Goal: Task Accomplishment & Management: Manage account settings

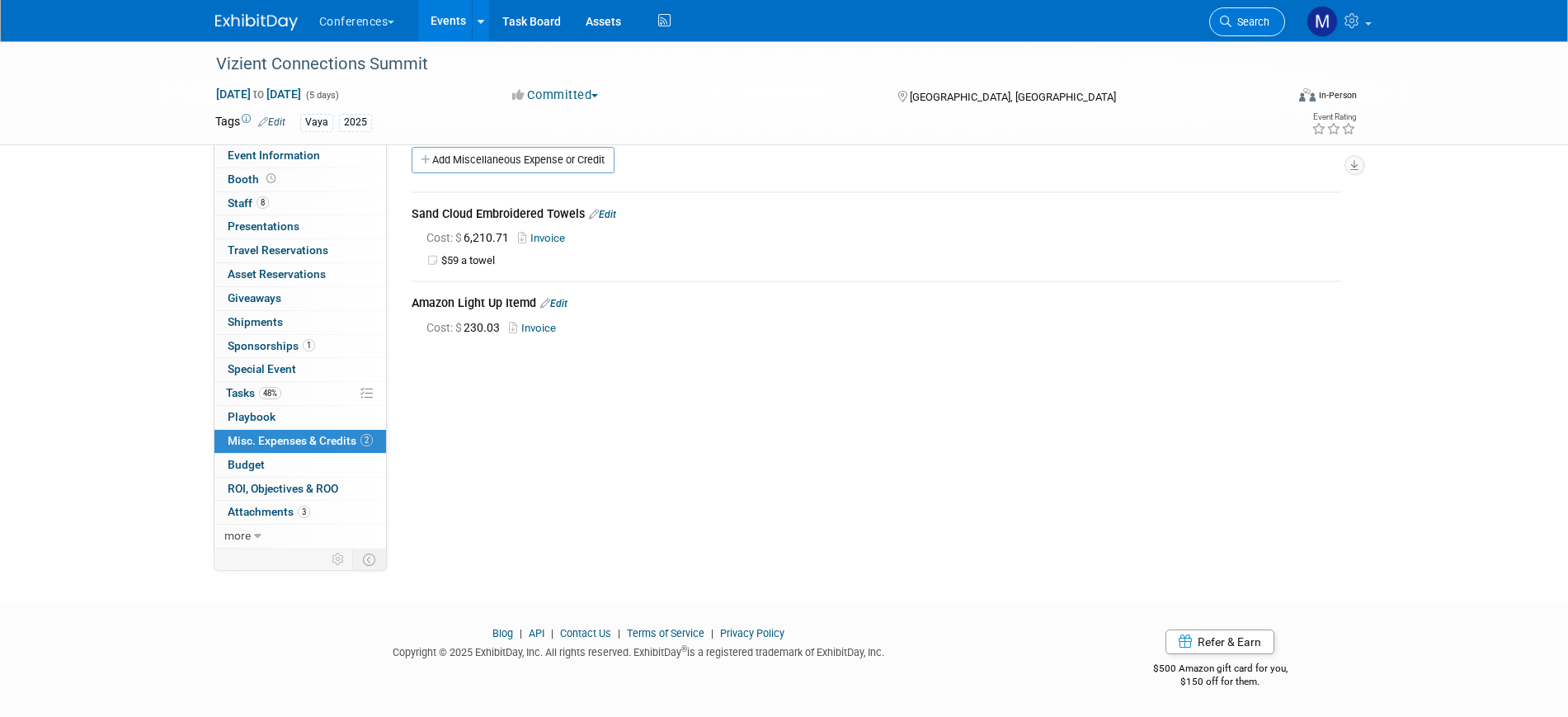
click at [1259, 27] on span "Search" at bounding box center [1250, 22] width 38 height 13
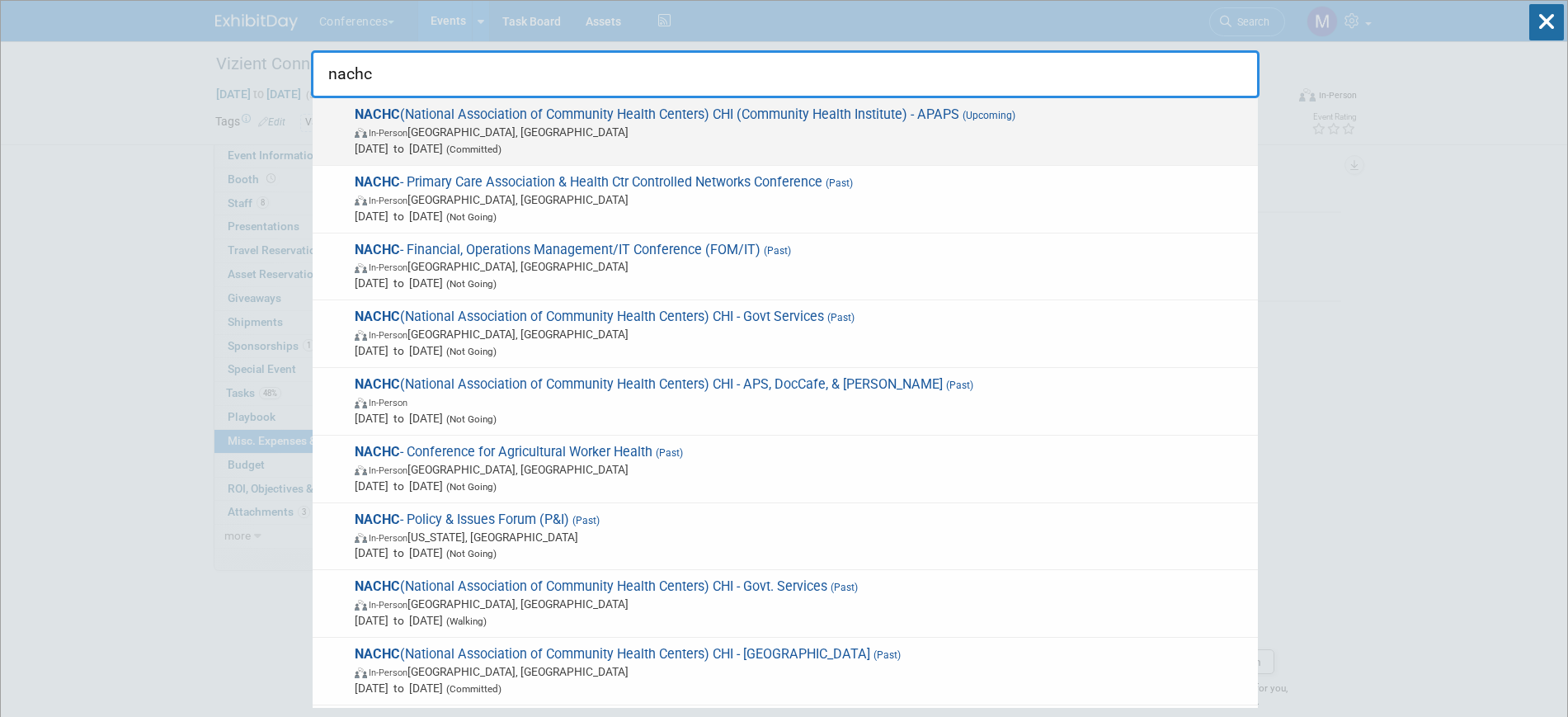
type input "nachc"
click at [457, 143] on span "Aug 17, 2025 to Aug 19, 2025 (Committed)" at bounding box center [802, 148] width 895 height 17
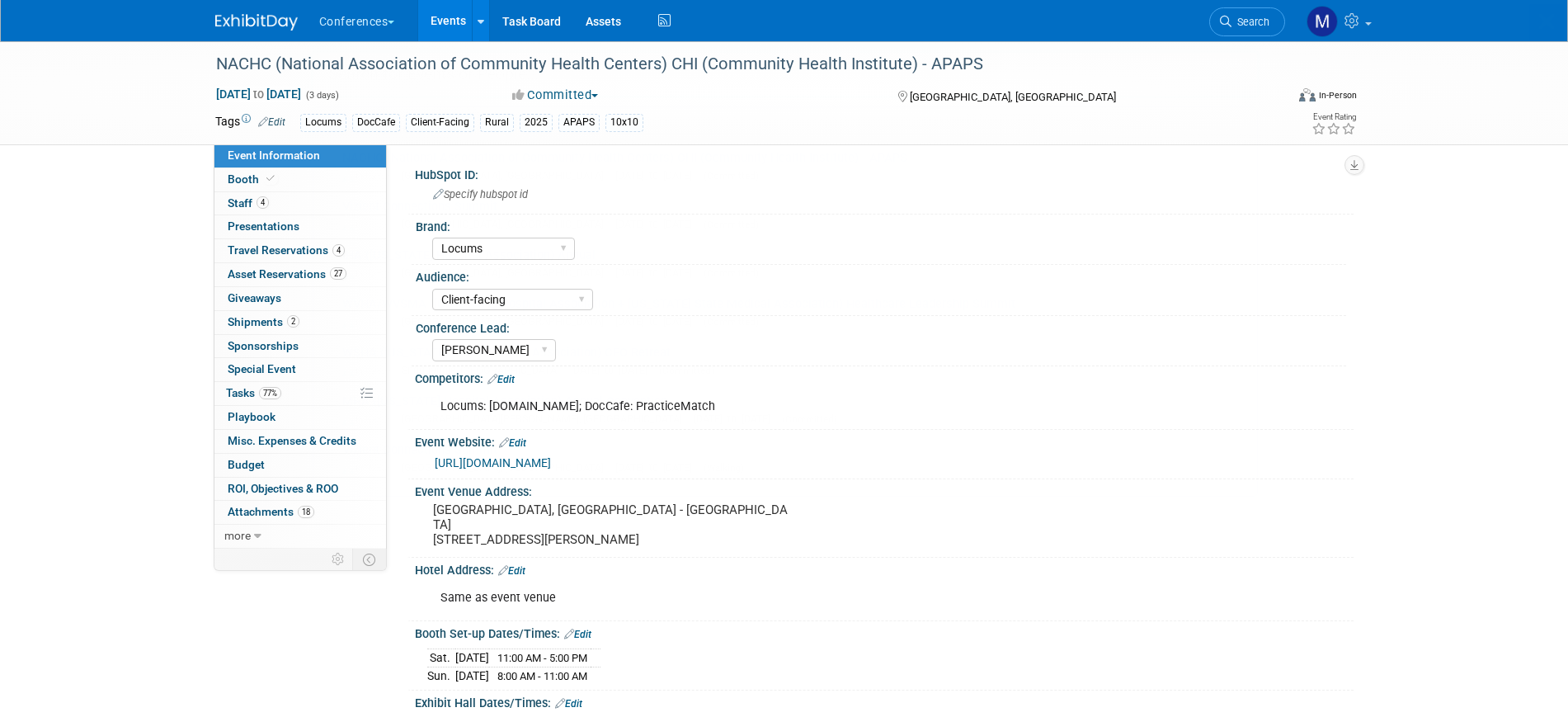
select select "Locums"
select select "Client-facing"
select select "[PERSON_NAME]"
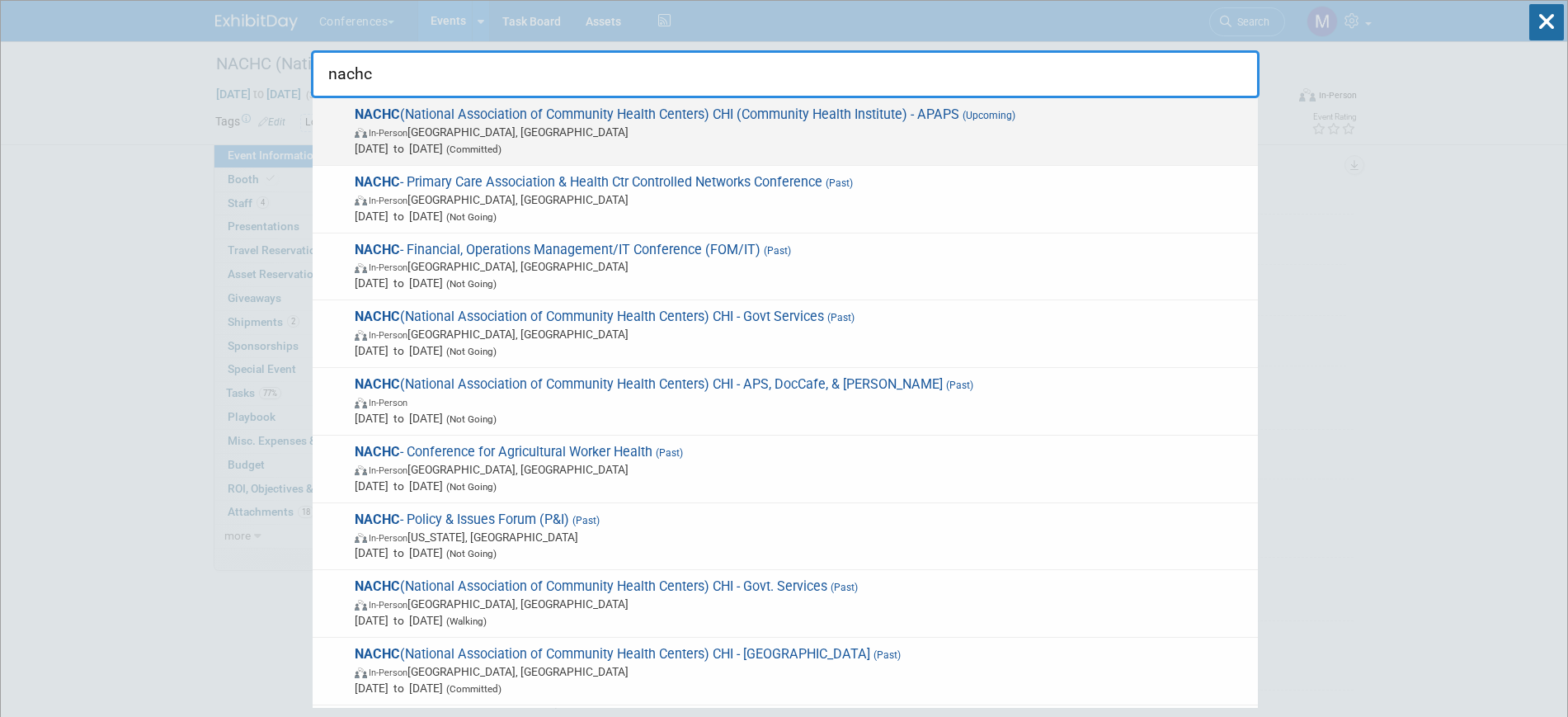
type input "nachc"
click at [545, 105] on div "NACHC (National Association of Community Health Centers) CHI (Community Health …" at bounding box center [785, 132] width 945 height 68
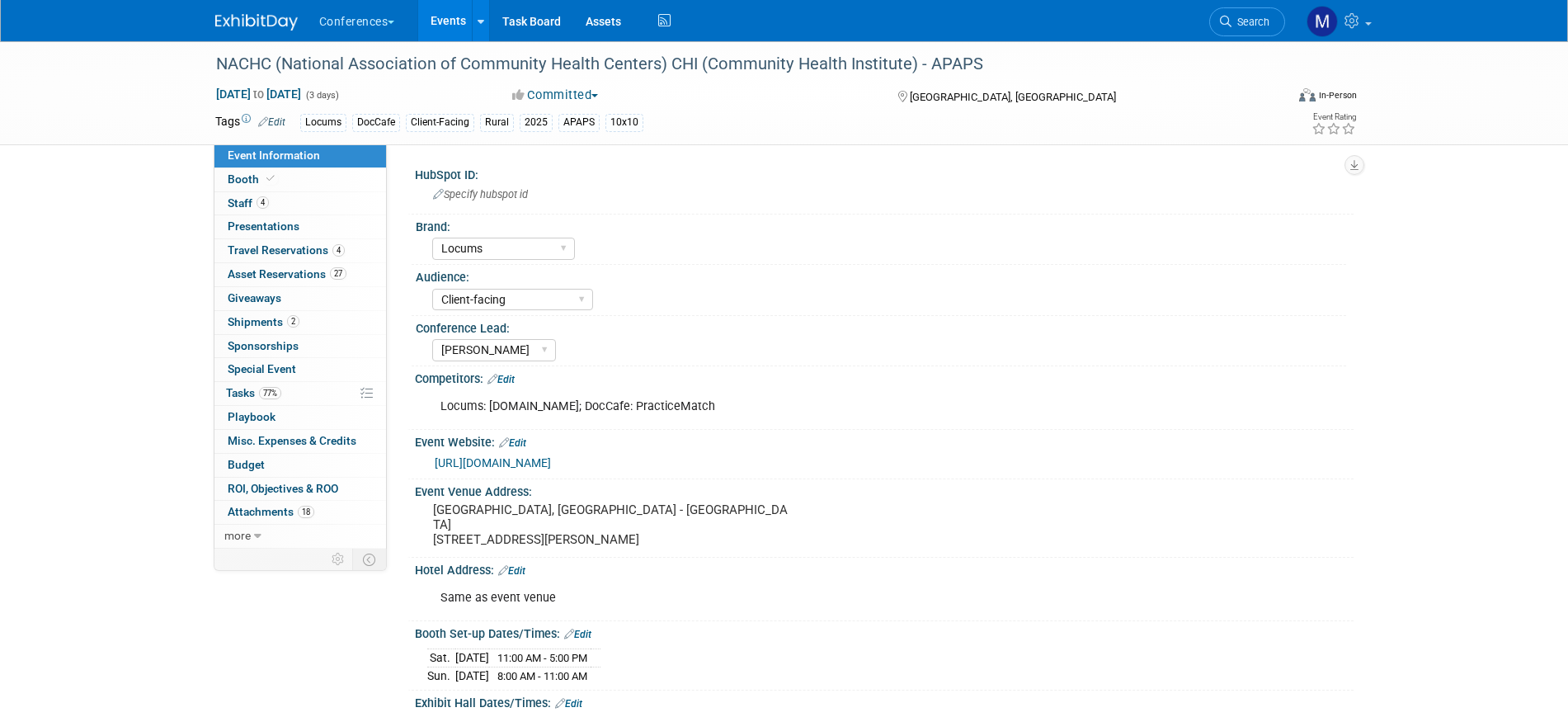
select select "Locums"
select select "Client-facing"
select select "[PERSON_NAME]"
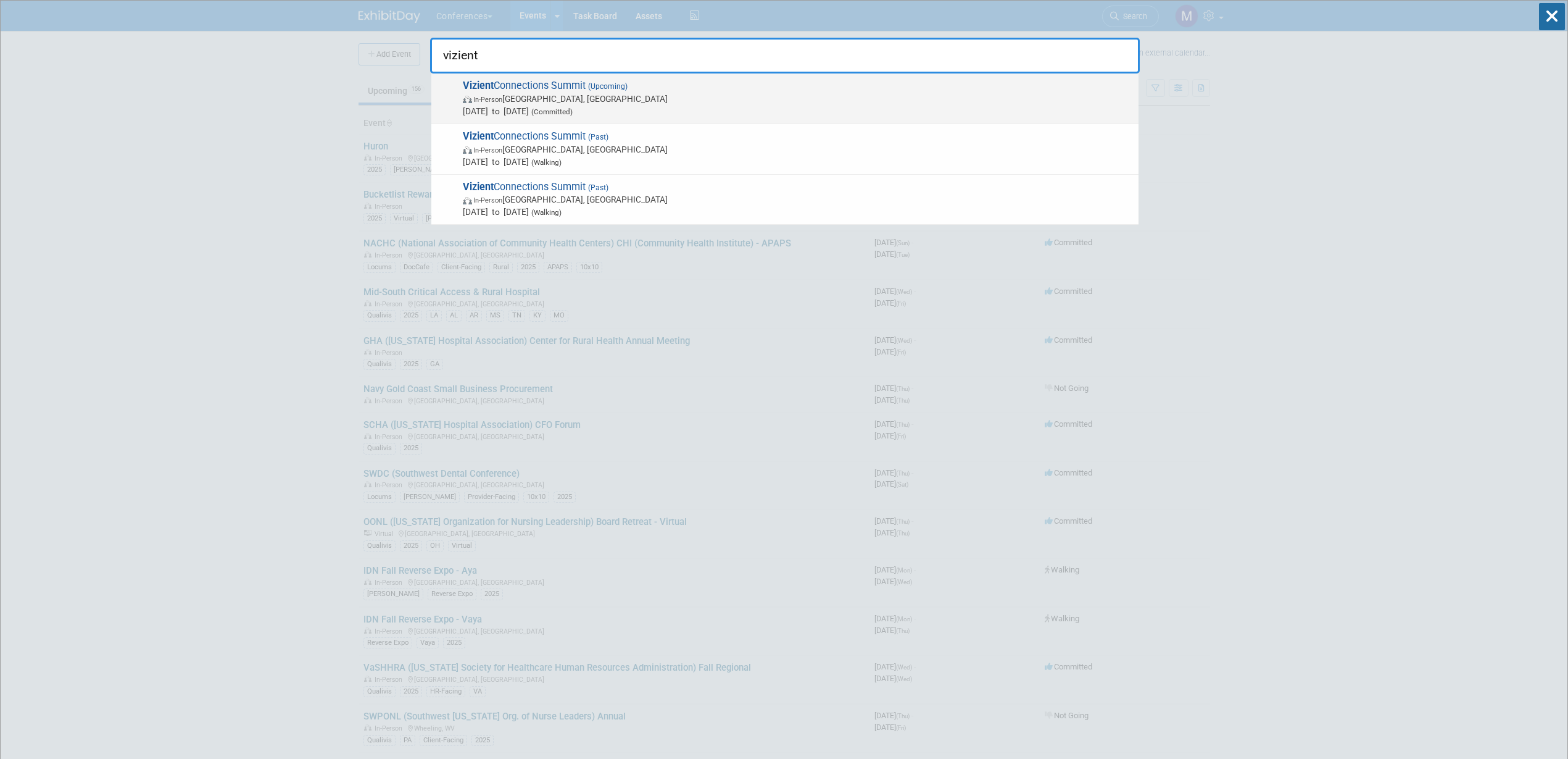
type input "vizient"
click at [546, 85] on span "Vizient Connections Summit (Upcoming) In-Person Las Vegas, NV Sep 15, 2025 to S…" at bounding box center [796, 99] width 673 height 37
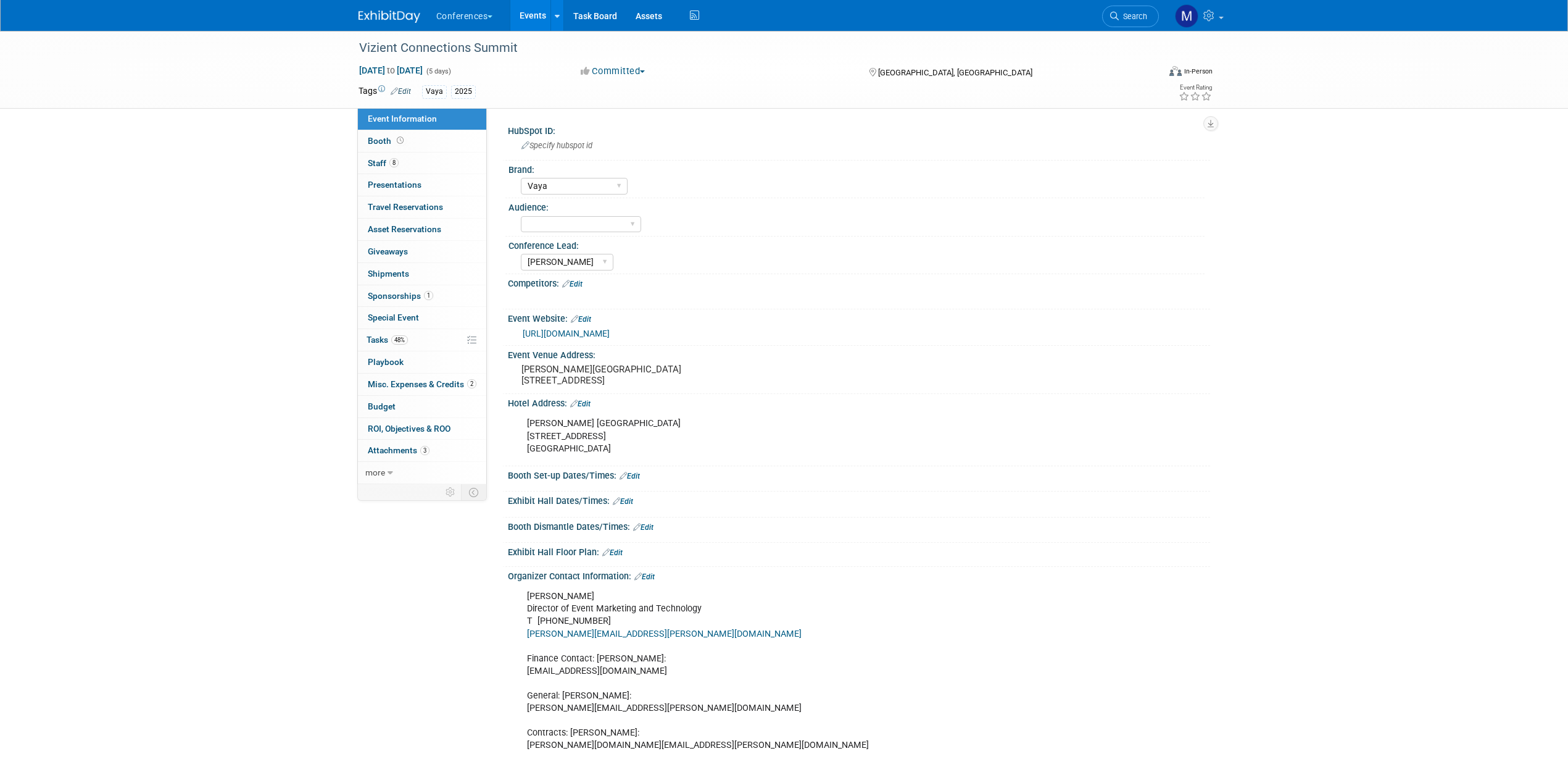
select select "Vaya"
select select "[PERSON_NAME]"
click at [381, 337] on span "Tasks 48%" at bounding box center [387, 340] width 41 height 10
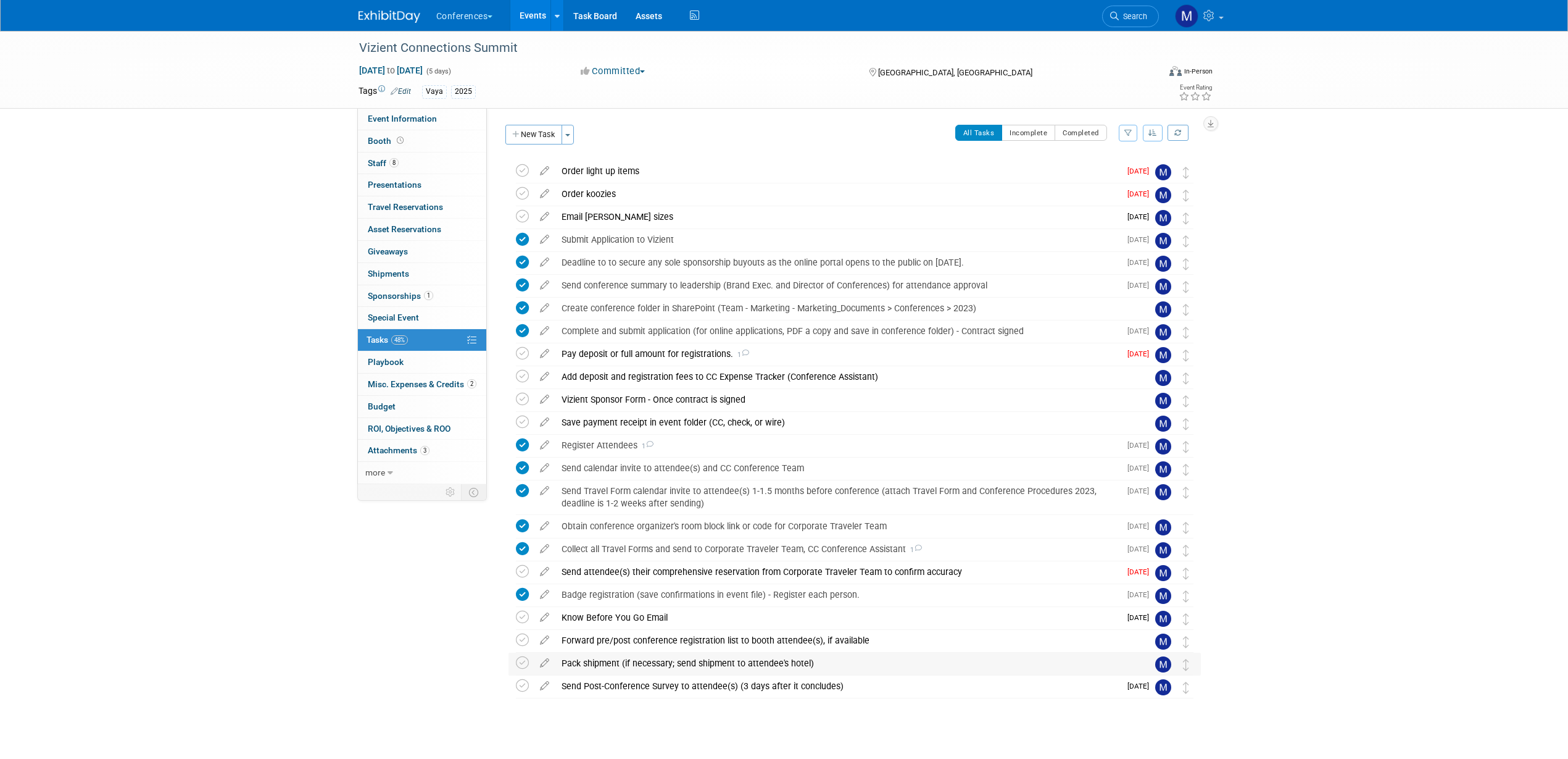
click at [567, 661] on div "Pack shipment (if necessary; send shipment to attendee's hotel)" at bounding box center [843, 663] width 575 height 21
click at [547, 659] on icon at bounding box center [545, 660] width 22 height 16
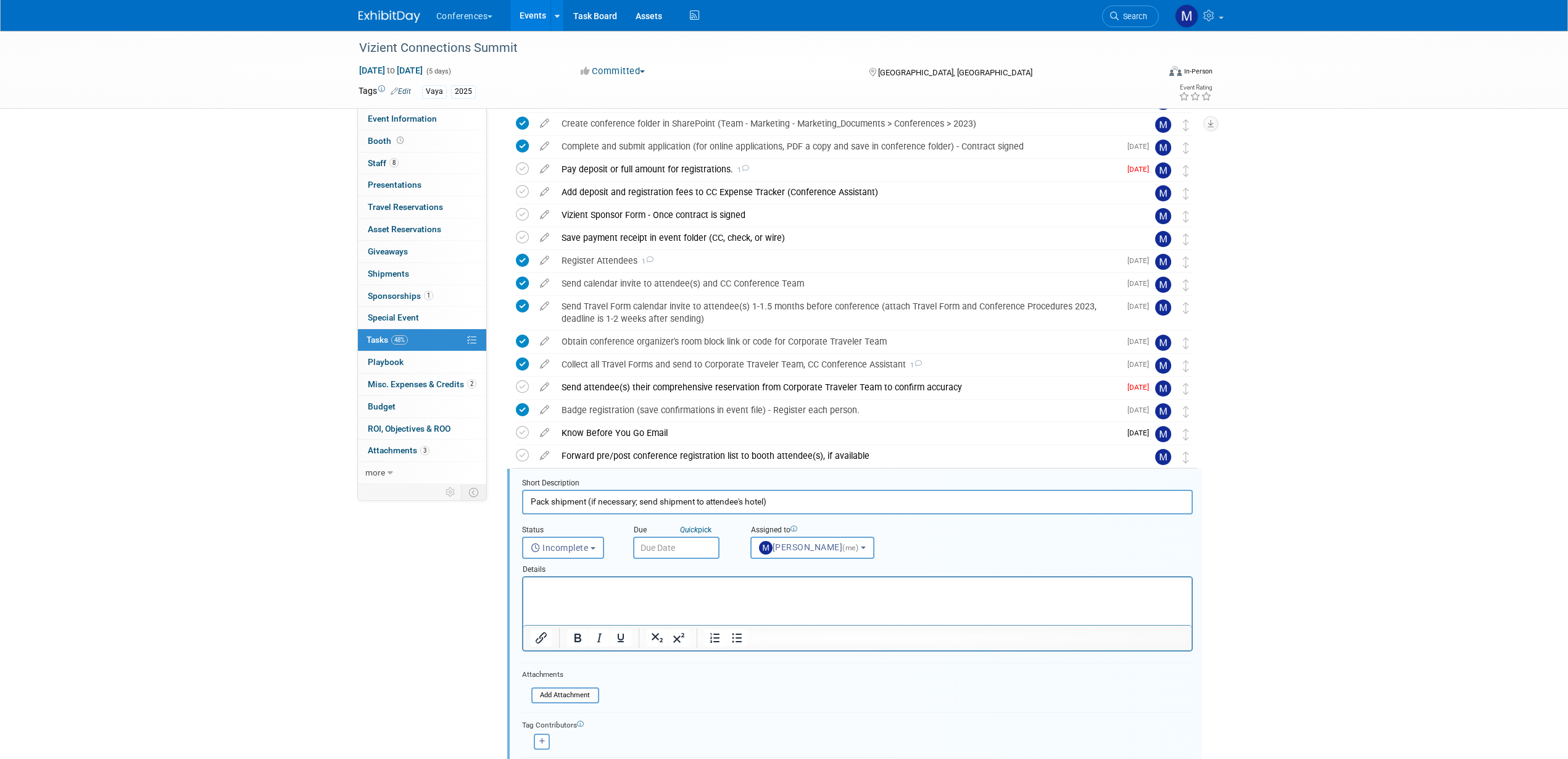
scroll to position [328, 0]
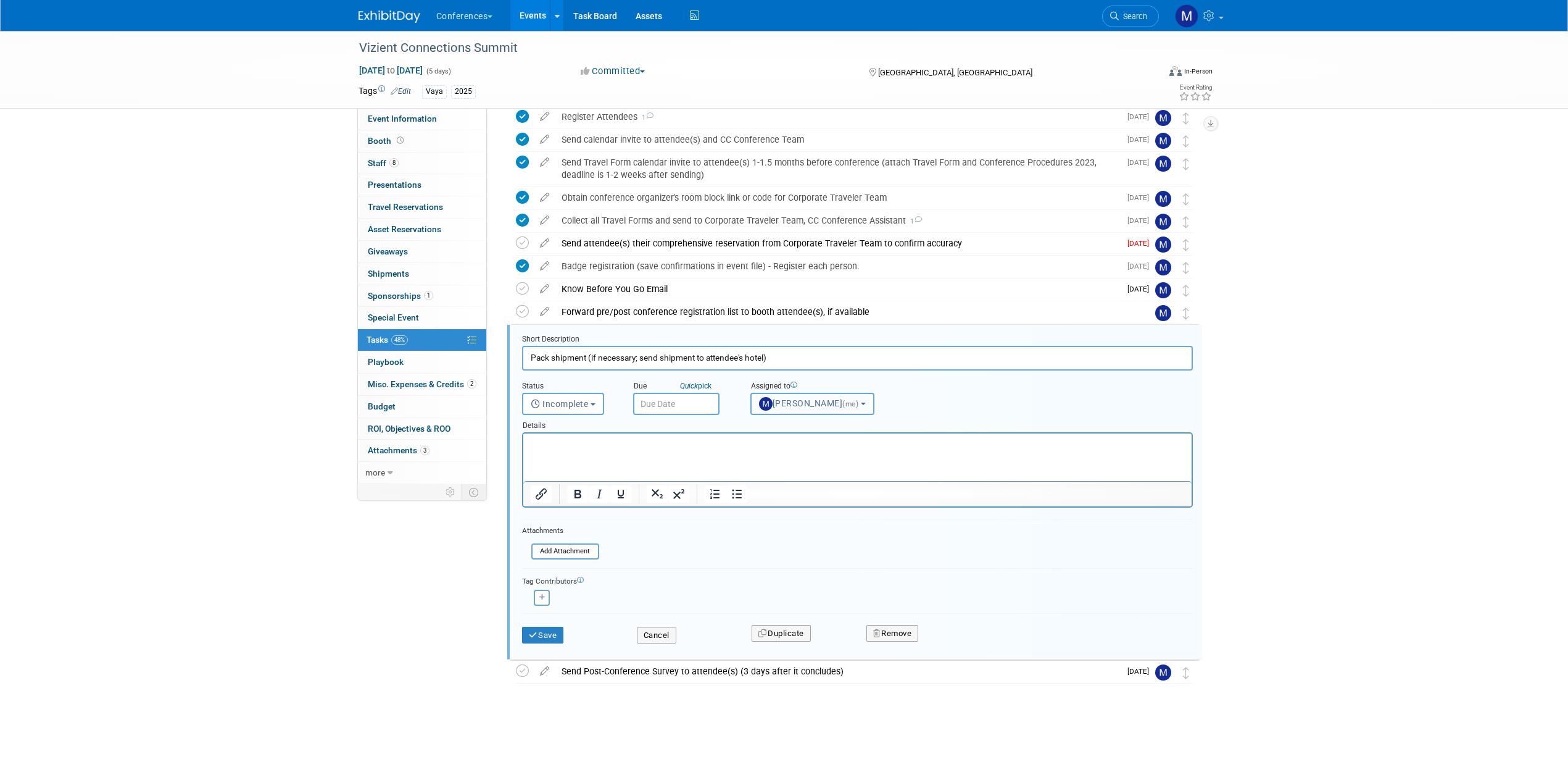
click at [794, 400] on span "Marygrace LeGros (me)" at bounding box center [810, 403] width 102 height 10
click at [794, 429] on input "text" at bounding box center [816, 434] width 124 height 21
type input "sop"
click at [799, 463] on label "[PERSON_NAME]" at bounding box center [822, 459] width 129 height 20
click at [753, 462] on input "[PERSON_NAME]" at bounding box center [749, 458] width 8 height 8
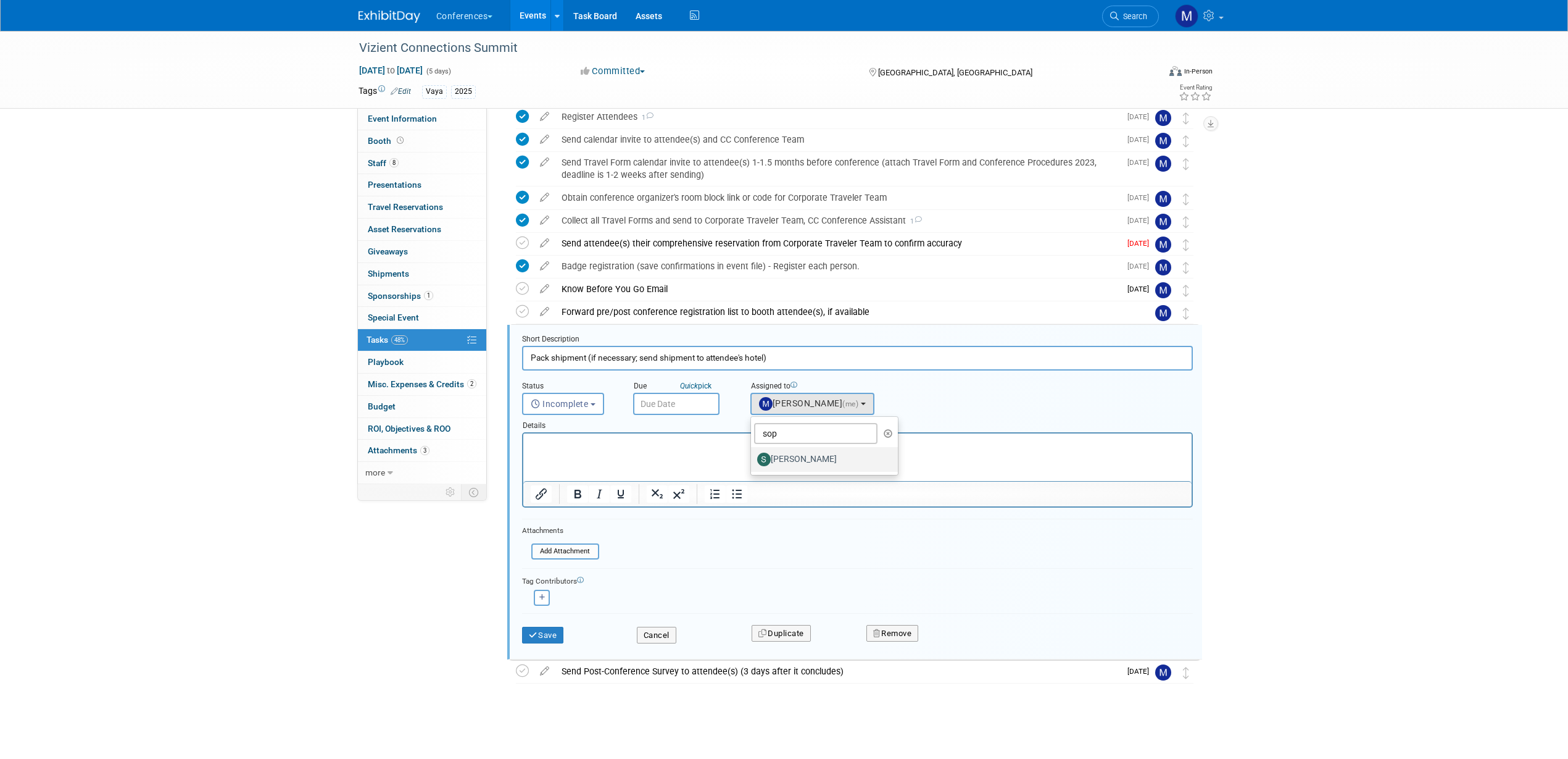
select select "a9d03f23-9900-4d84-867c-673ace9463de"
click at [814, 393] on button "[PERSON_NAME]" at bounding box center [804, 404] width 108 height 22
click at [790, 438] on input "sop" at bounding box center [816, 434] width 124 height 21
type input "s"
click at [803, 436] on input "eri" at bounding box center [816, 434] width 124 height 21
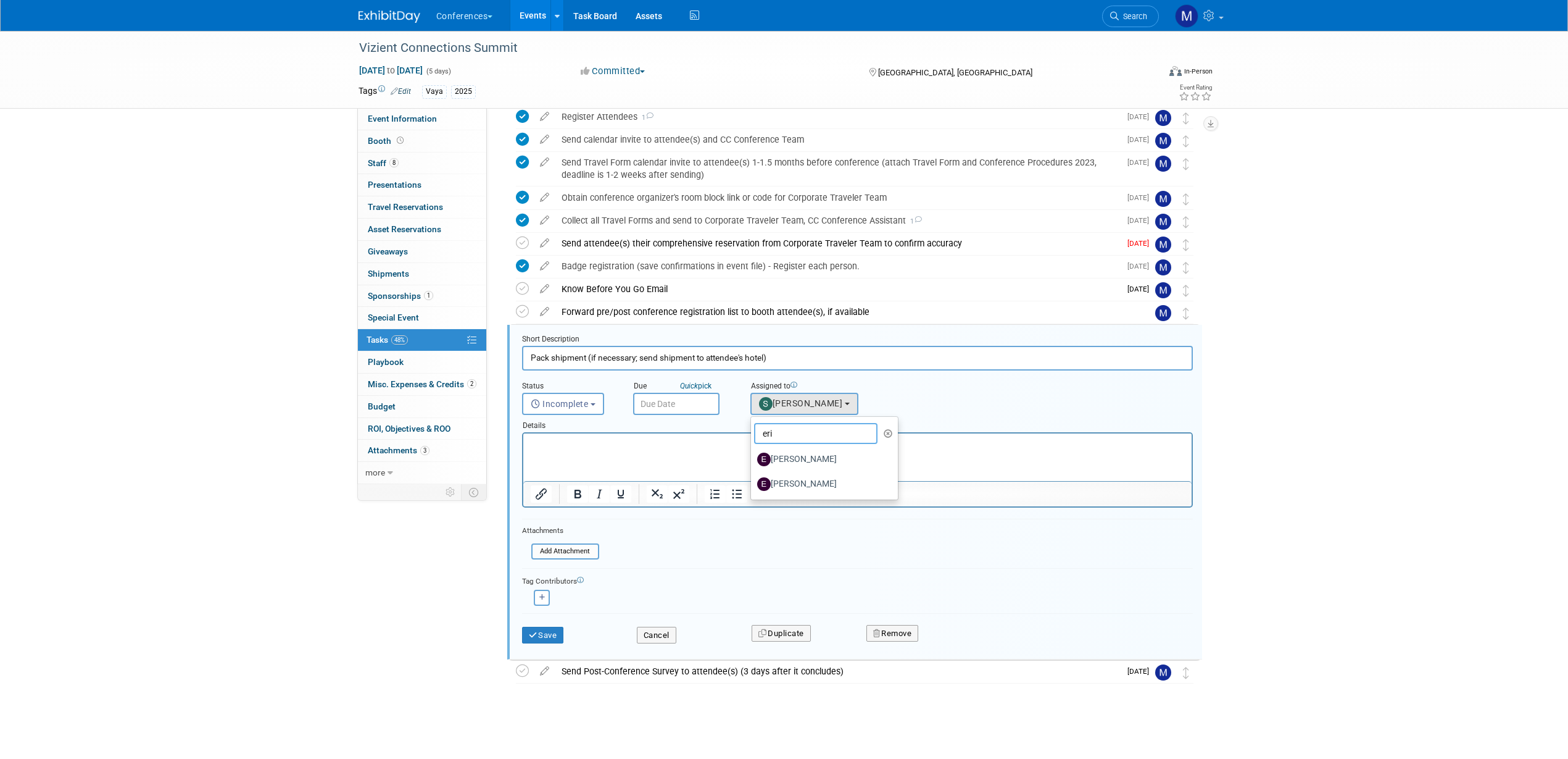
type input "eri"
click at [793, 428] on input "eri" at bounding box center [816, 434] width 124 height 21
click at [786, 479] on label "[PERSON_NAME]" at bounding box center [822, 484] width 129 height 20
click at [753, 479] on input "[PERSON_NAME]" at bounding box center [749, 482] width 8 height 8
select select "05738ff0-bddb-4e68-890b-b446aa749597"
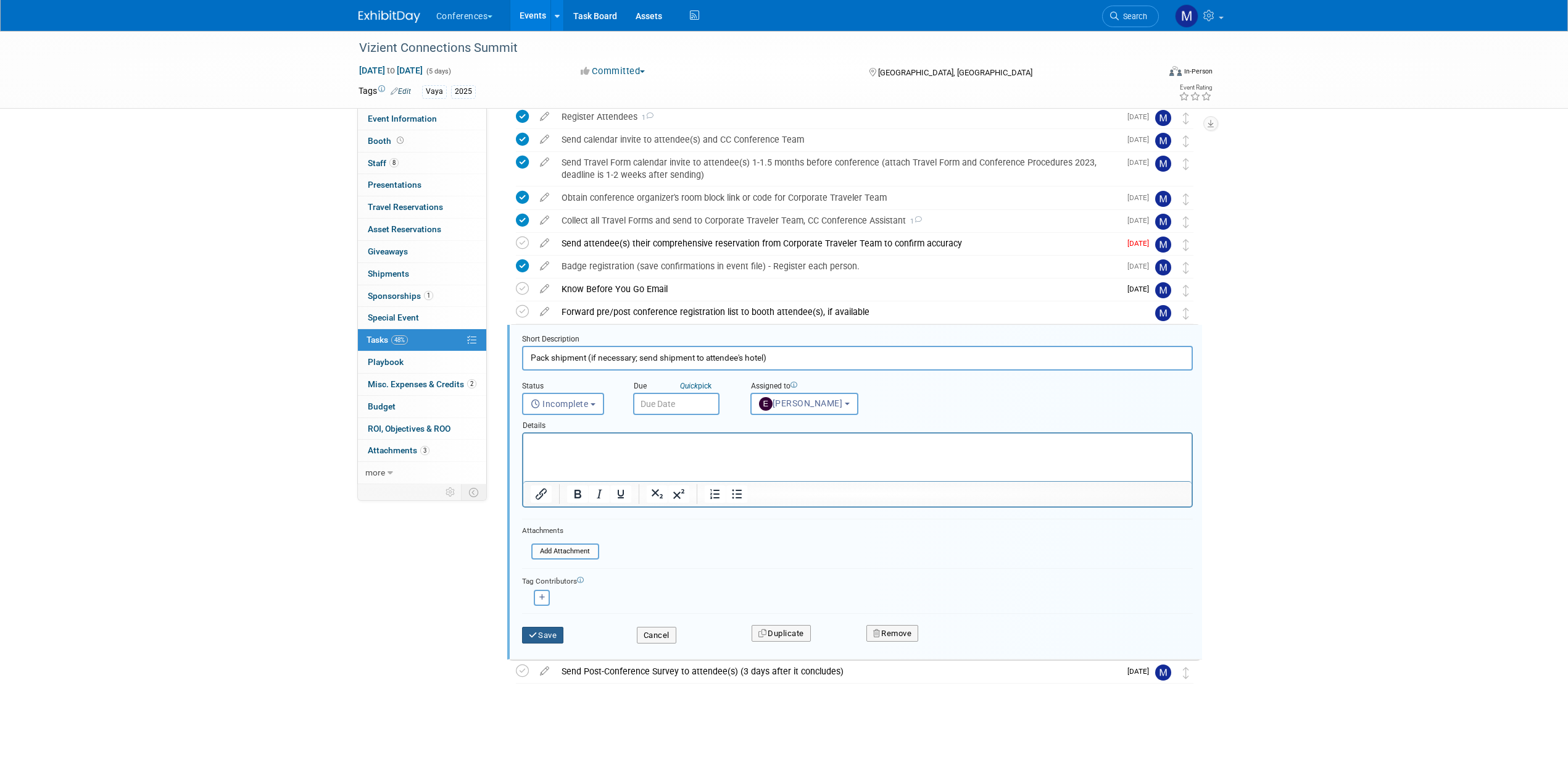
click at [560, 632] on button "Save" at bounding box center [543, 635] width 42 height 17
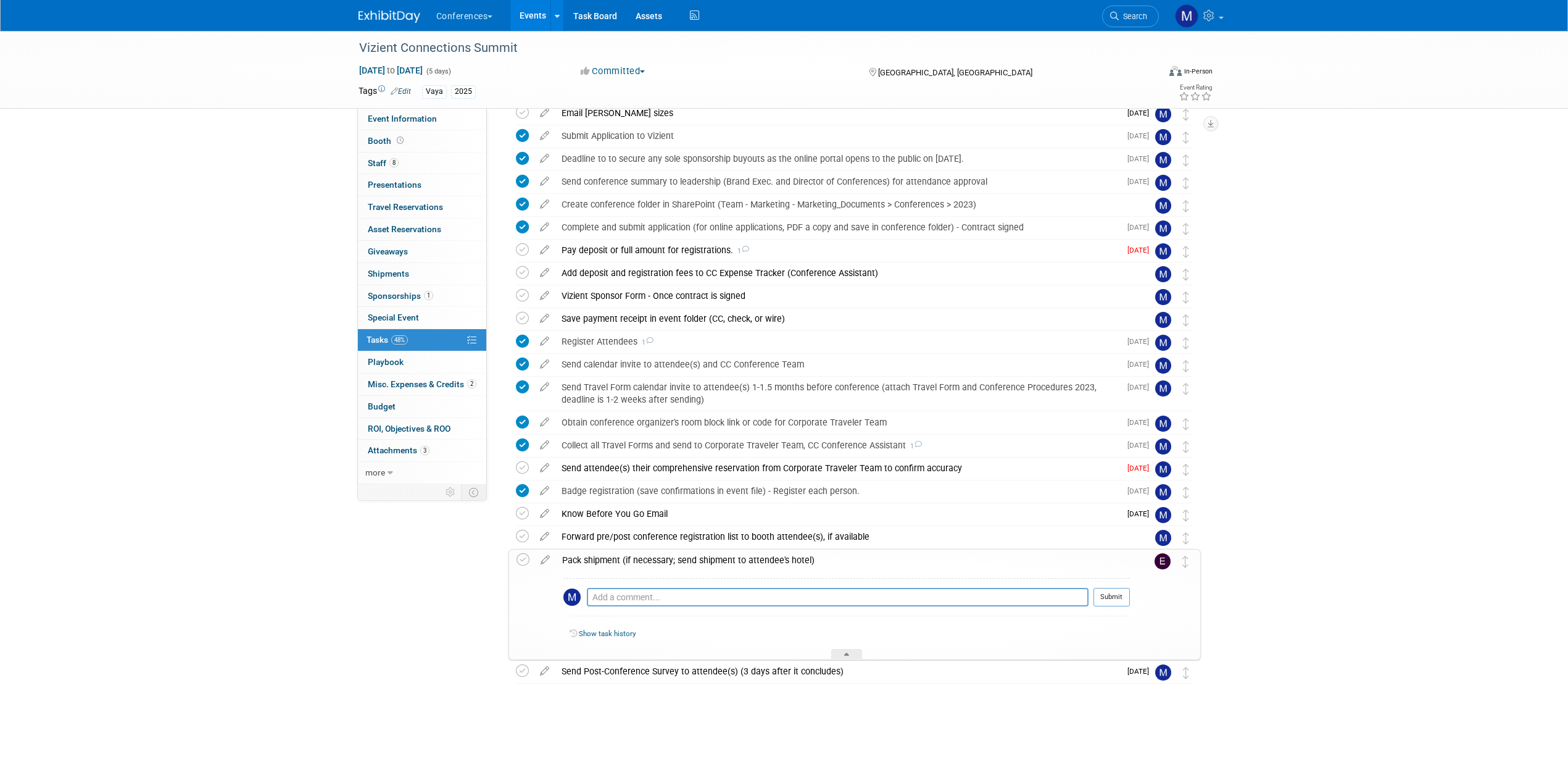
scroll to position [104, 0]
click at [540, 560] on icon at bounding box center [545, 557] width 22 height 16
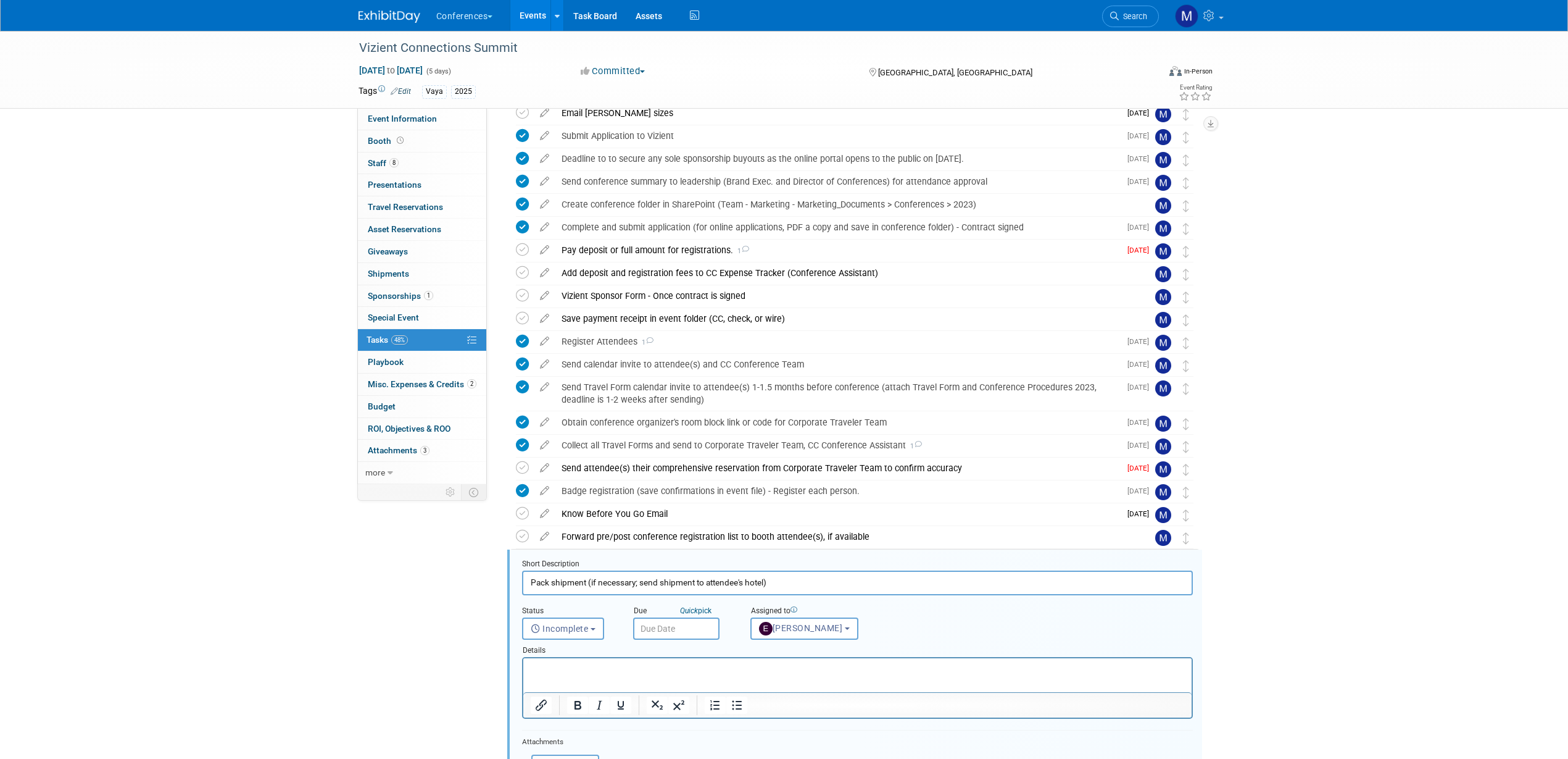
scroll to position [315, 0]
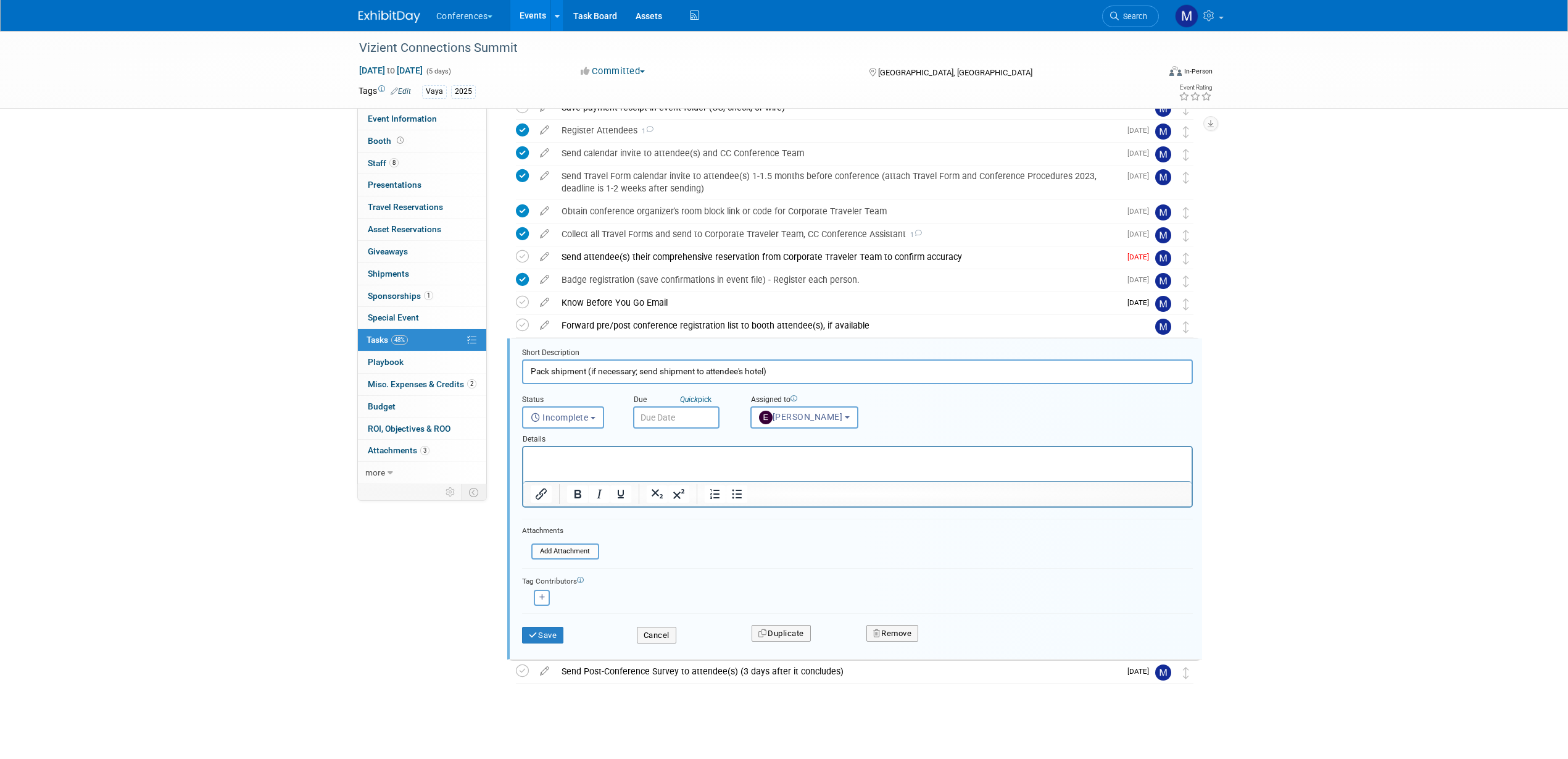
click at [647, 419] on input "text" at bounding box center [676, 418] width 86 height 22
click at [819, 444] on span at bounding box center [810, 443] width 22 height 21
select select "8"
click at [681, 504] on span "8" at bounding box center [673, 506] width 24 height 24
type input "Sep 8, 2025"
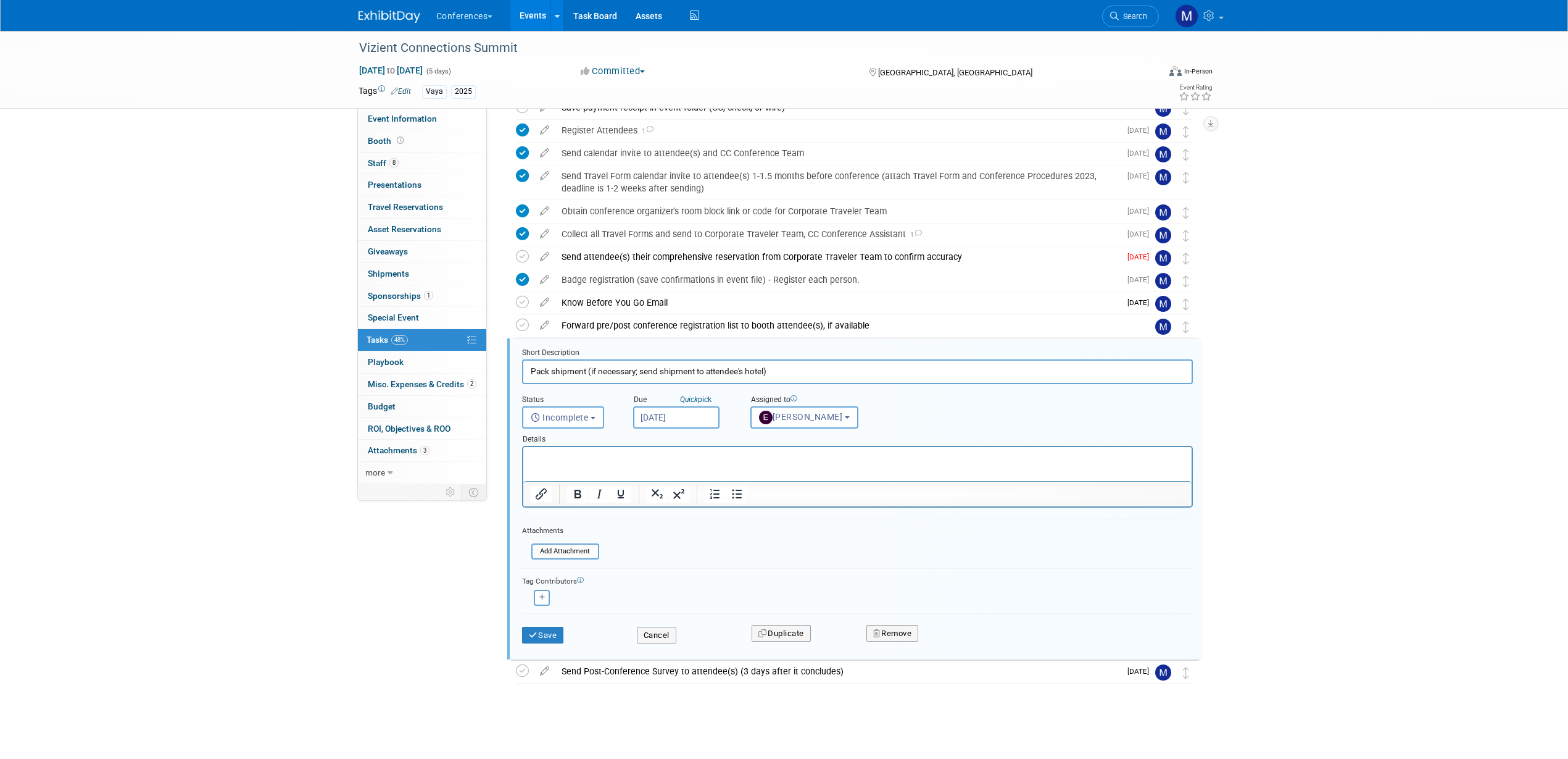
drag, startPoint x: 587, startPoint y: 368, endPoint x: 884, endPoint y: 370, distance: 297.0
click at [884, 370] on input "Pack shipment (if necessary; send shipment to attendee's hotel)" at bounding box center [857, 371] width 671 height 24
type input "Pack shipment"
click at [550, 458] on p "Rich Text Area. Press ALT-0 for help." at bounding box center [857, 458] width 654 height 12
click at [543, 637] on button "Save" at bounding box center [543, 635] width 42 height 17
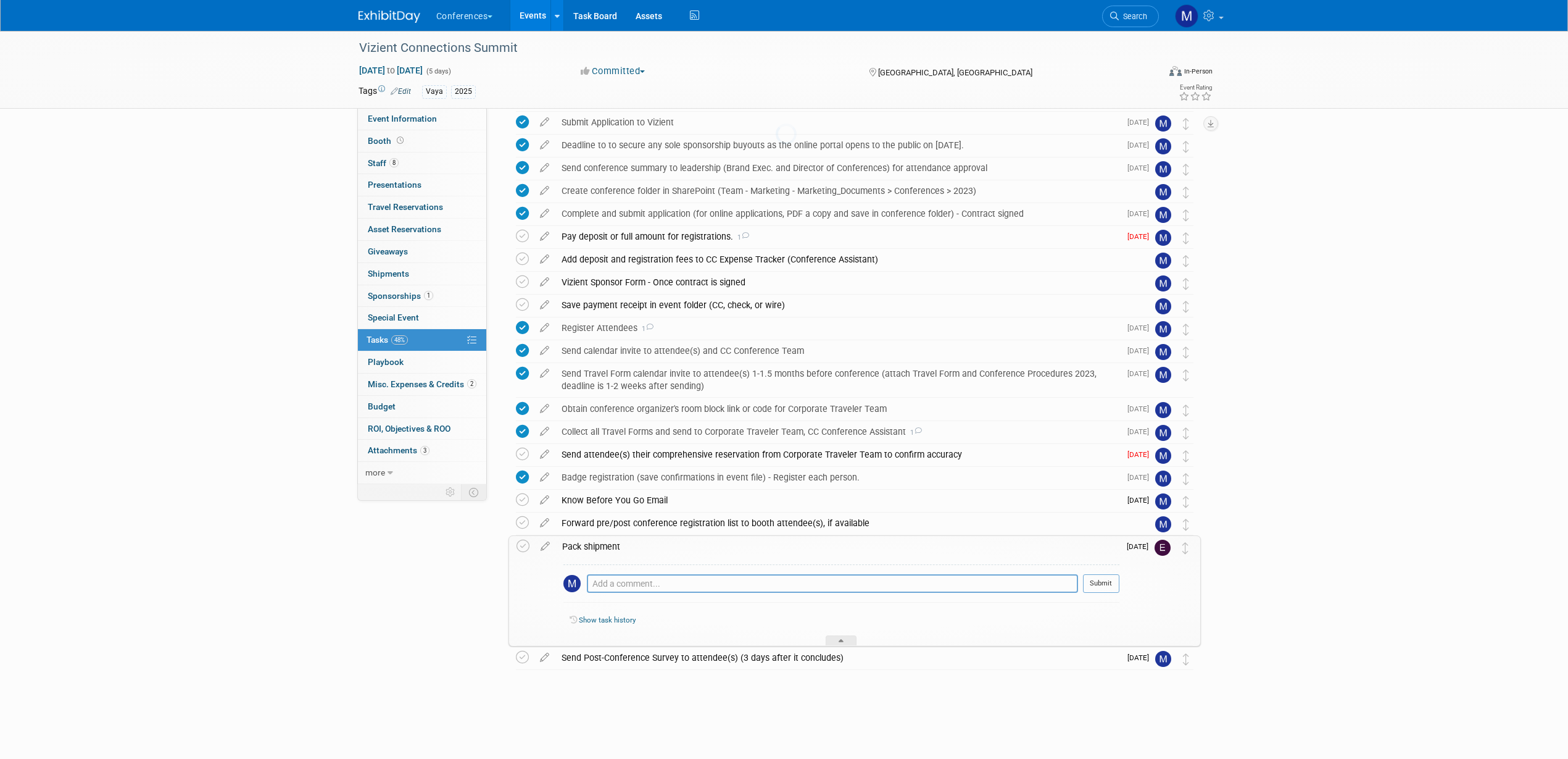
scroll to position [104, 0]
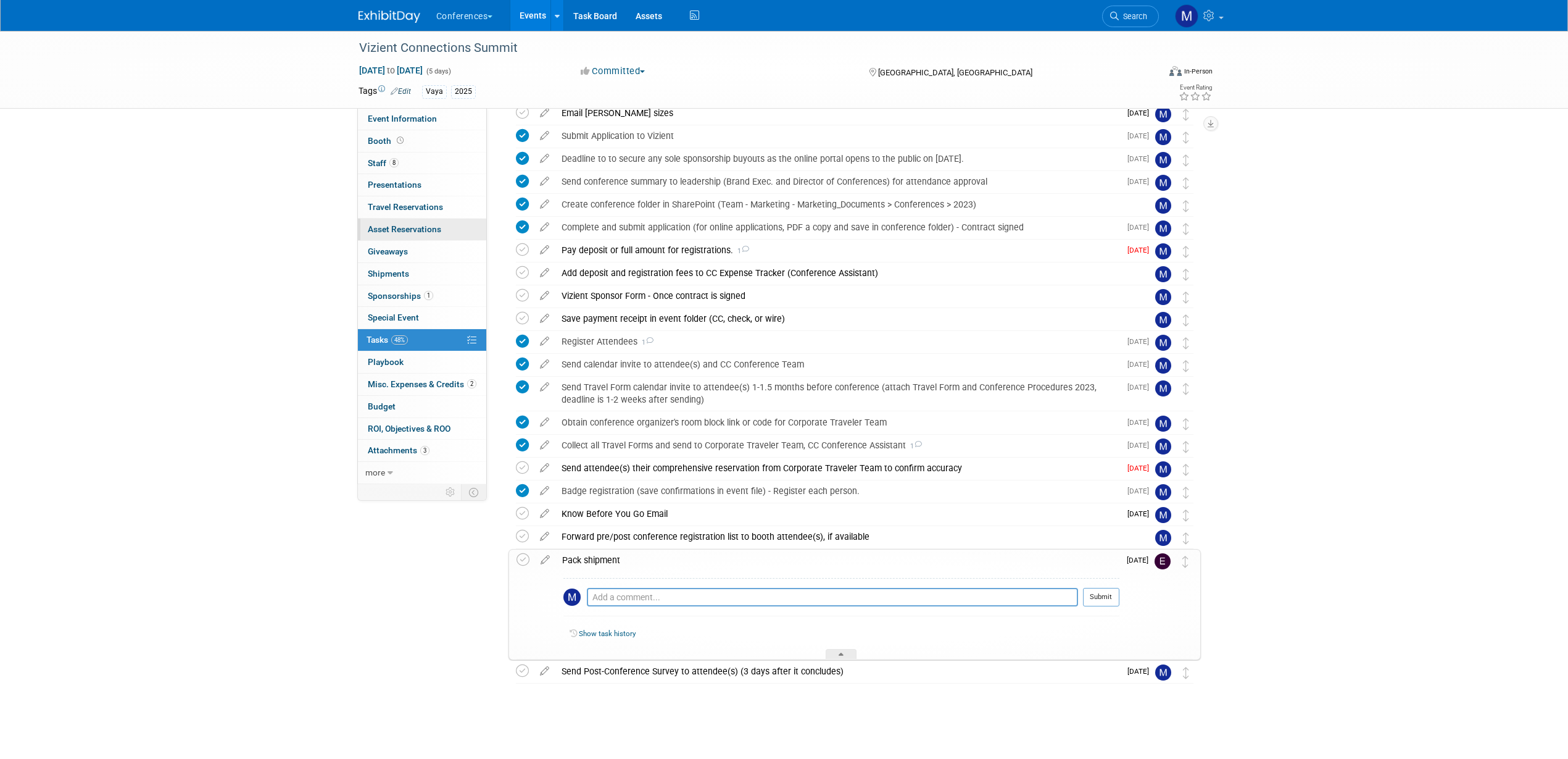
click at [432, 220] on link "0 Asset Reservations 0" at bounding box center [422, 229] width 129 height 22
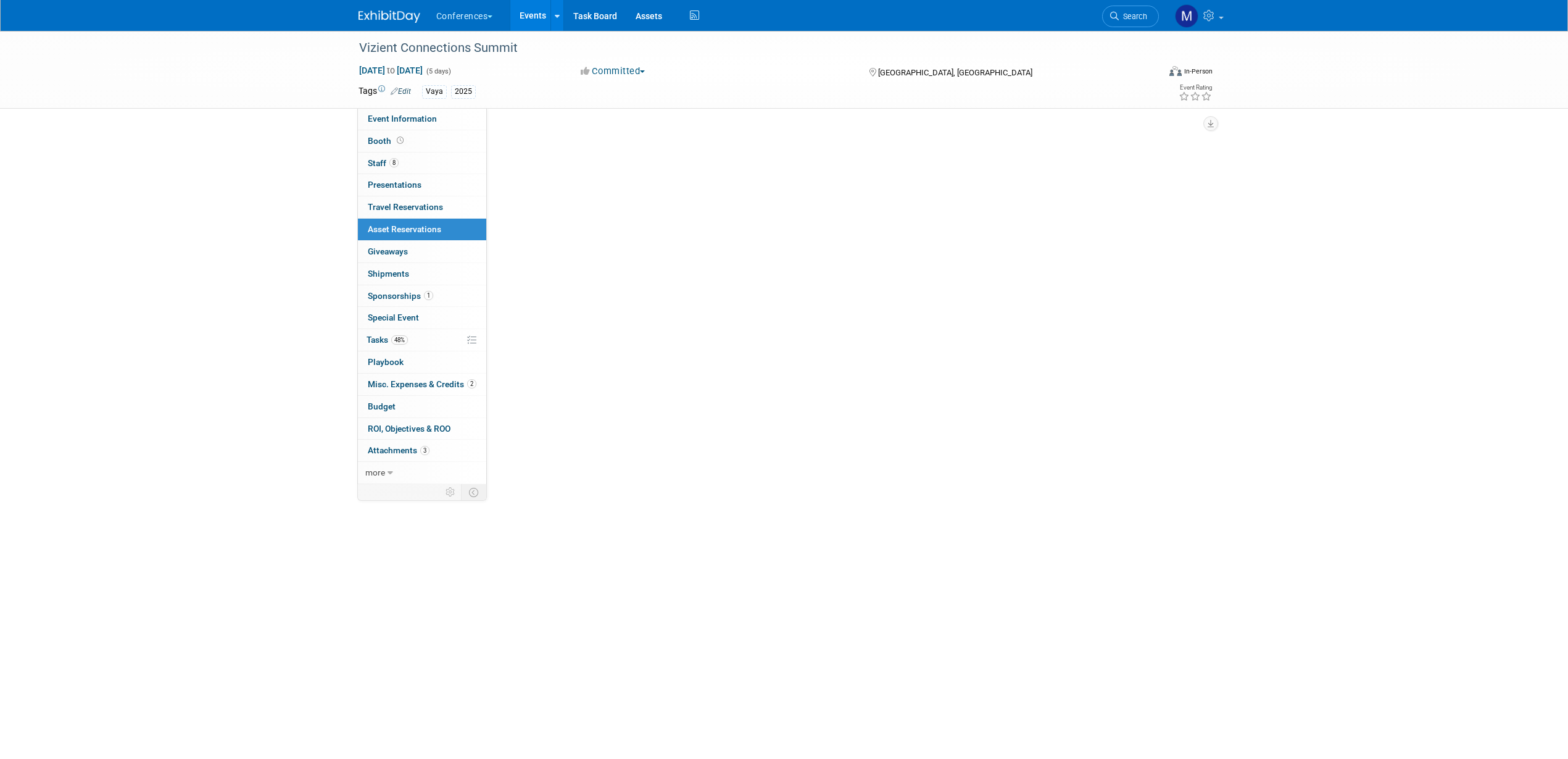
scroll to position [0, 0]
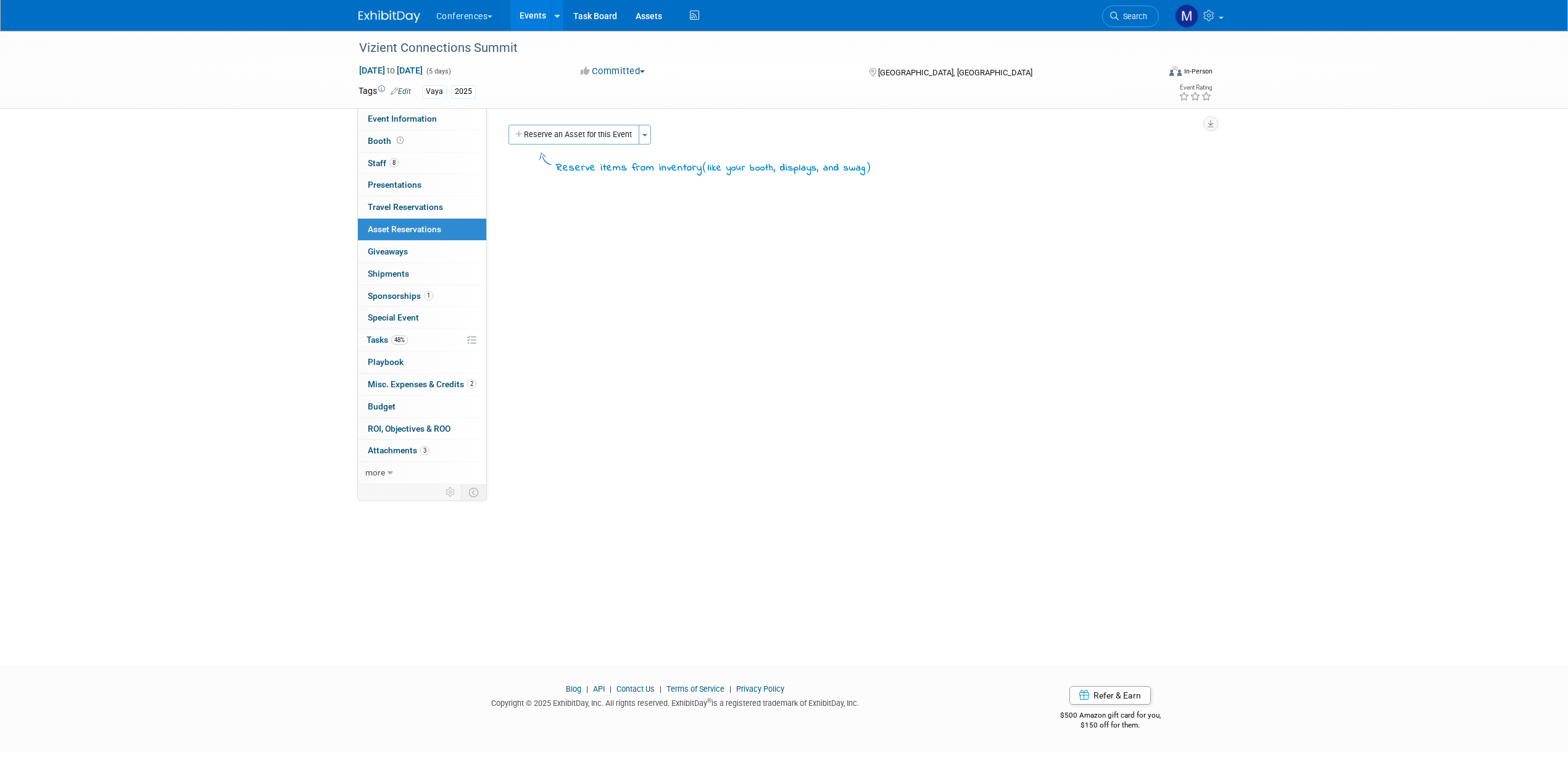
click at [548, 120] on div "HubSpot ID: Specify hubspot id Brand: Aya Bespoke Corporate Dawson DocCafe Educ…" at bounding box center [848, 296] width 723 height 376
click at [550, 130] on button "Reserve an Asset for this Event" at bounding box center [574, 135] width 131 height 20
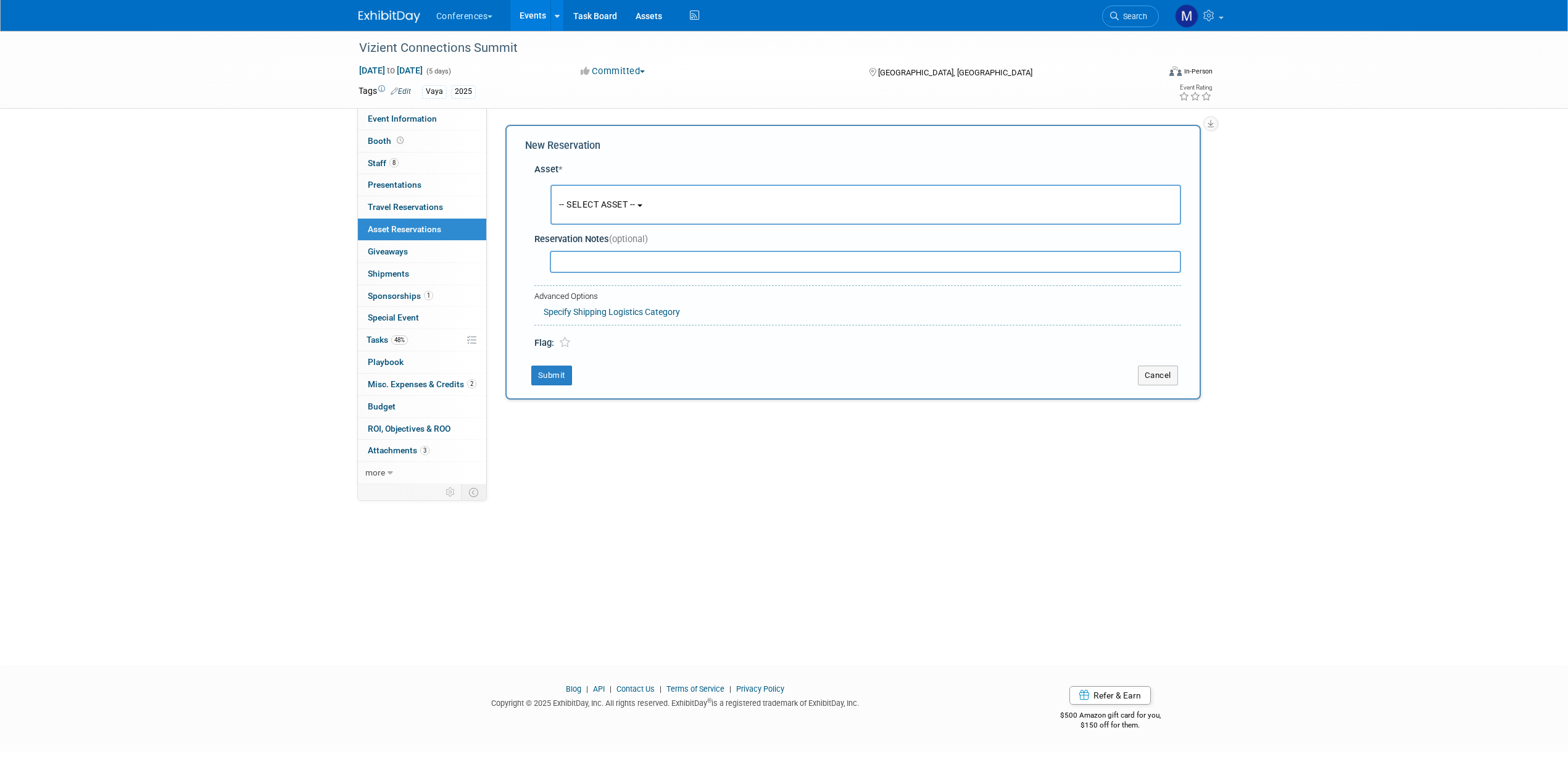
click at [600, 193] on button "-- SELECT ASSET --" at bounding box center [865, 205] width 631 height 40
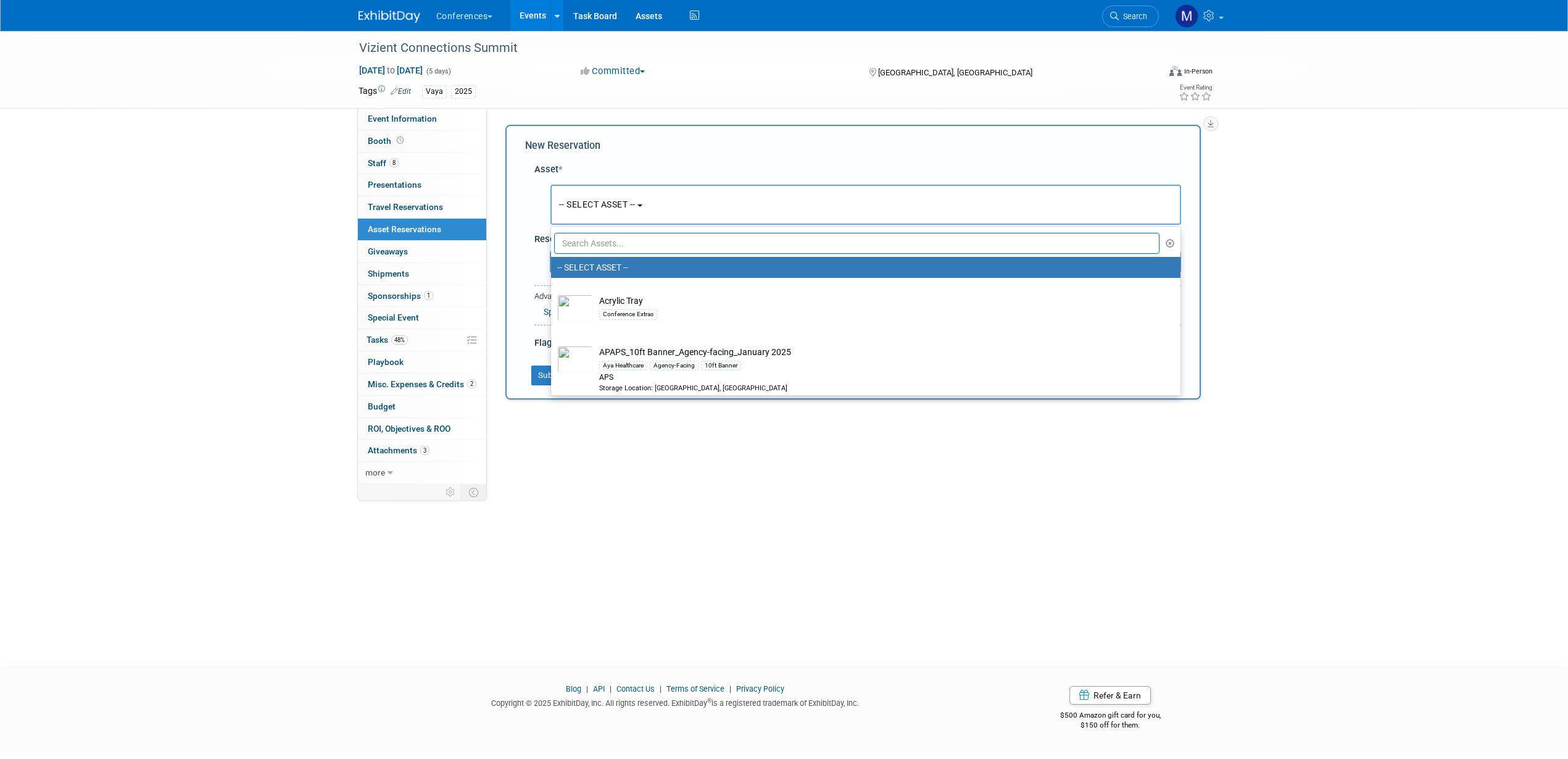
click at [595, 238] on input "text" at bounding box center [857, 243] width 606 height 21
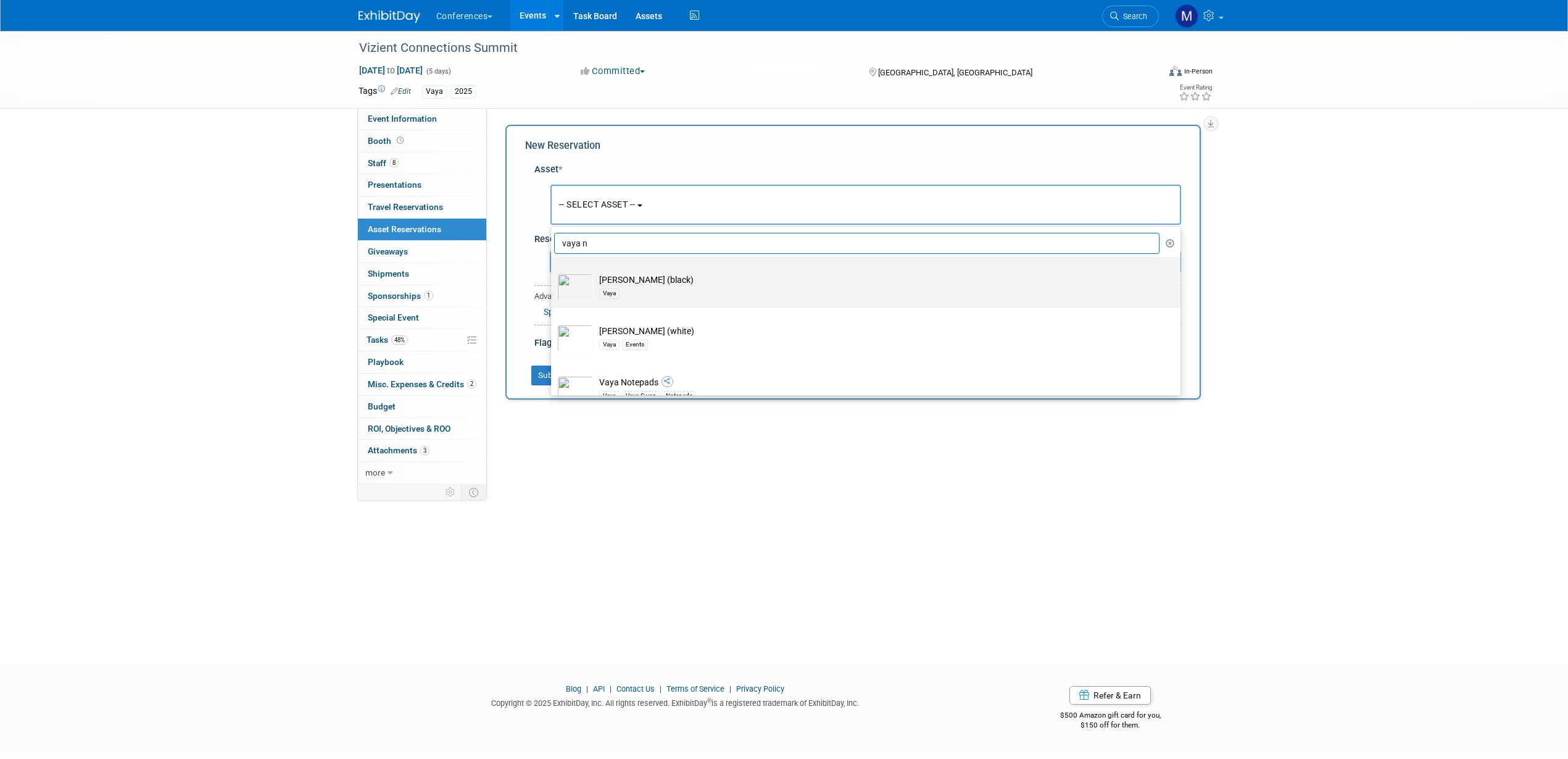
type input "vaya n"
click at [615, 275] on td "Vaya Napkins (black) Vaya" at bounding box center [875, 287] width 563 height 27
click at [553, 272] on input "Vaya Napkins (black) Vaya" at bounding box center [548, 267] width 8 height 8
select select "10714119"
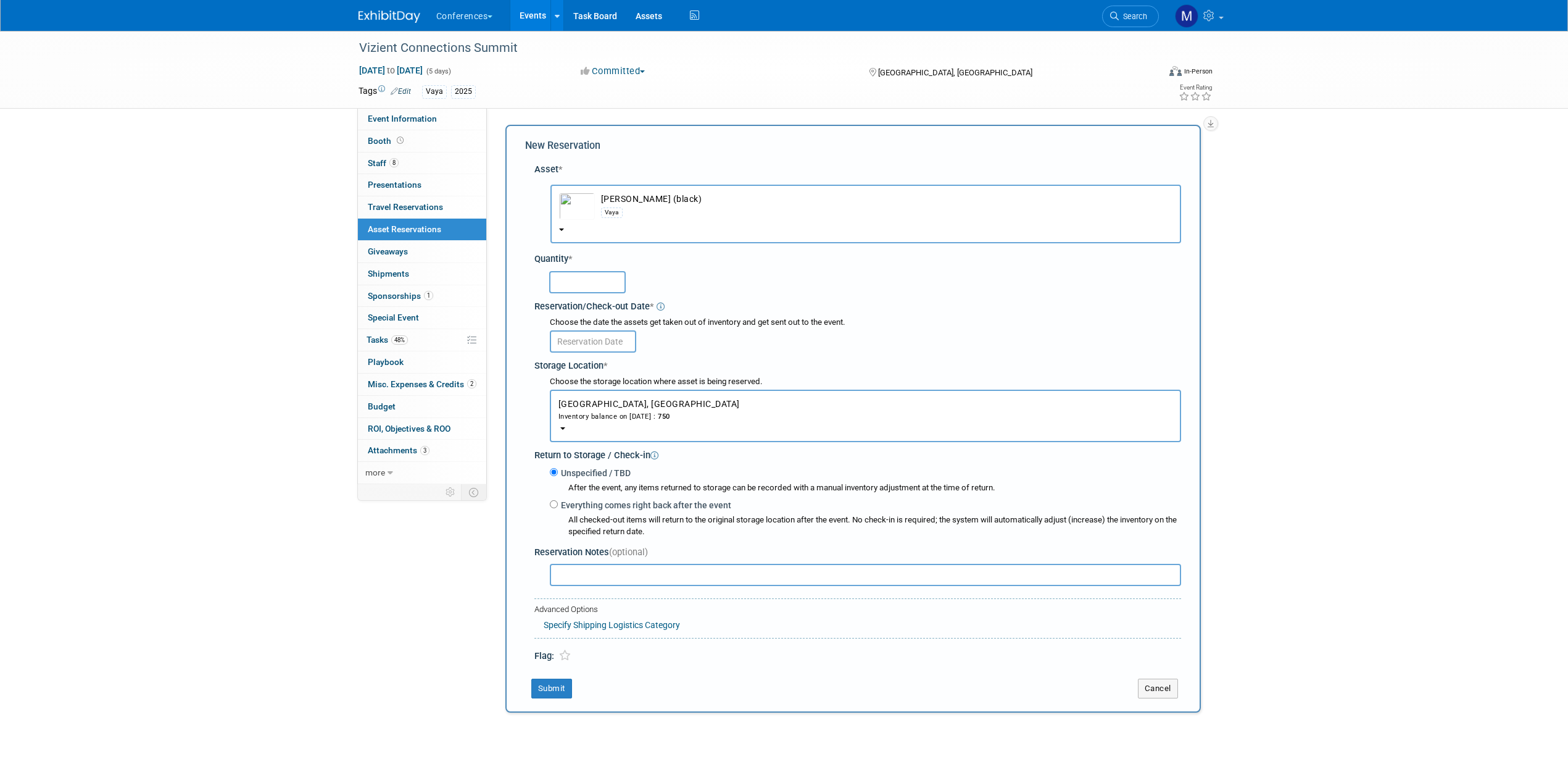
click at [603, 276] on input "text" at bounding box center [587, 282] width 77 height 22
type input "100"
click at [586, 341] on input "text" at bounding box center [593, 341] width 86 height 22
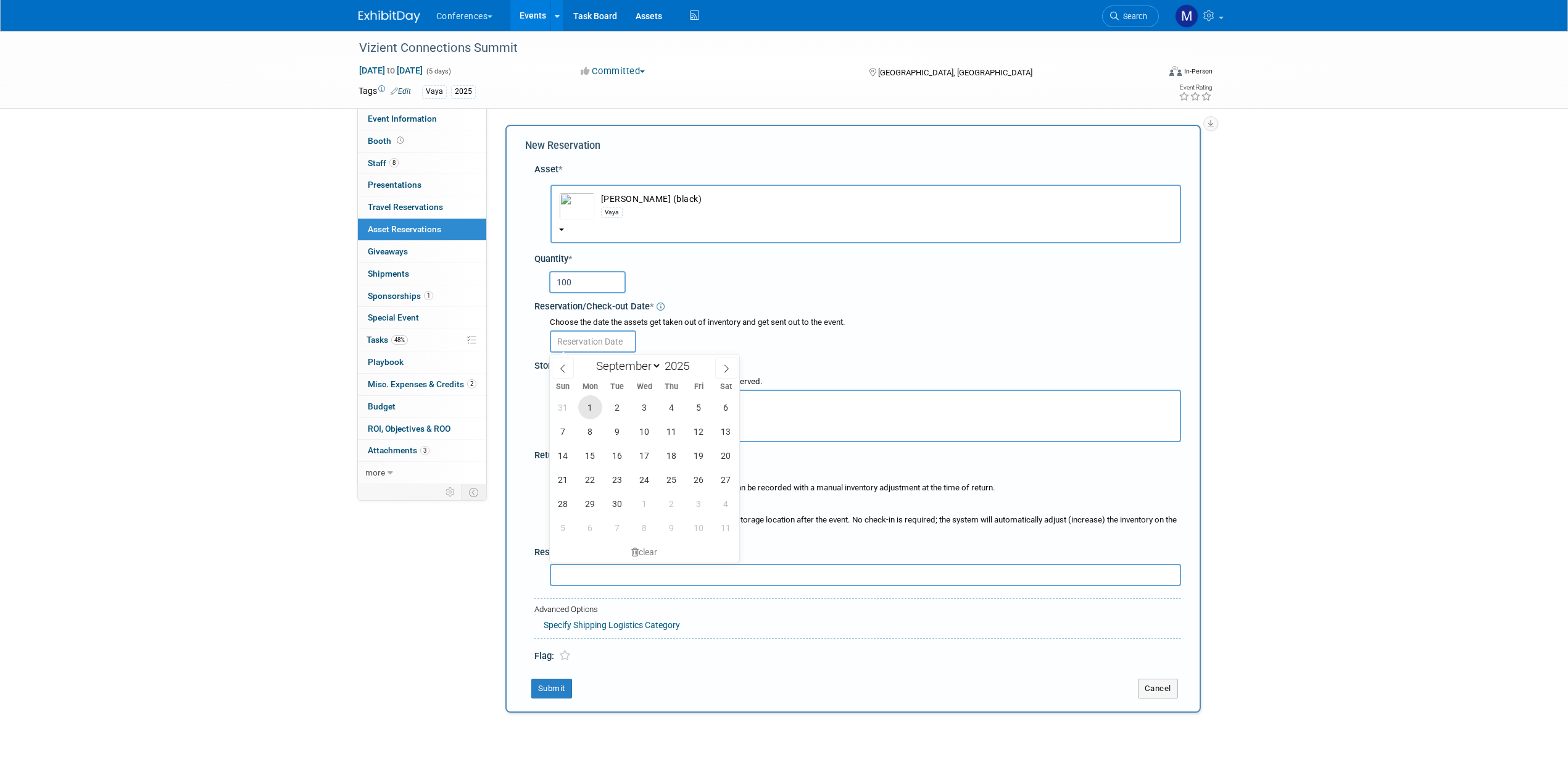
click at [598, 406] on span "1" at bounding box center [590, 407] width 24 height 24
type input "Sep 1, 2025"
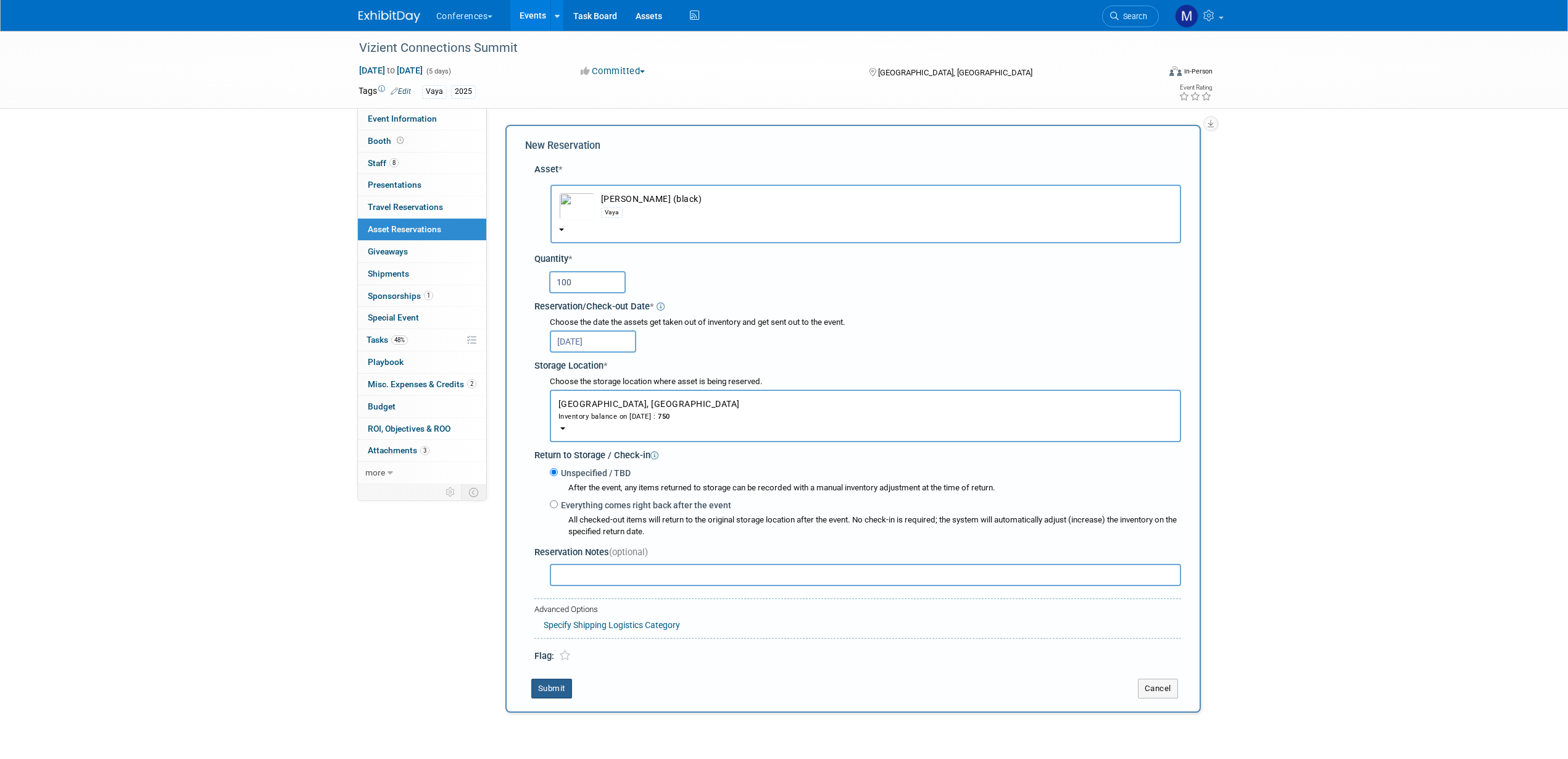
click at [552, 692] on button "Submit" at bounding box center [552, 688] width 41 height 20
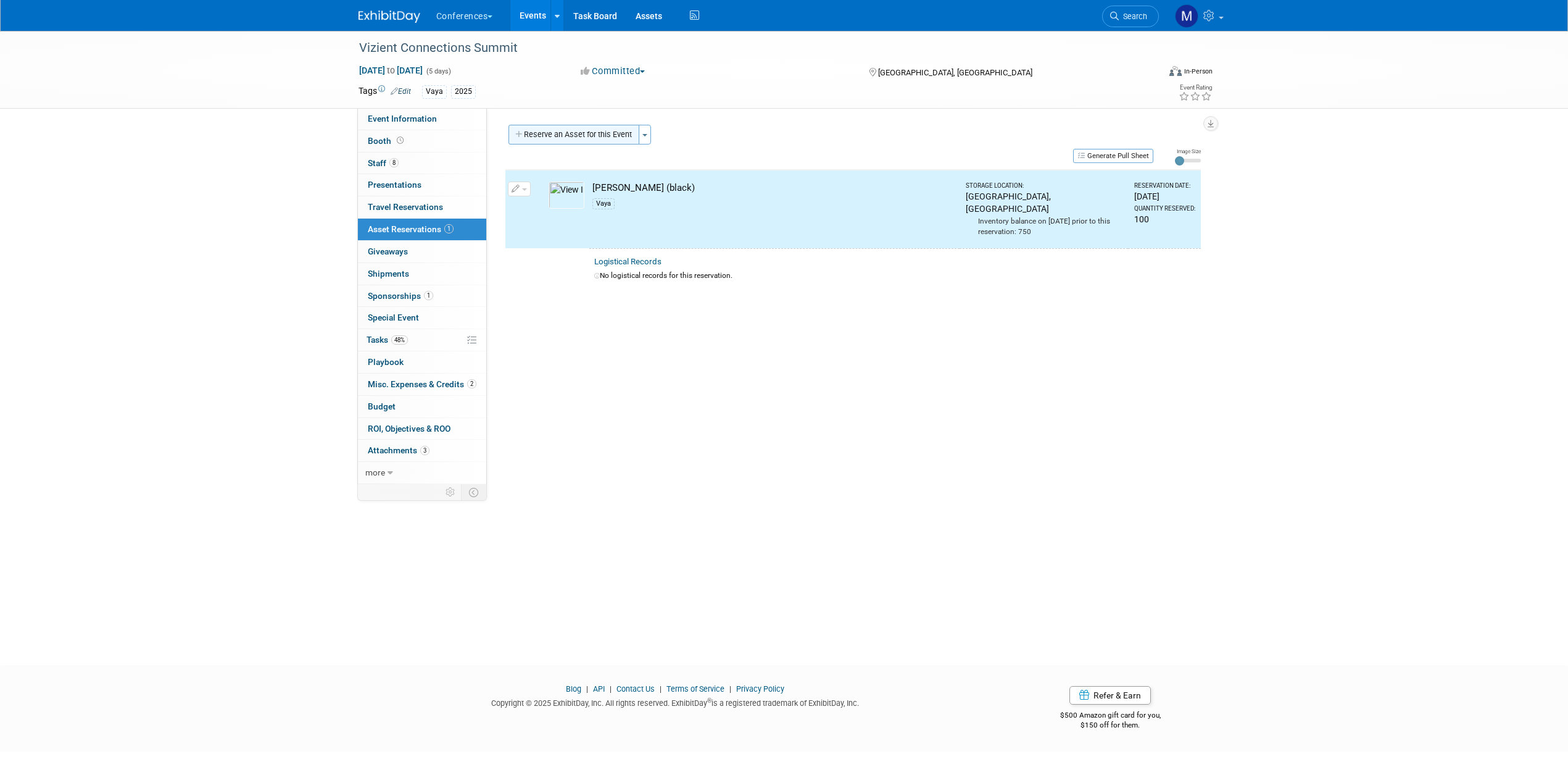
click at [561, 130] on button "Reserve an Asset for this Event" at bounding box center [574, 135] width 131 height 20
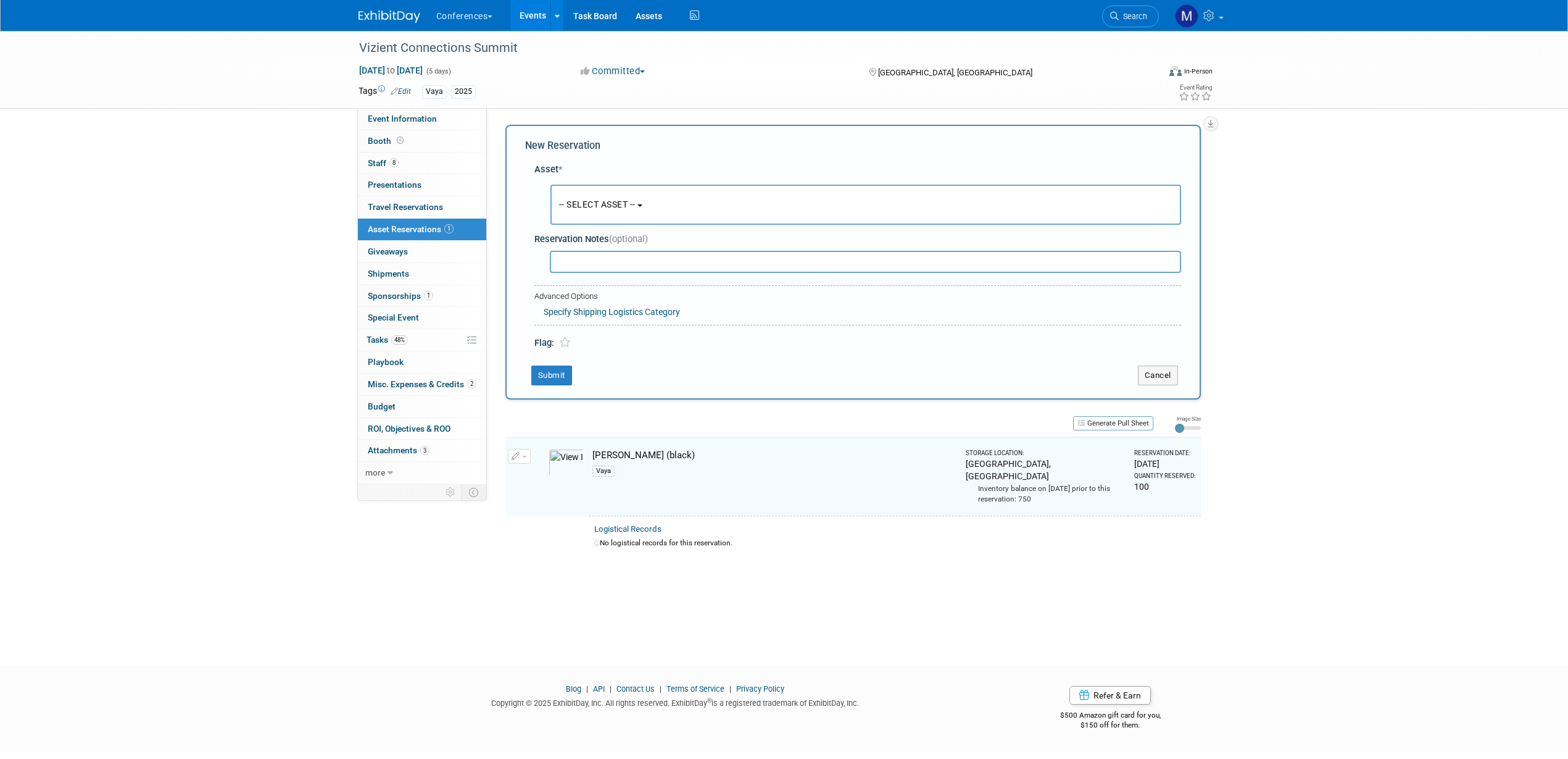
click at [580, 199] on span "-- SELECT ASSET --" at bounding box center [597, 204] width 77 height 10
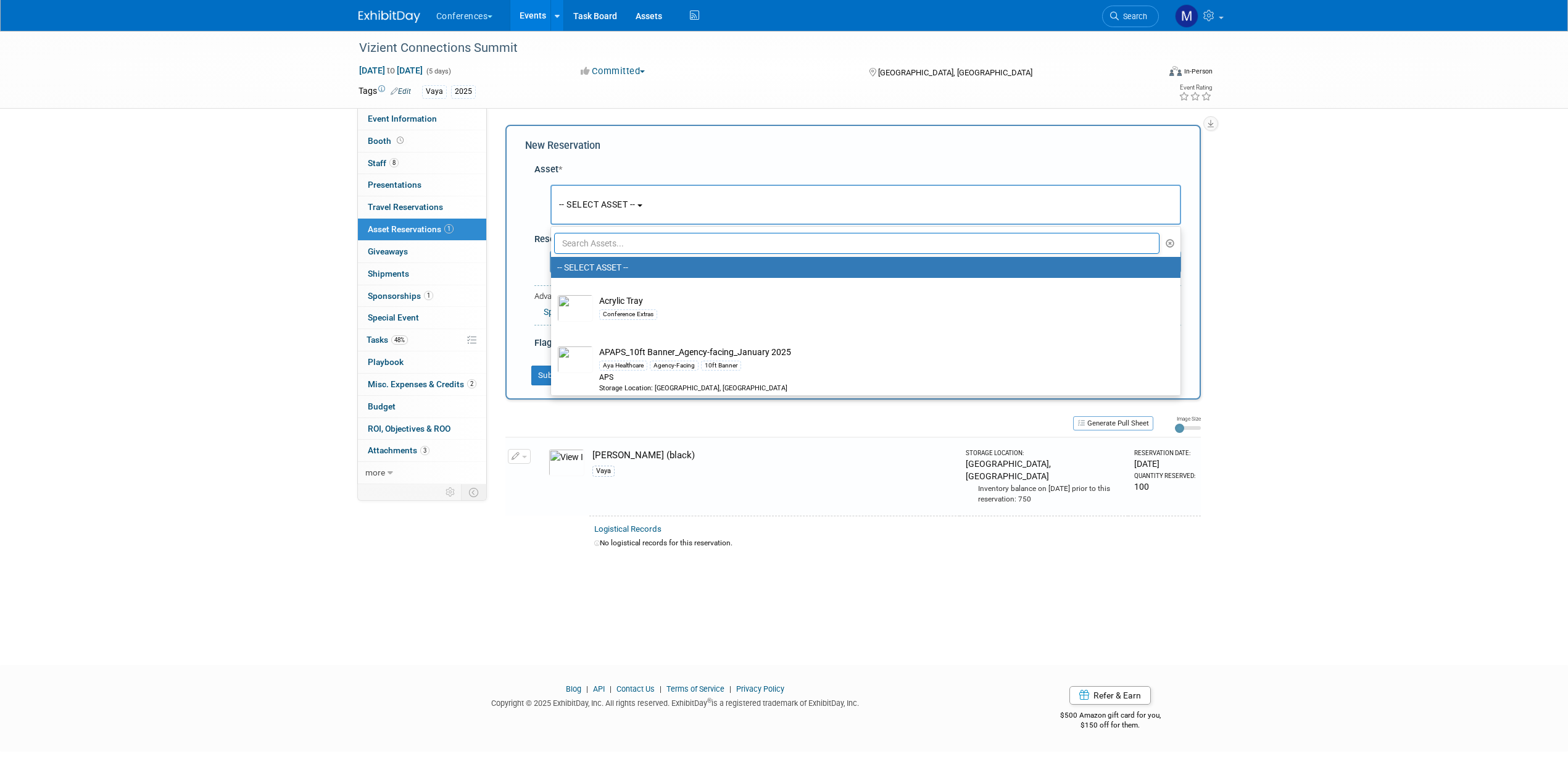
click at [588, 237] on input "text" at bounding box center [857, 243] width 606 height 21
click at [592, 241] on input "text" at bounding box center [857, 243] width 606 height 21
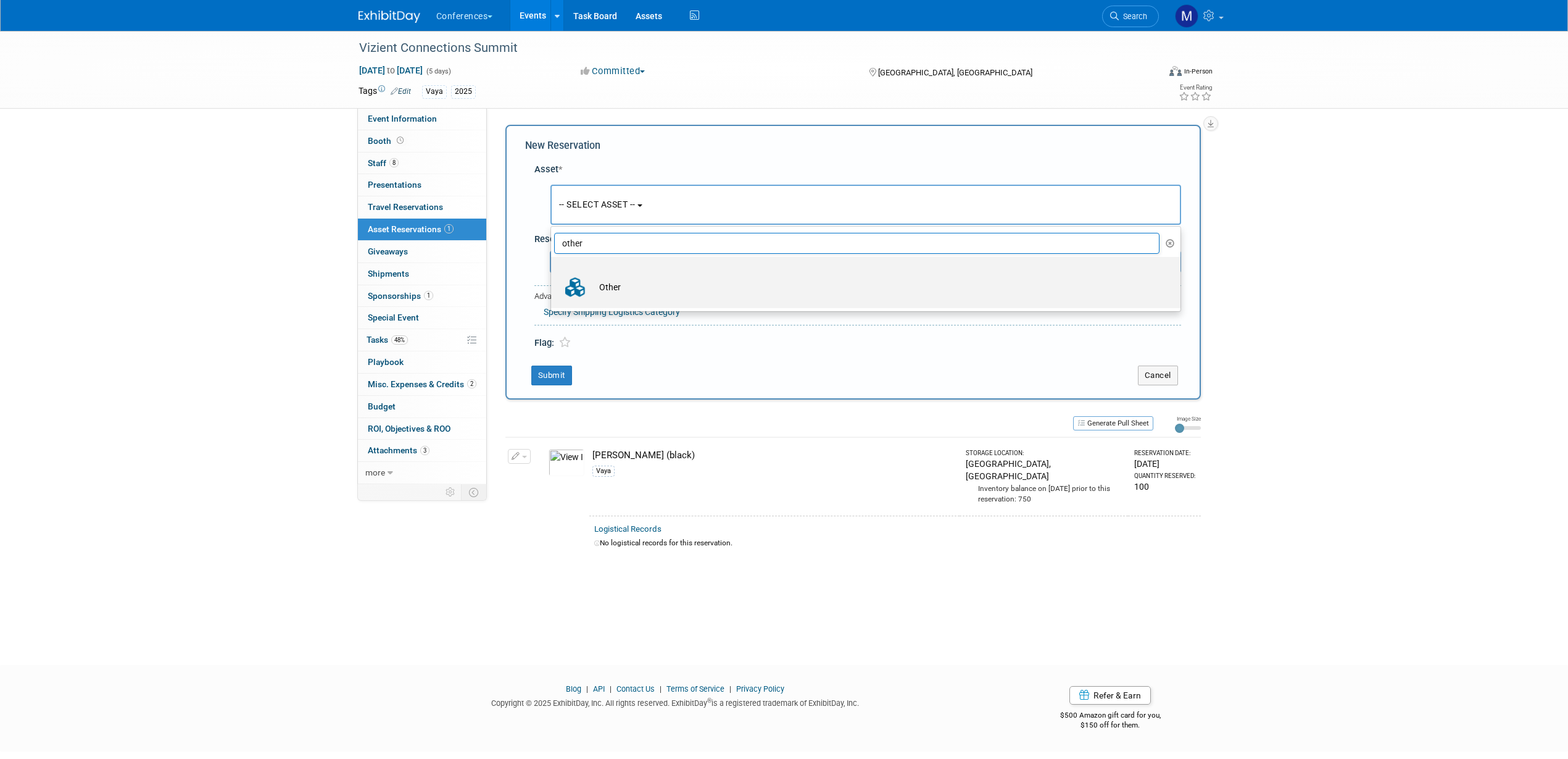
type input "other"
click at [616, 278] on td "Other" at bounding box center [875, 287] width 563 height 27
click at [553, 272] on input "Other" at bounding box center [548, 267] width 8 height 8
select select "10711726"
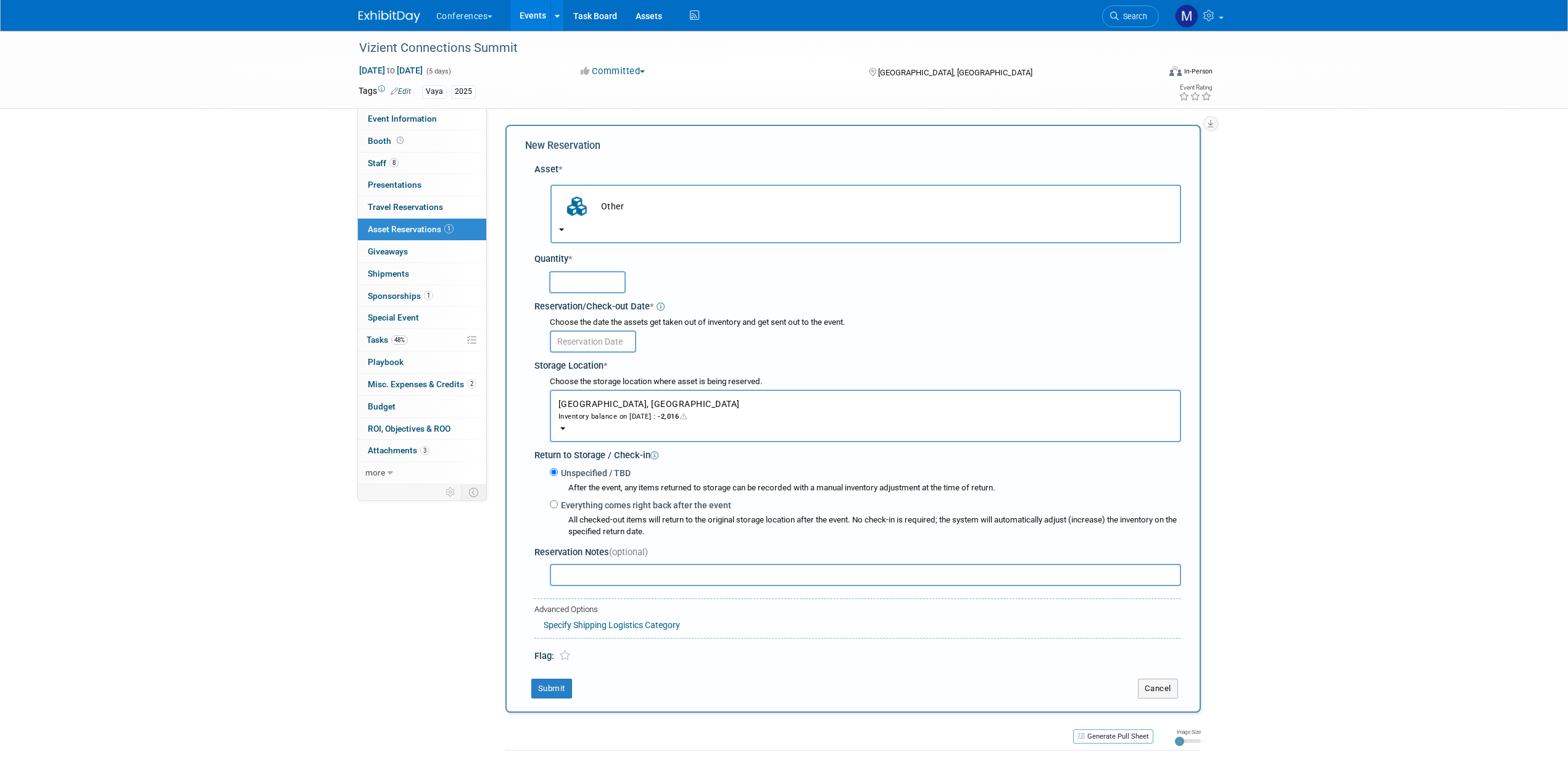
click at [578, 285] on input "text" at bounding box center [587, 282] width 77 height 22
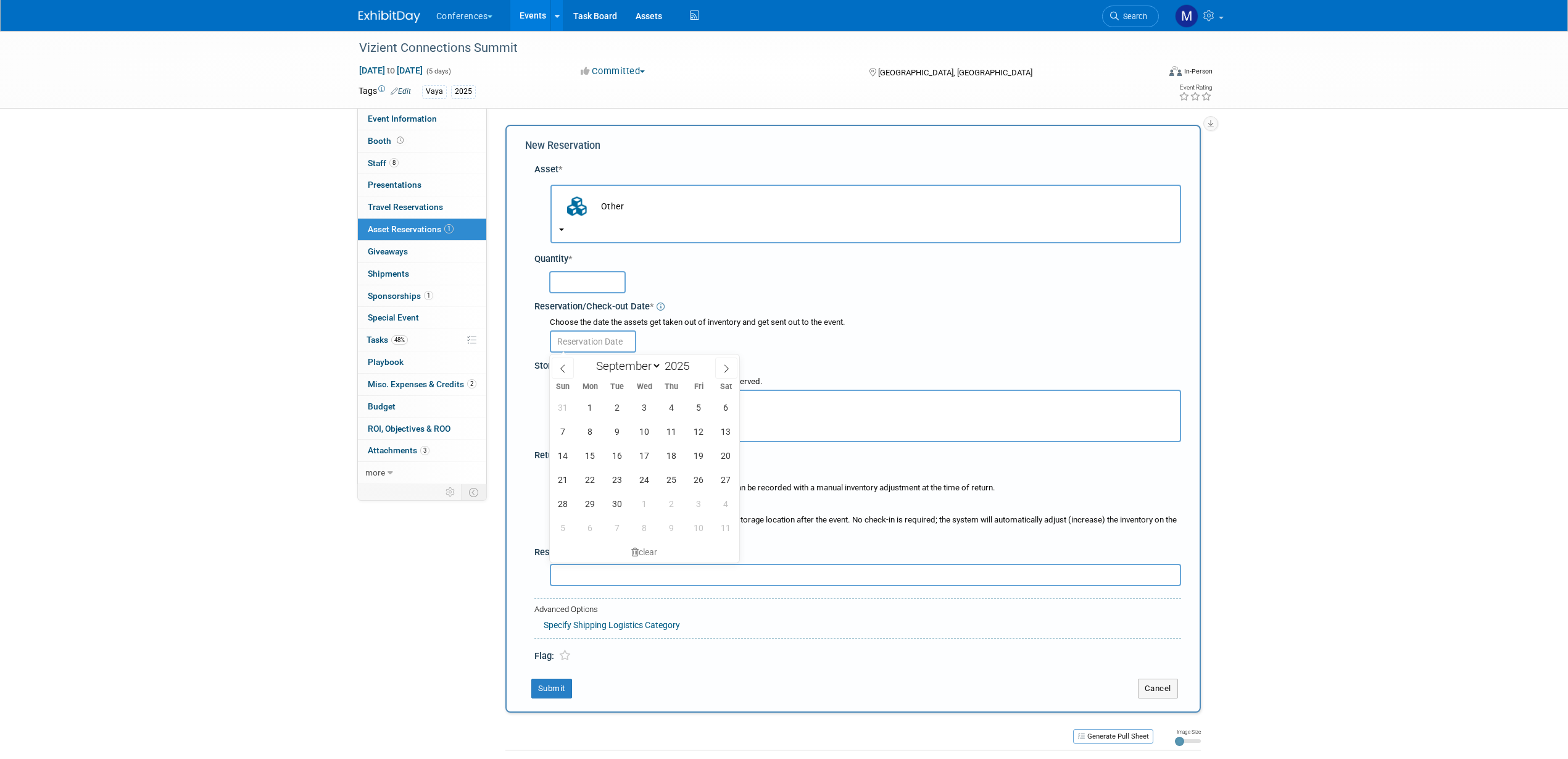
click at [578, 340] on input "text" at bounding box center [593, 341] width 86 height 22
click at [594, 404] on span "1" at bounding box center [590, 407] width 24 height 24
type input "Sep 1, 2025"
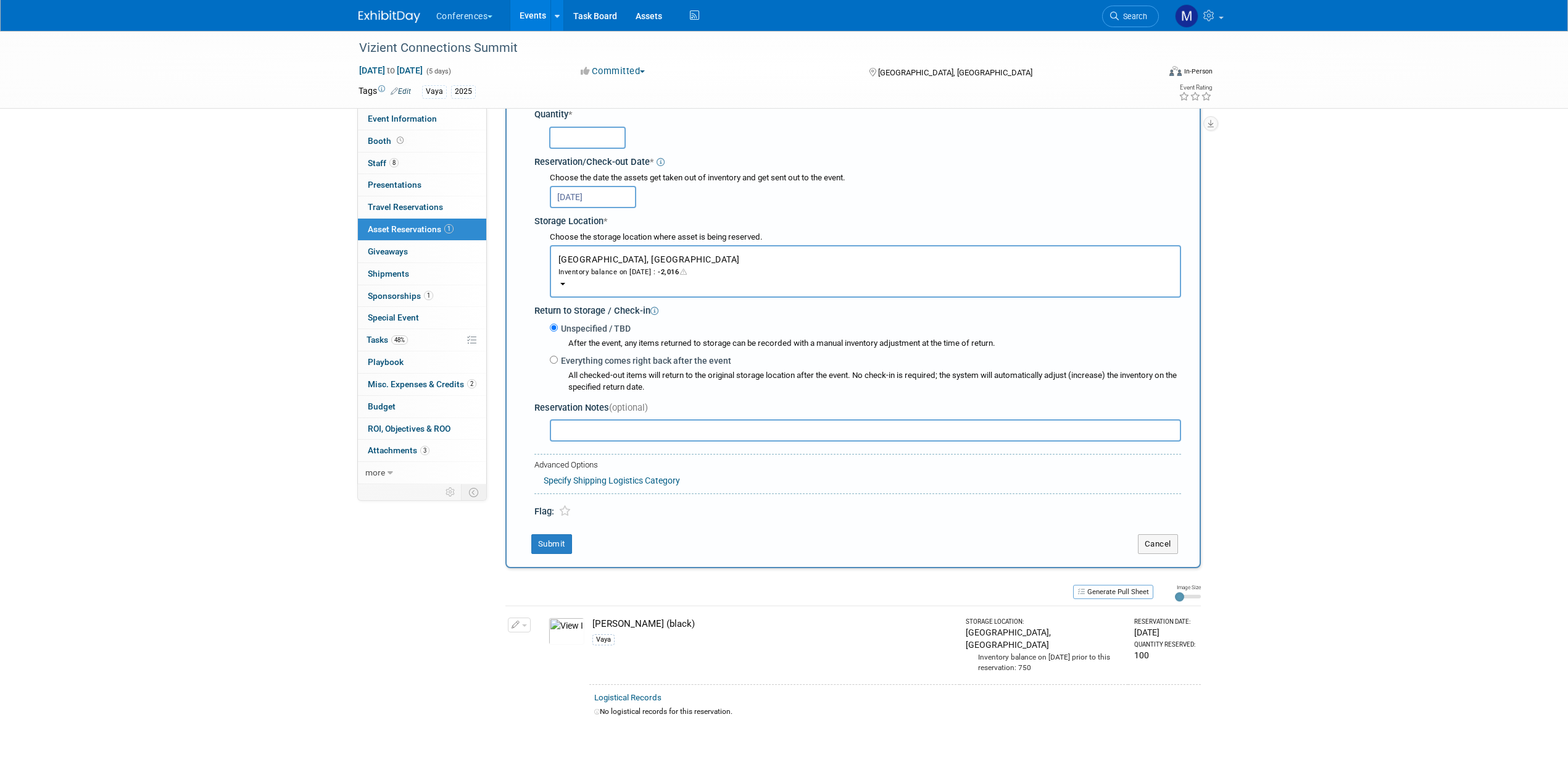
scroll to position [154, 0]
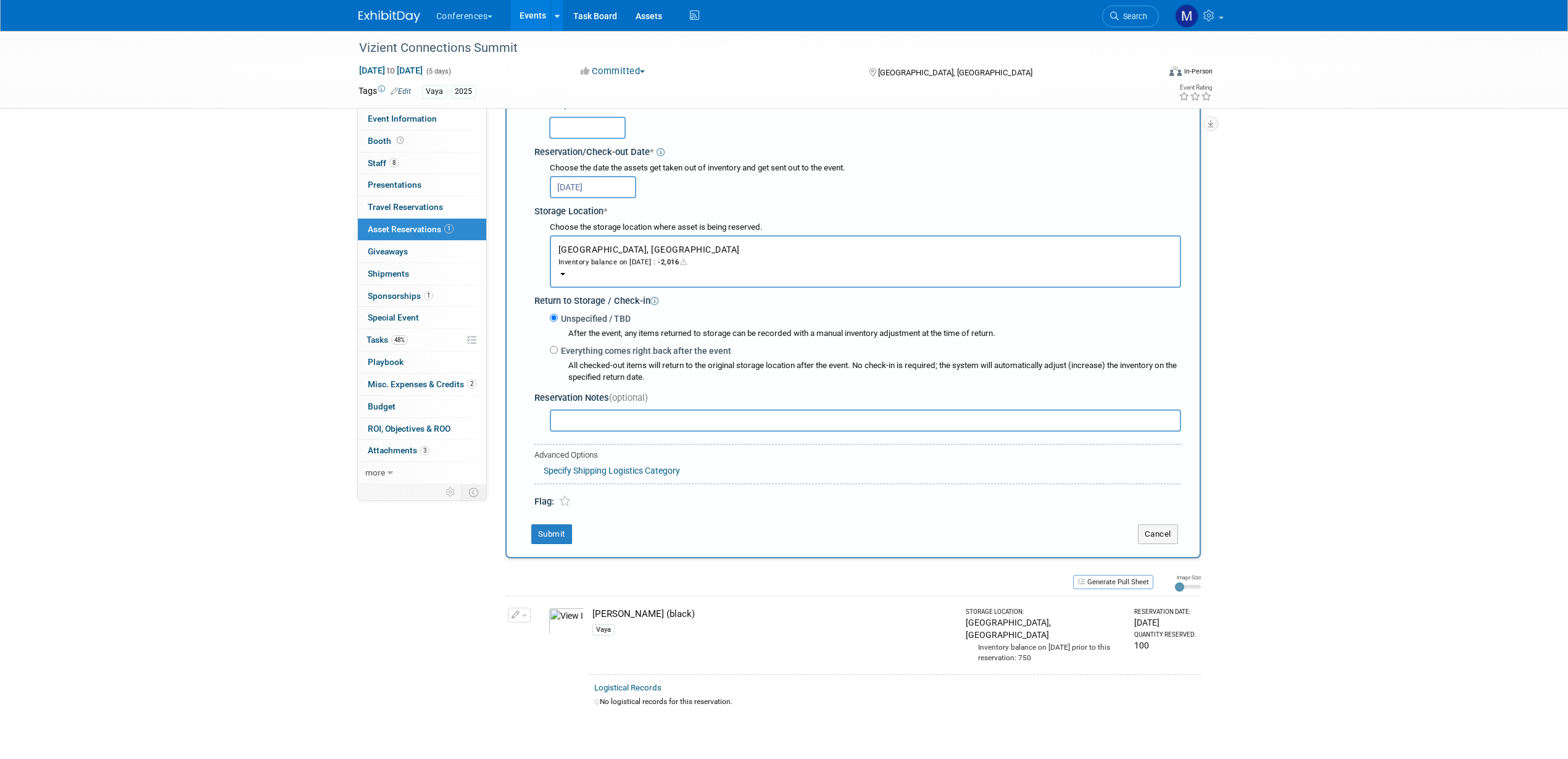
click at [593, 415] on input "text" at bounding box center [865, 421] width 631 height 22
click at [686, 423] on input "MG ordered items from Amazon (boas, l" at bounding box center [865, 421] width 631 height 22
click at [777, 422] on input "MG ordered items from Amazon (light up boas, l" at bounding box center [865, 421] width 631 height 22
type input "MG ordered items from Amazon (light up boas, ties, head bands and glasses)"
click at [562, 531] on button "Submit" at bounding box center [552, 534] width 41 height 20
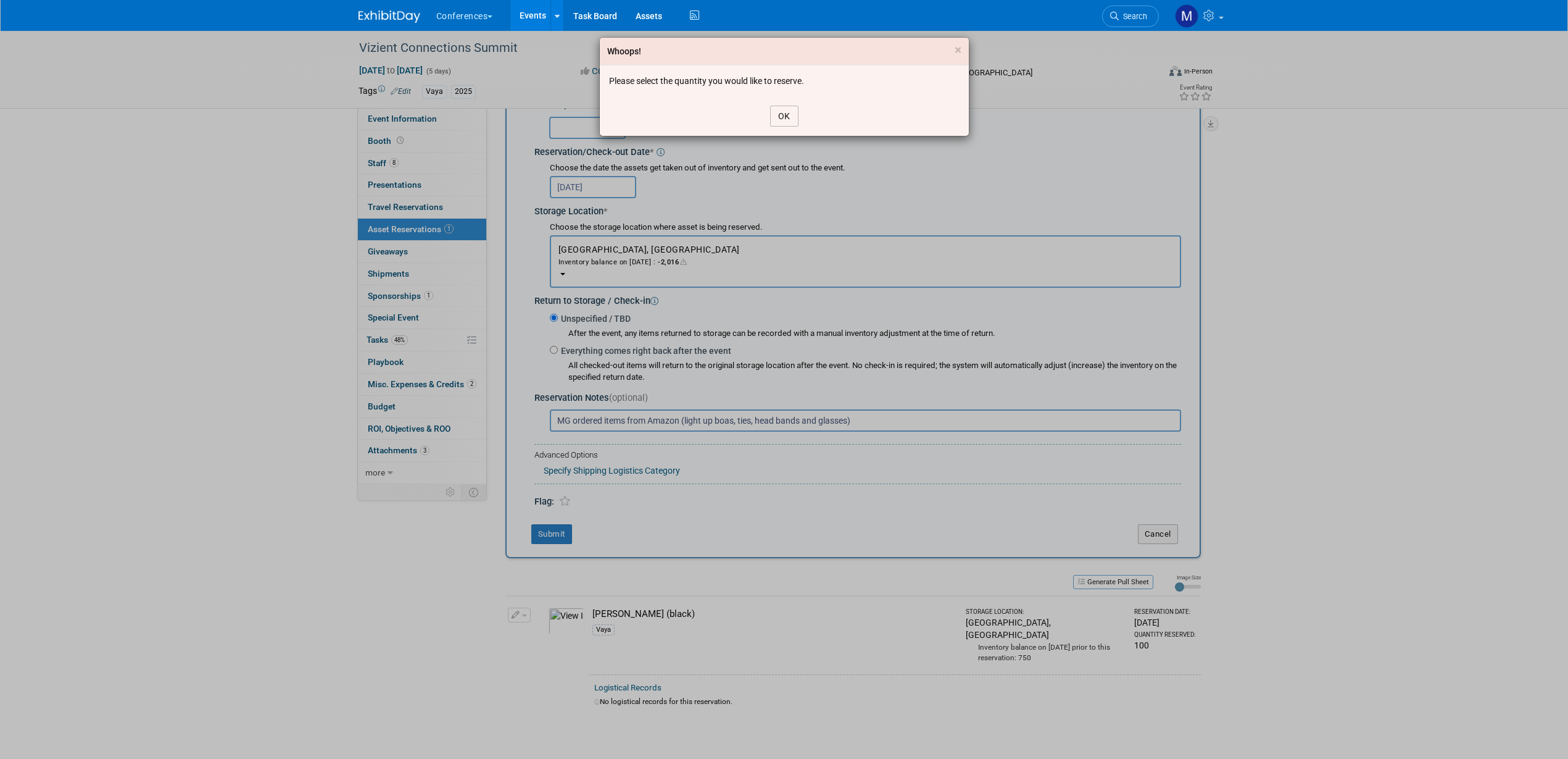
click at [791, 120] on button "OK" at bounding box center [784, 116] width 28 height 21
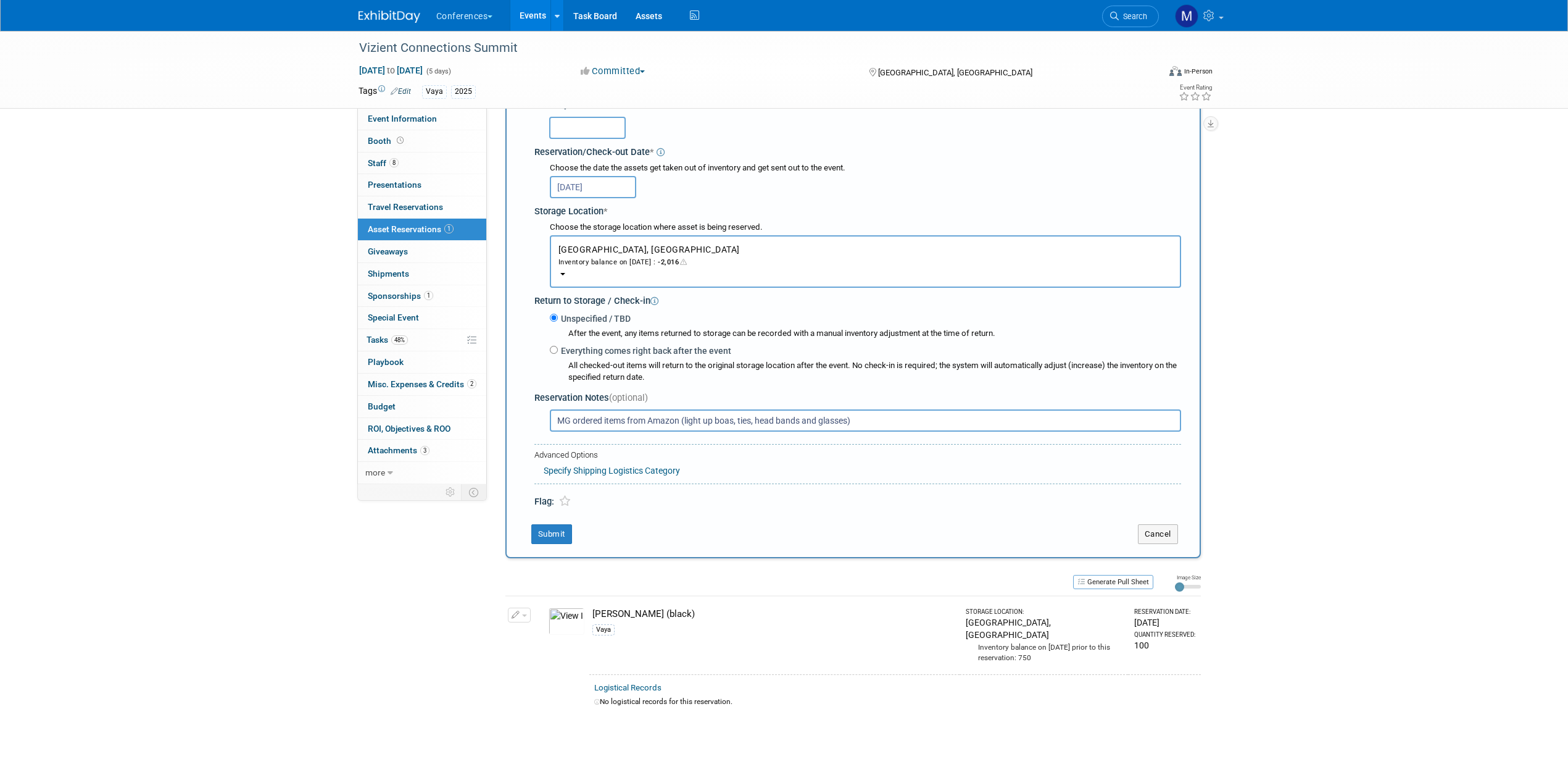
click at [584, 130] on input "text" at bounding box center [587, 128] width 77 height 22
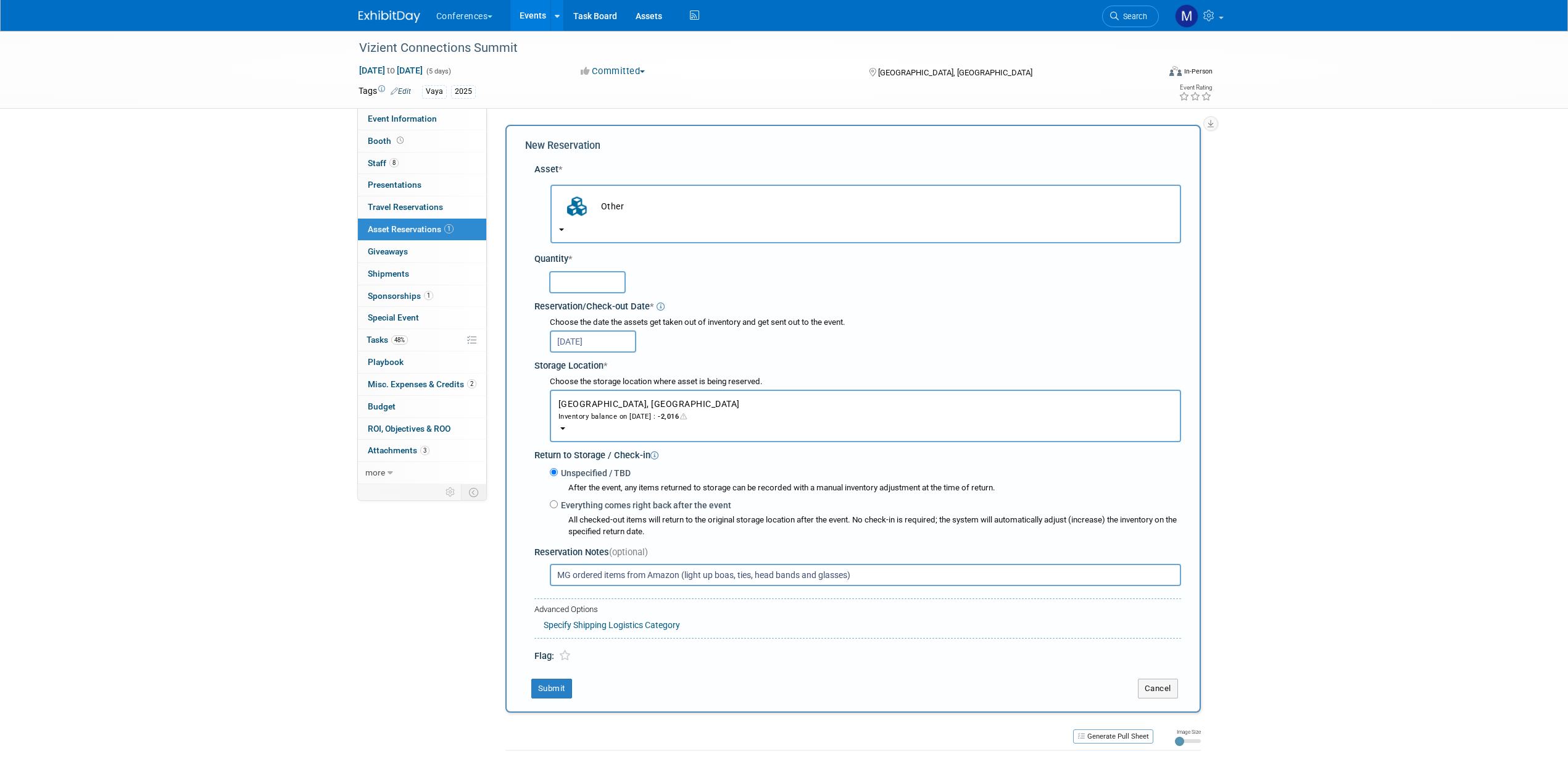
click at [563, 285] on input "text" at bounding box center [587, 282] width 77 height 22
type input "150"
click at [538, 695] on button "Submit" at bounding box center [552, 688] width 41 height 20
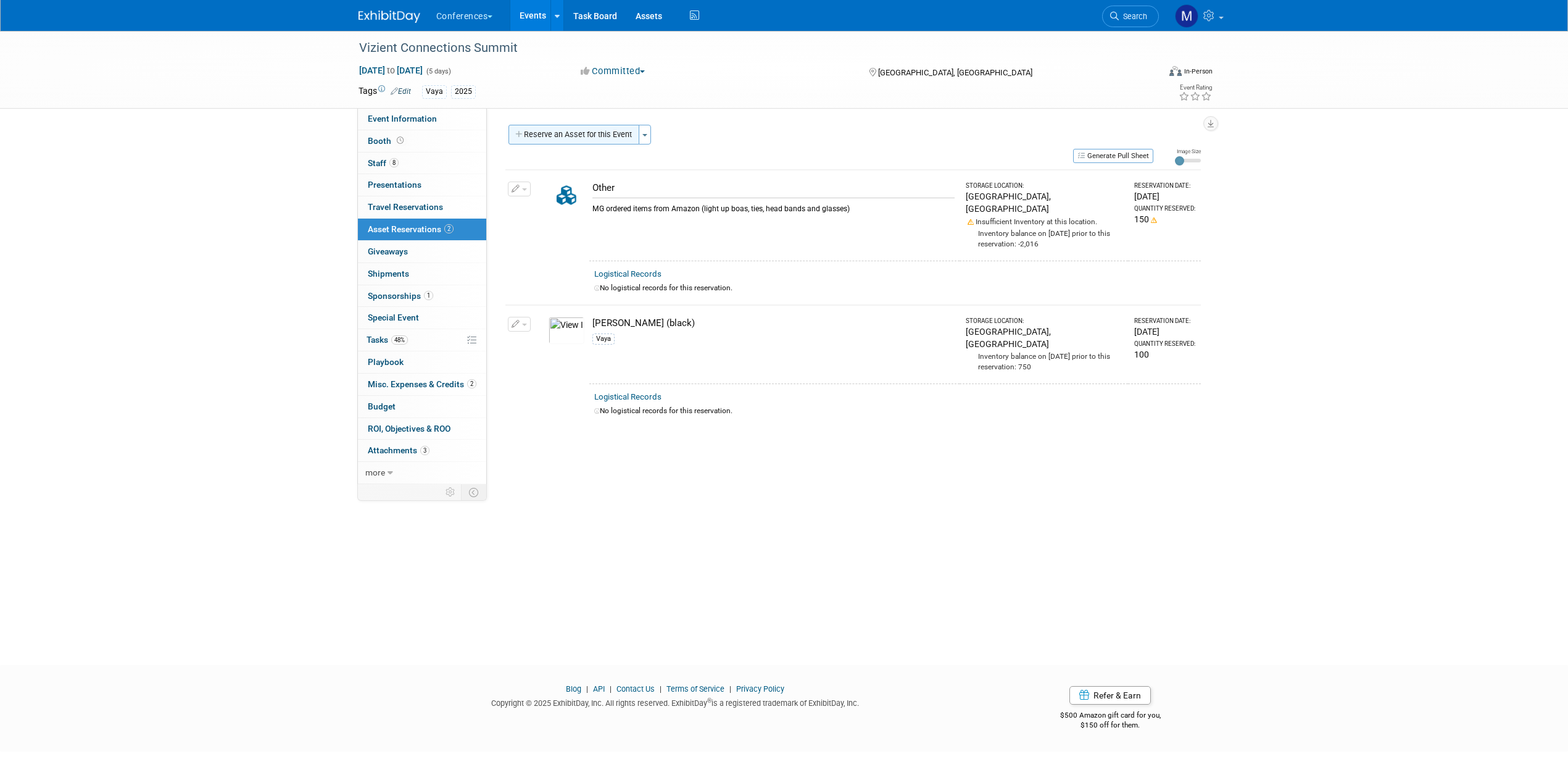
click at [584, 132] on button "Reserve an Asset for this Event" at bounding box center [574, 135] width 131 height 20
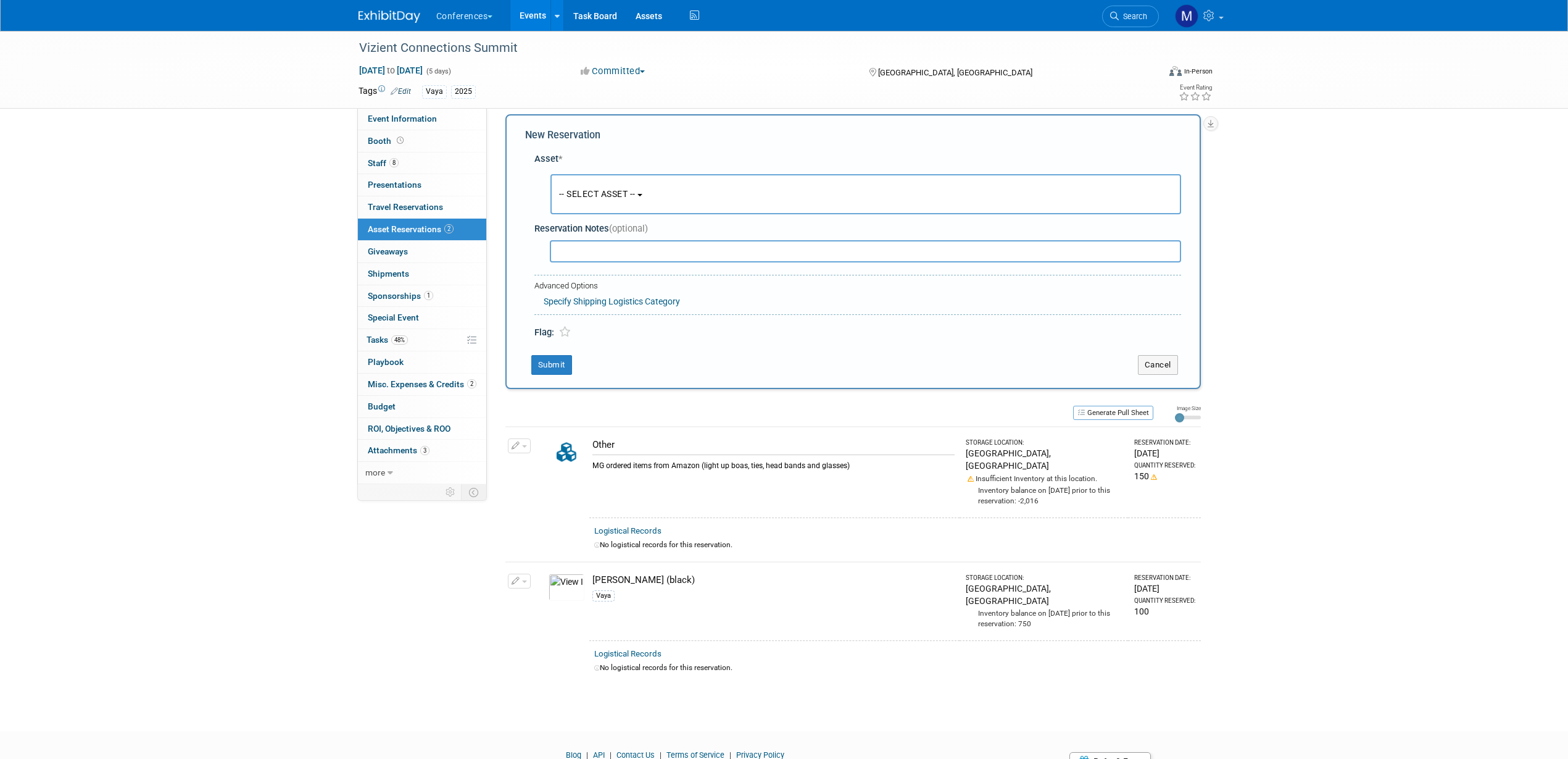
scroll to position [12, 0]
click at [593, 188] on span "-- SELECT ASSET --" at bounding box center [597, 193] width 77 height 10
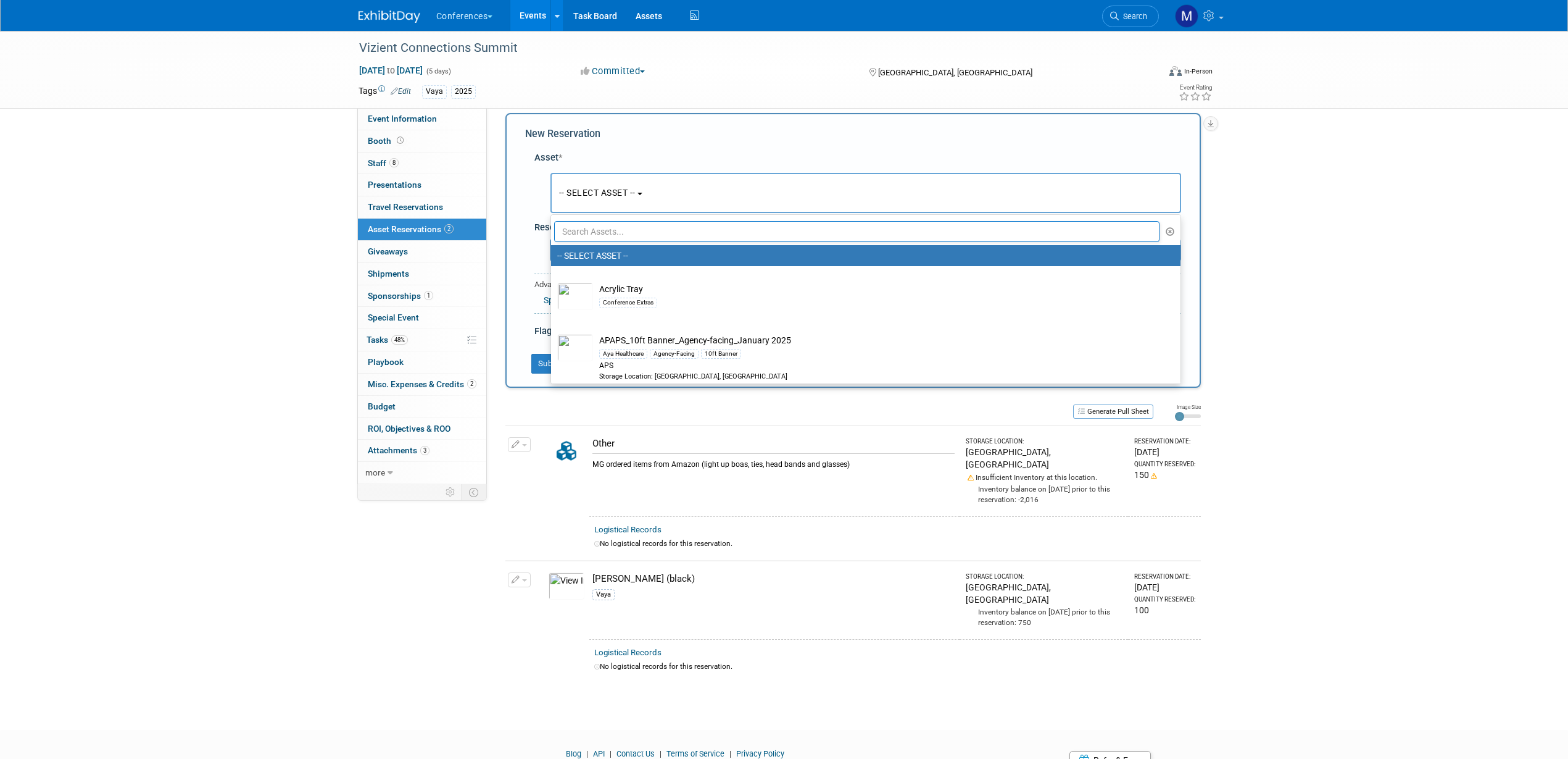
click at [603, 225] on input "text" at bounding box center [857, 232] width 606 height 21
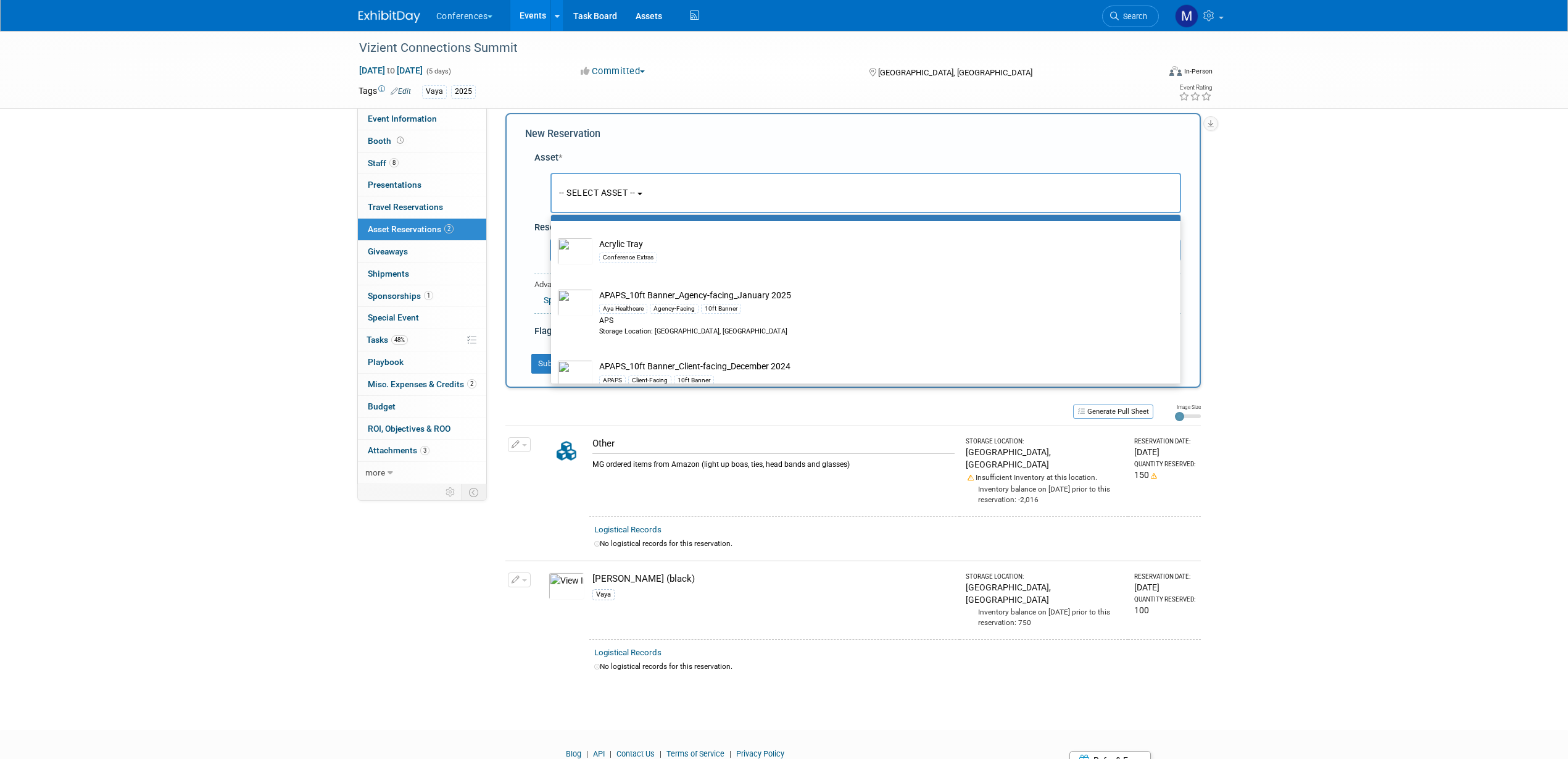
scroll to position [0, 0]
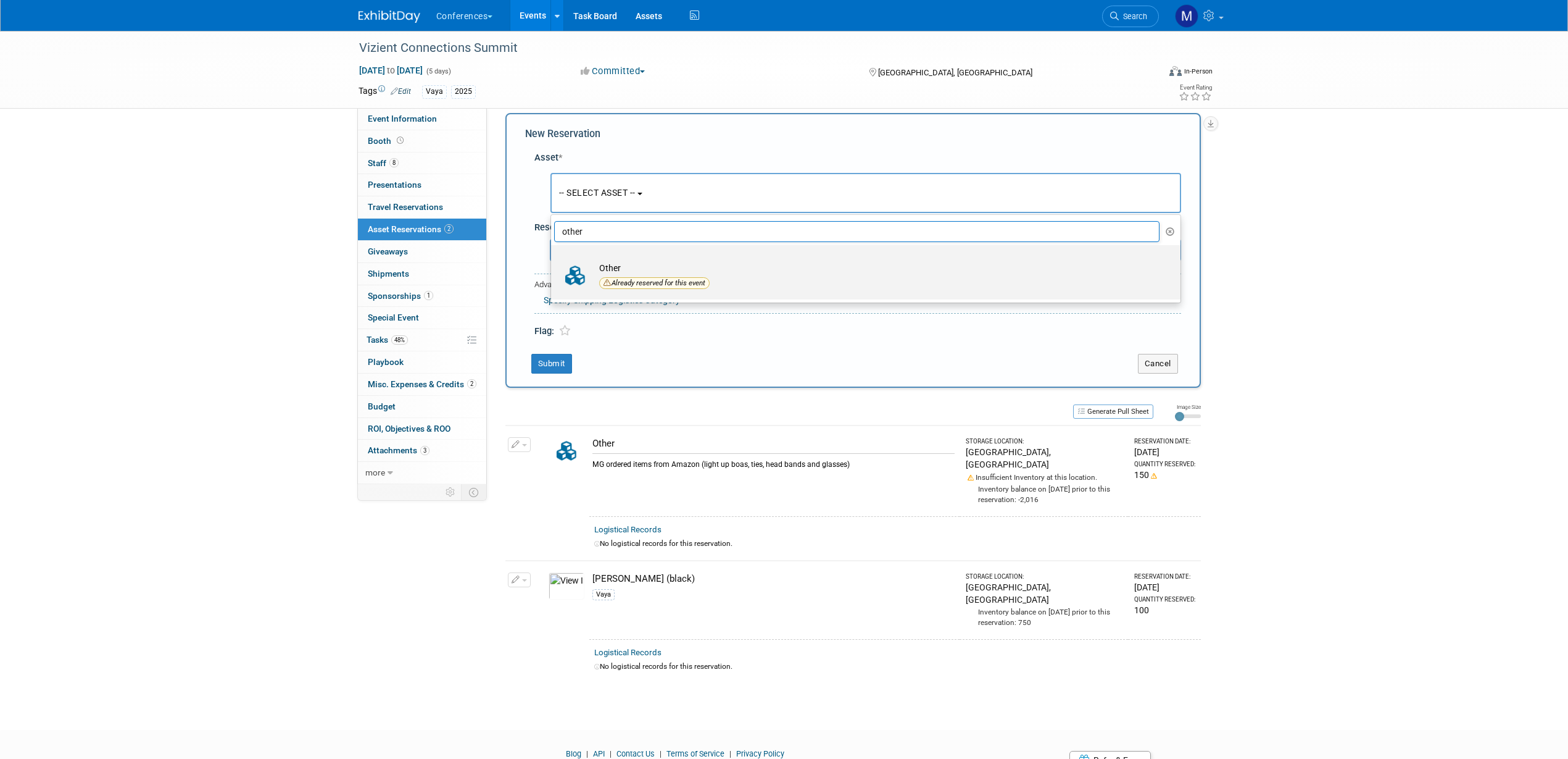
type input "other"
click at [661, 268] on td "Other Already reserved for this event" at bounding box center [875, 277] width 563 height 30
click at [553, 260] on input "Other Already reserved for this event" at bounding box center [548, 256] width 8 height 8
select select "10711726"
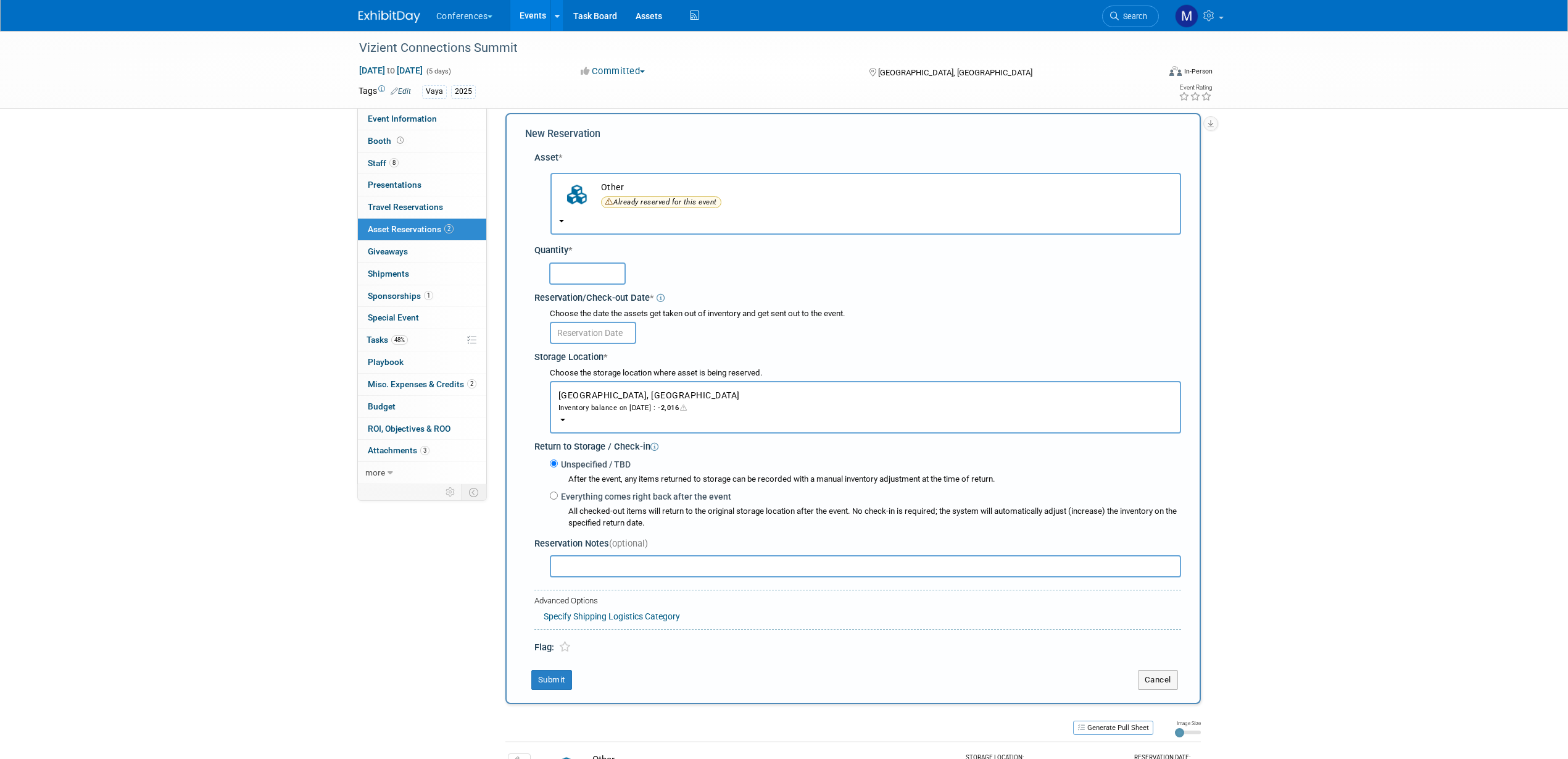
click at [596, 266] on input "text" at bounding box center [587, 273] width 77 height 22
type input "1"
type input "250"
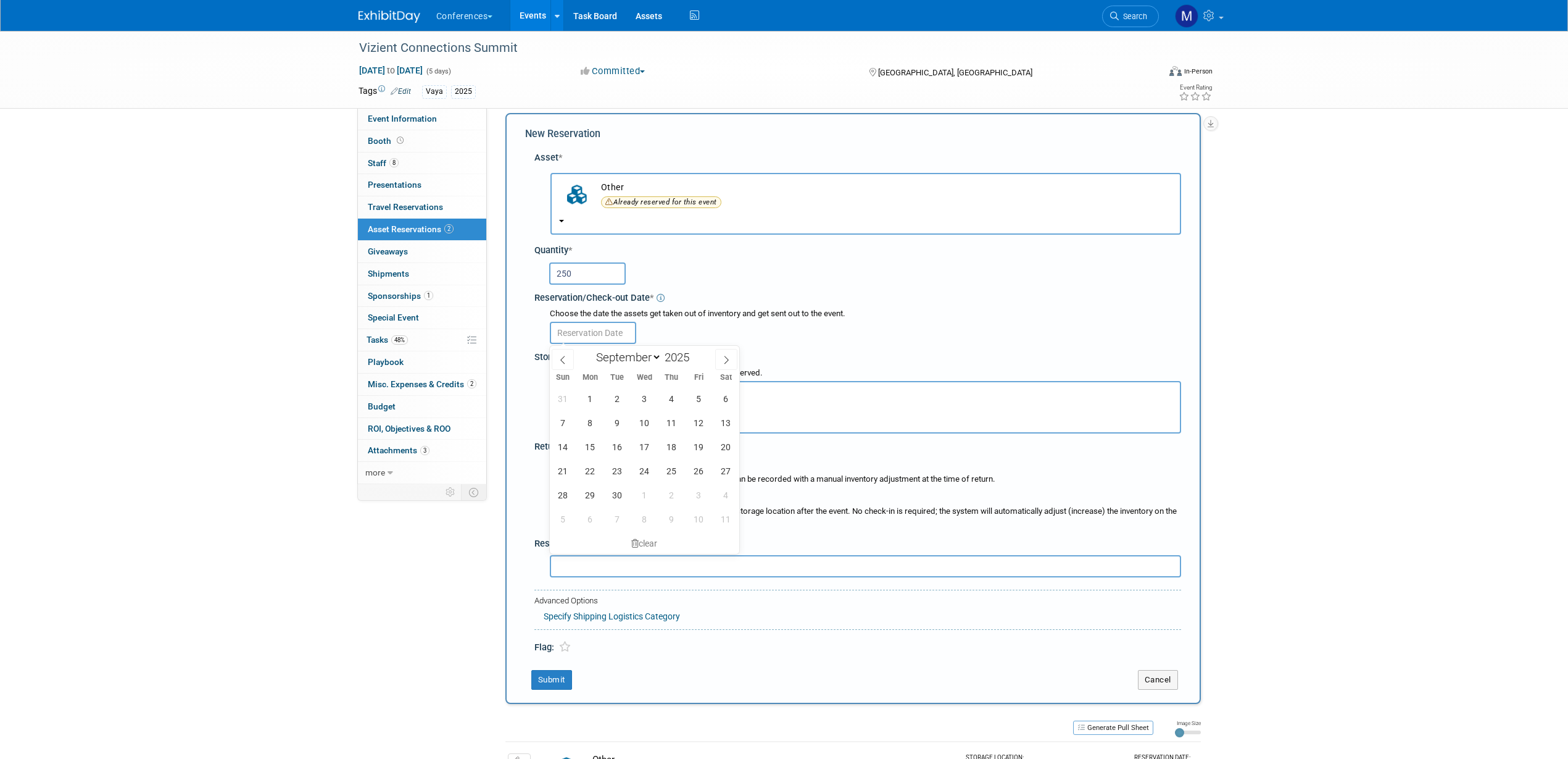
click at [597, 342] on body "Conferences Explore: My Workspaces 2 Go to Workspace: Conferences Marketing Req…" at bounding box center [784, 368] width 1568 height 759
click at [598, 398] on span "1" at bounding box center [590, 398] width 24 height 24
type input "Sep 1, 2025"
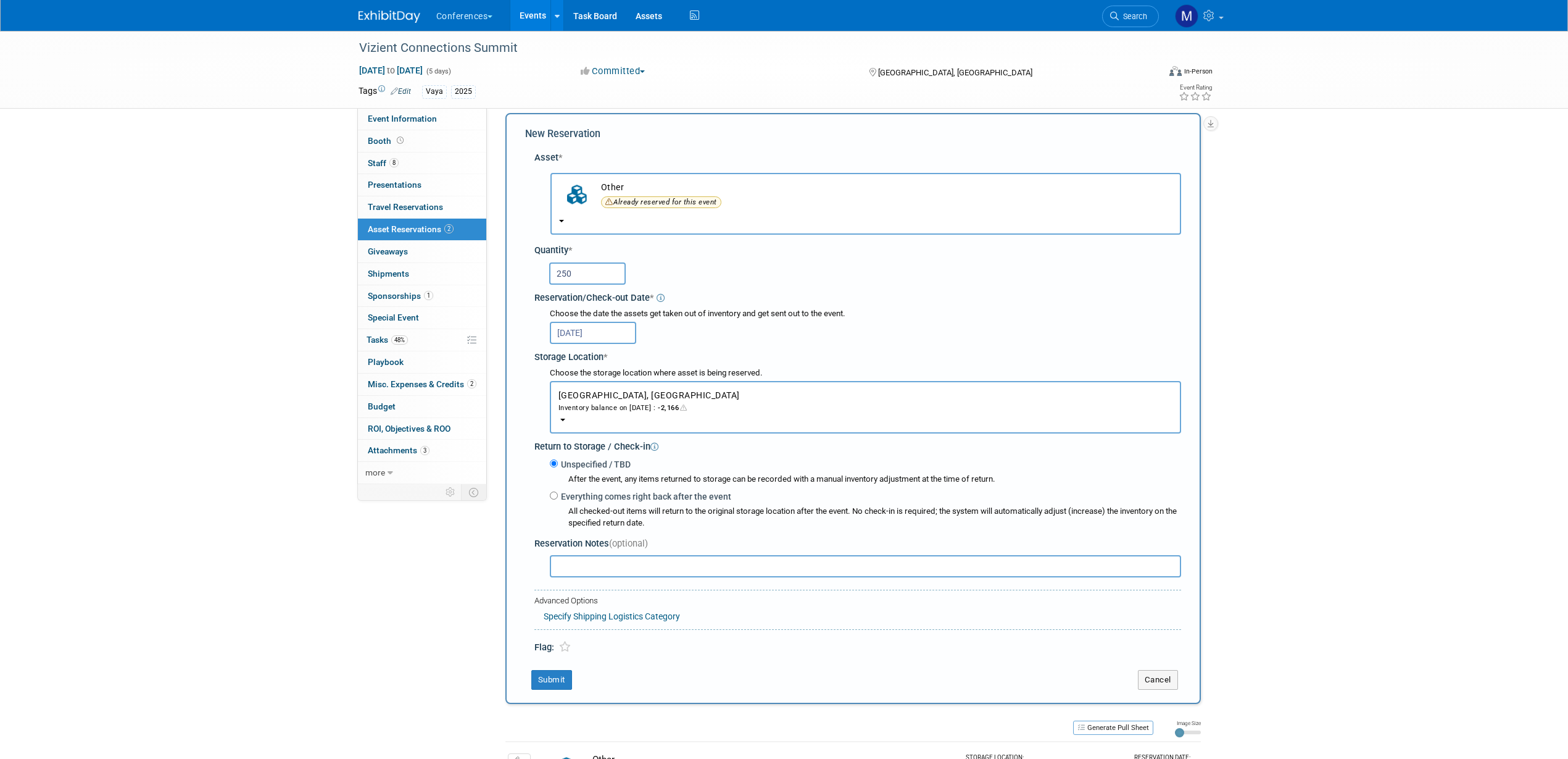
click at [575, 570] on input "text" at bounding box center [865, 566] width 631 height 22
type input "K"
type input "MG ordered Koozies"
drag, startPoint x: 558, startPoint y: 675, endPoint x: 574, endPoint y: 521, distance: 154.8
click at [558, 675] on button "Submit" at bounding box center [552, 680] width 41 height 20
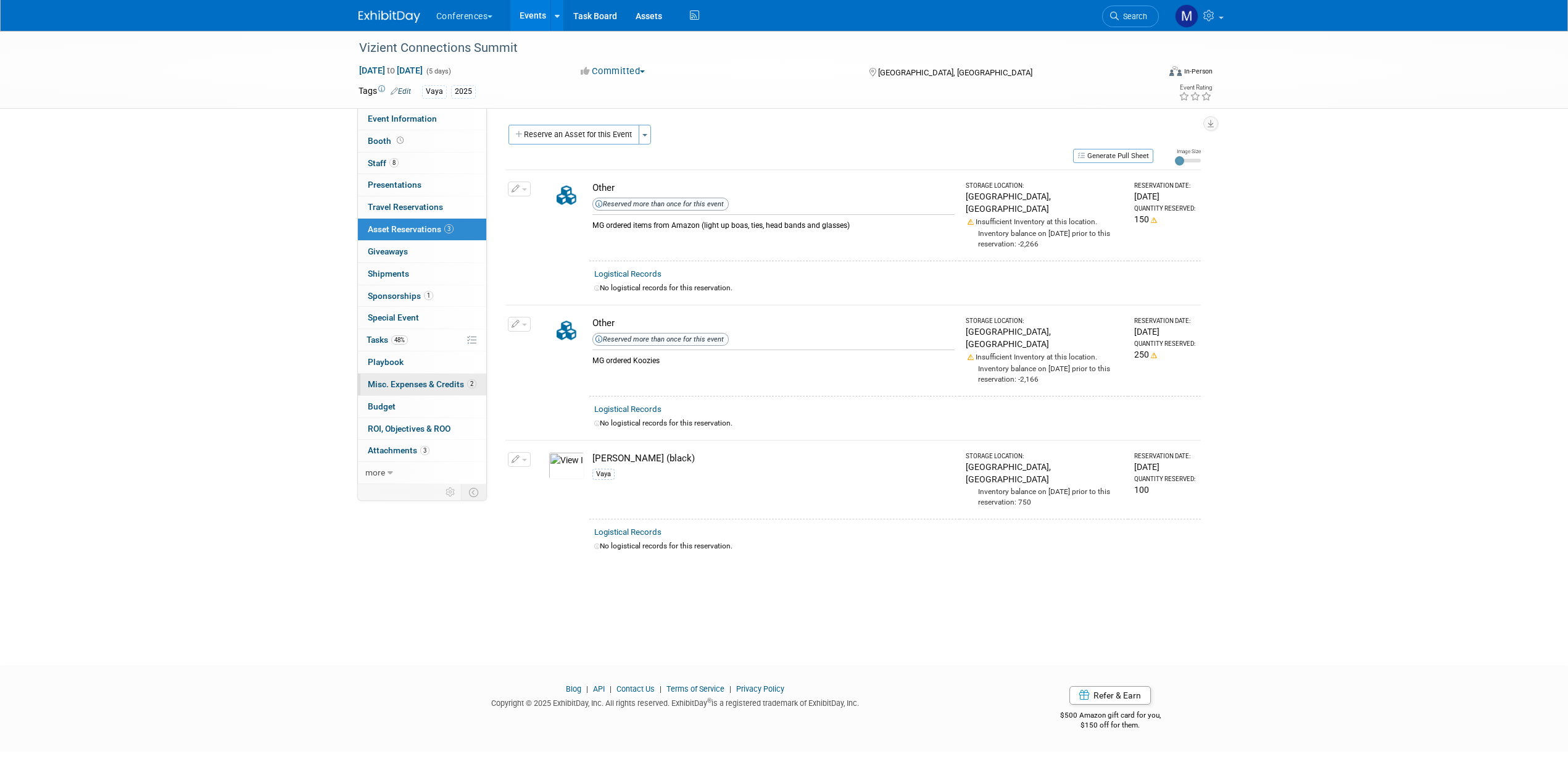
click at [397, 383] on span "Misc. Expenses & Credits 2" at bounding box center [422, 384] width 109 height 10
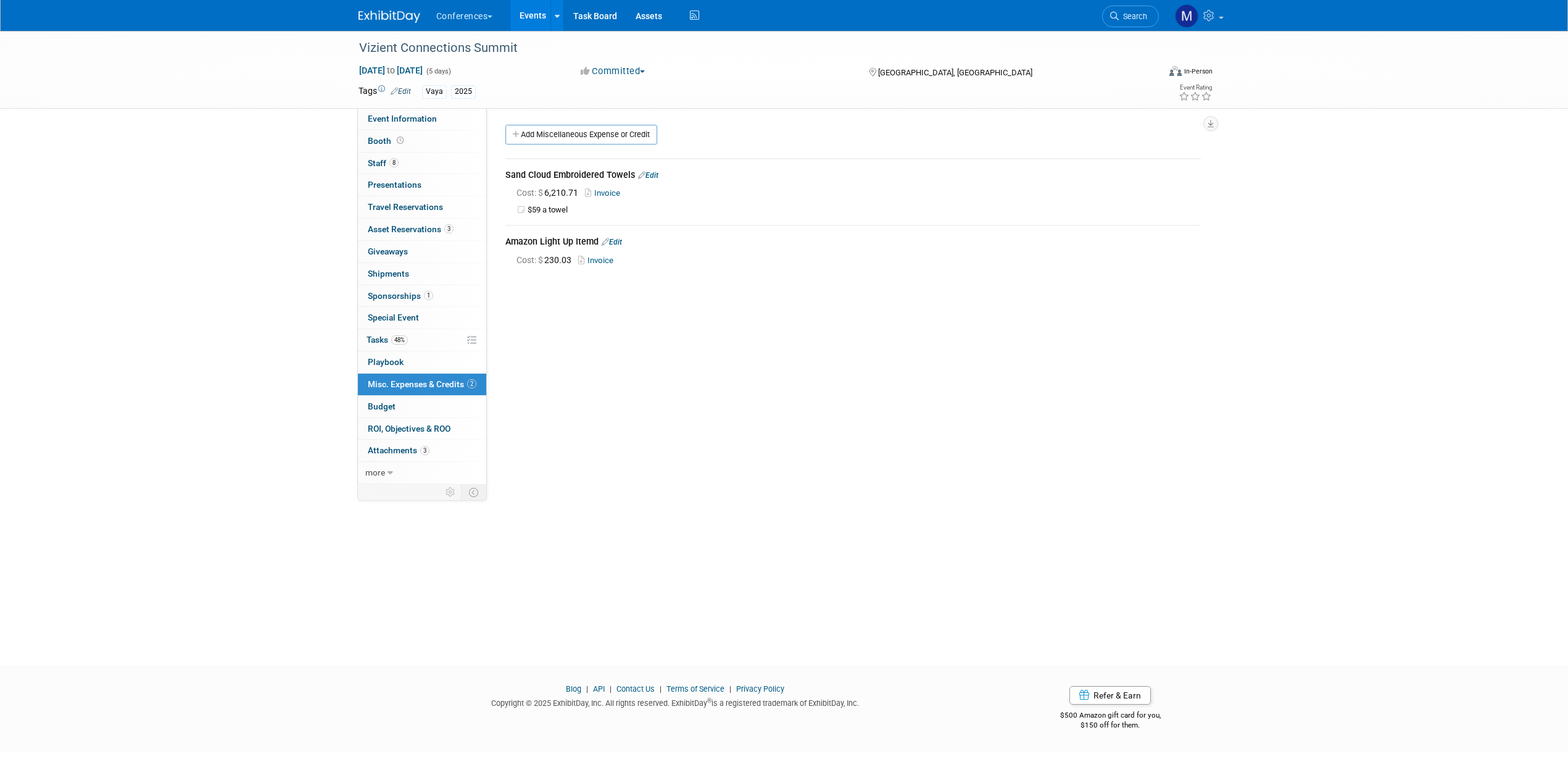
click at [654, 174] on link "Edit" at bounding box center [648, 175] width 21 height 9
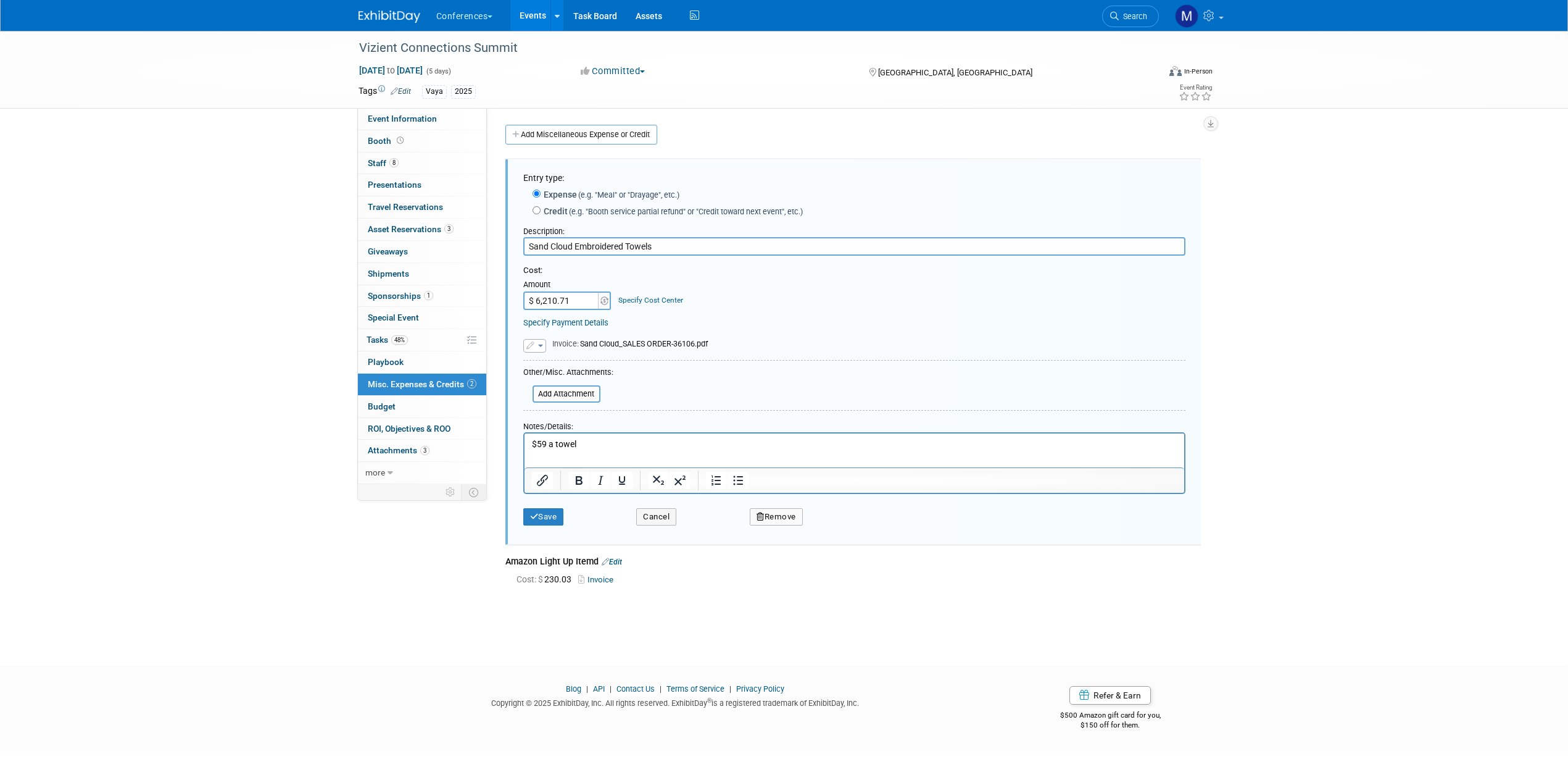
click at [771, 517] on button "Remove" at bounding box center [776, 517] width 53 height 17
click at [650, 253] on input "Sand Cloud Embroidered Towels" at bounding box center [854, 247] width 662 height 19
drag, startPoint x: 671, startPoint y: 248, endPoint x: 448, endPoint y: 238, distance: 223.2
click at [448, 238] on div "Event Information Event Info Booth Booth 8 Staff 8 Staff 0 Presentations 0 Pres…" at bounding box center [784, 314] width 870 height 567
click at [850, 531] on link "Yes" at bounding box center [844, 527] width 36 height 20
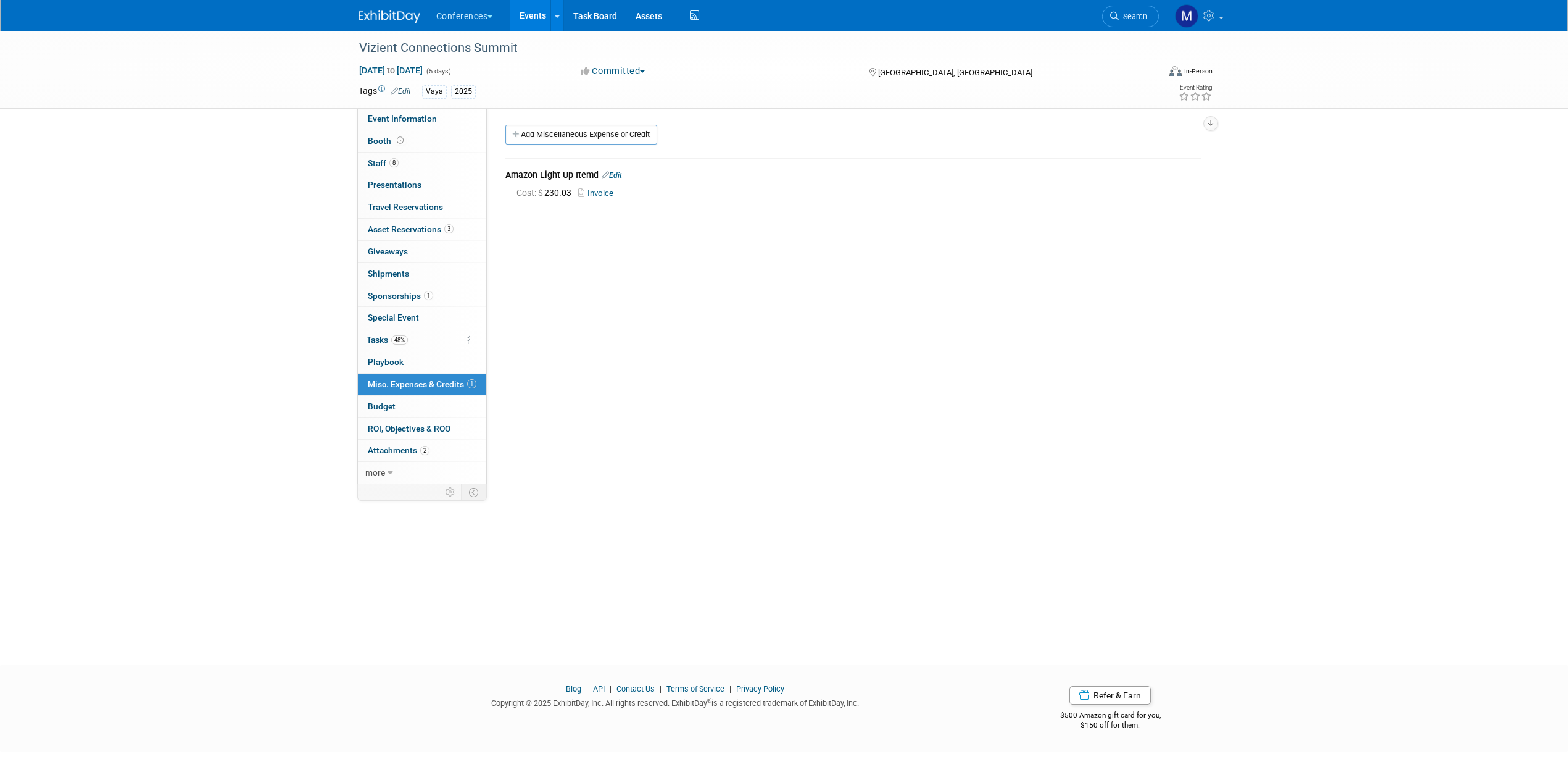
click at [619, 172] on link "Edit" at bounding box center [611, 175] width 21 height 9
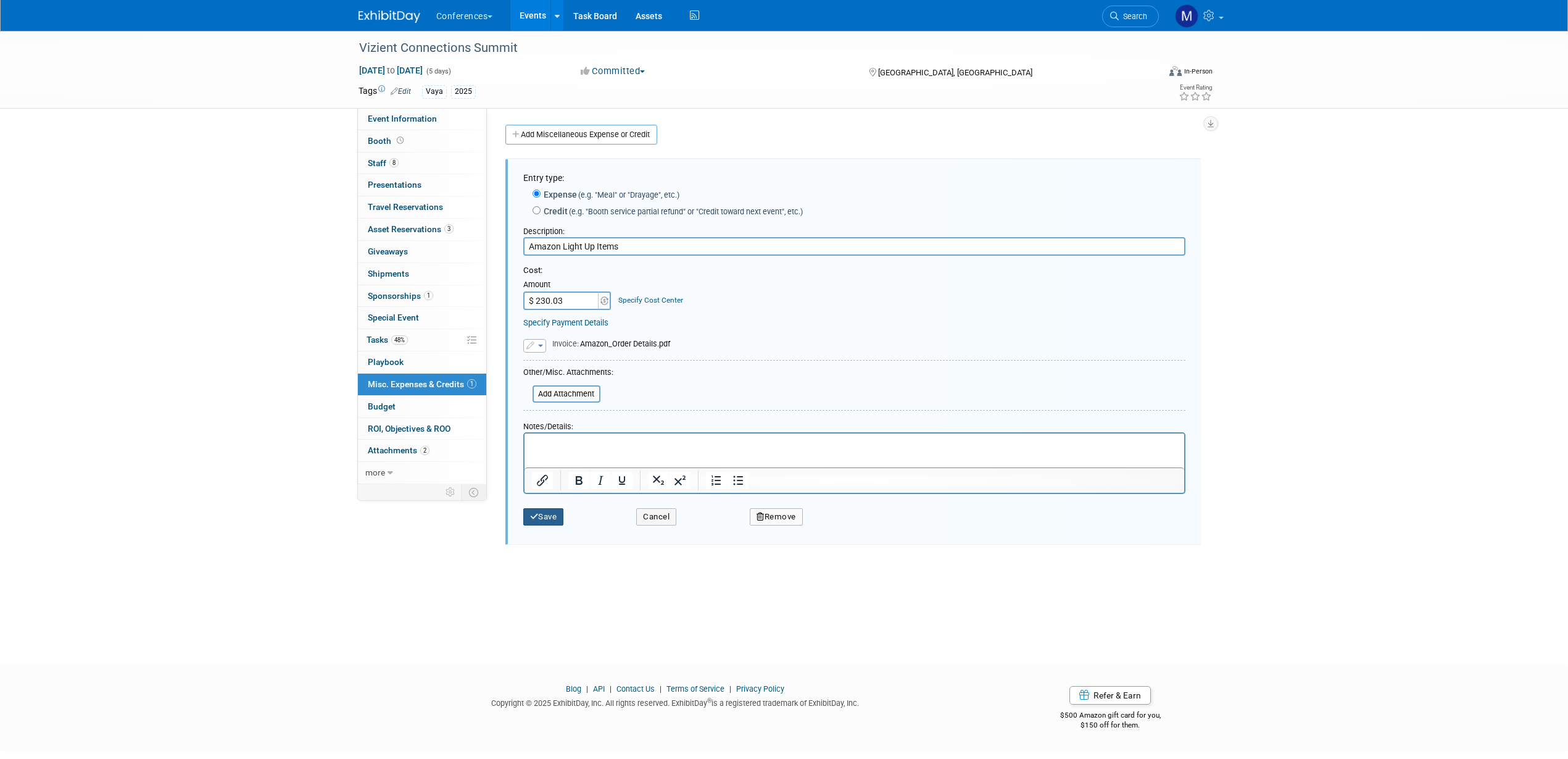
type input "Amazon Light Up Items"
click at [545, 514] on button "Save" at bounding box center [543, 517] width 41 height 17
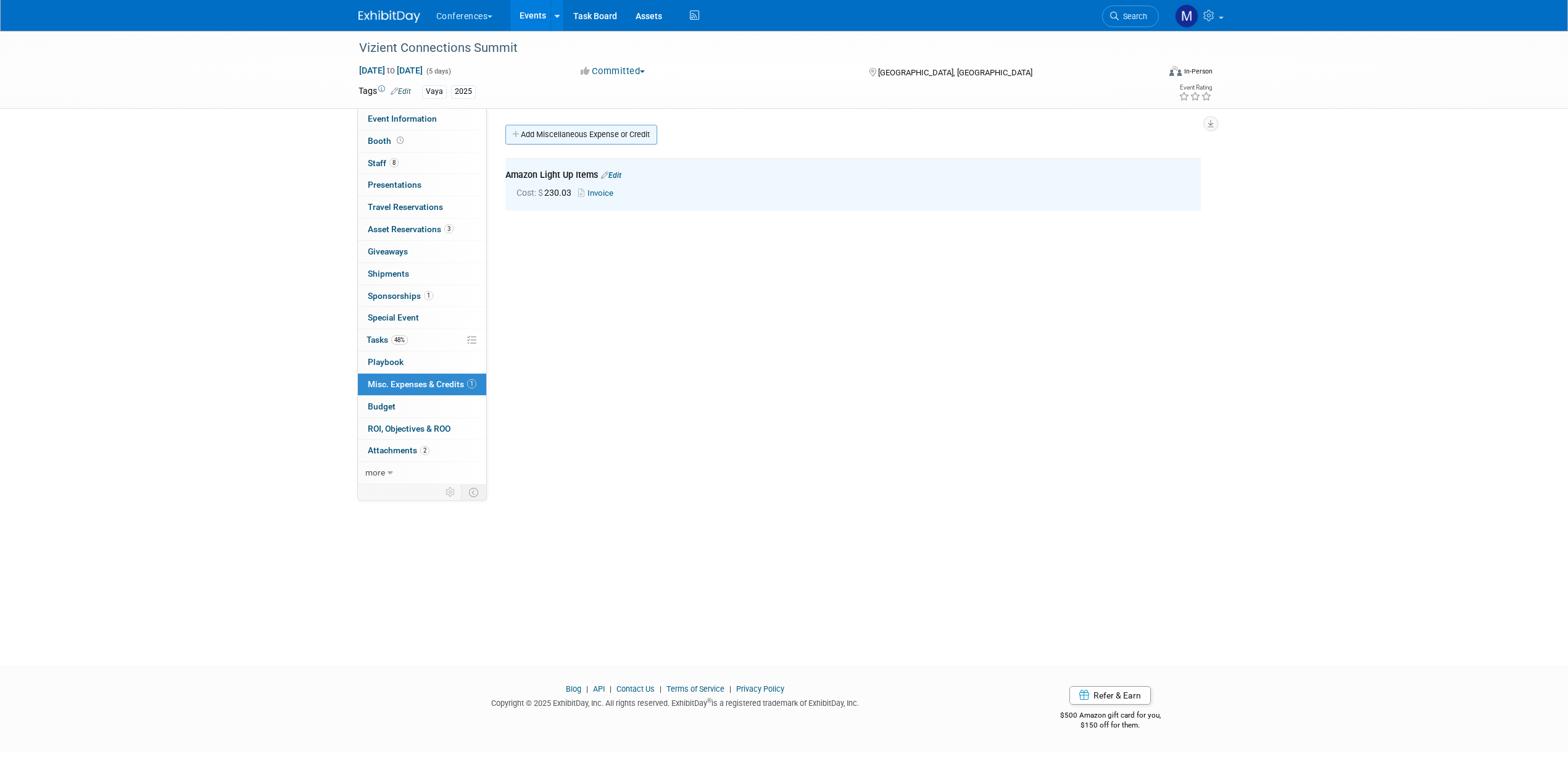
click at [584, 137] on link "Add Miscellaneous Expense or Credit" at bounding box center [581, 135] width 152 height 20
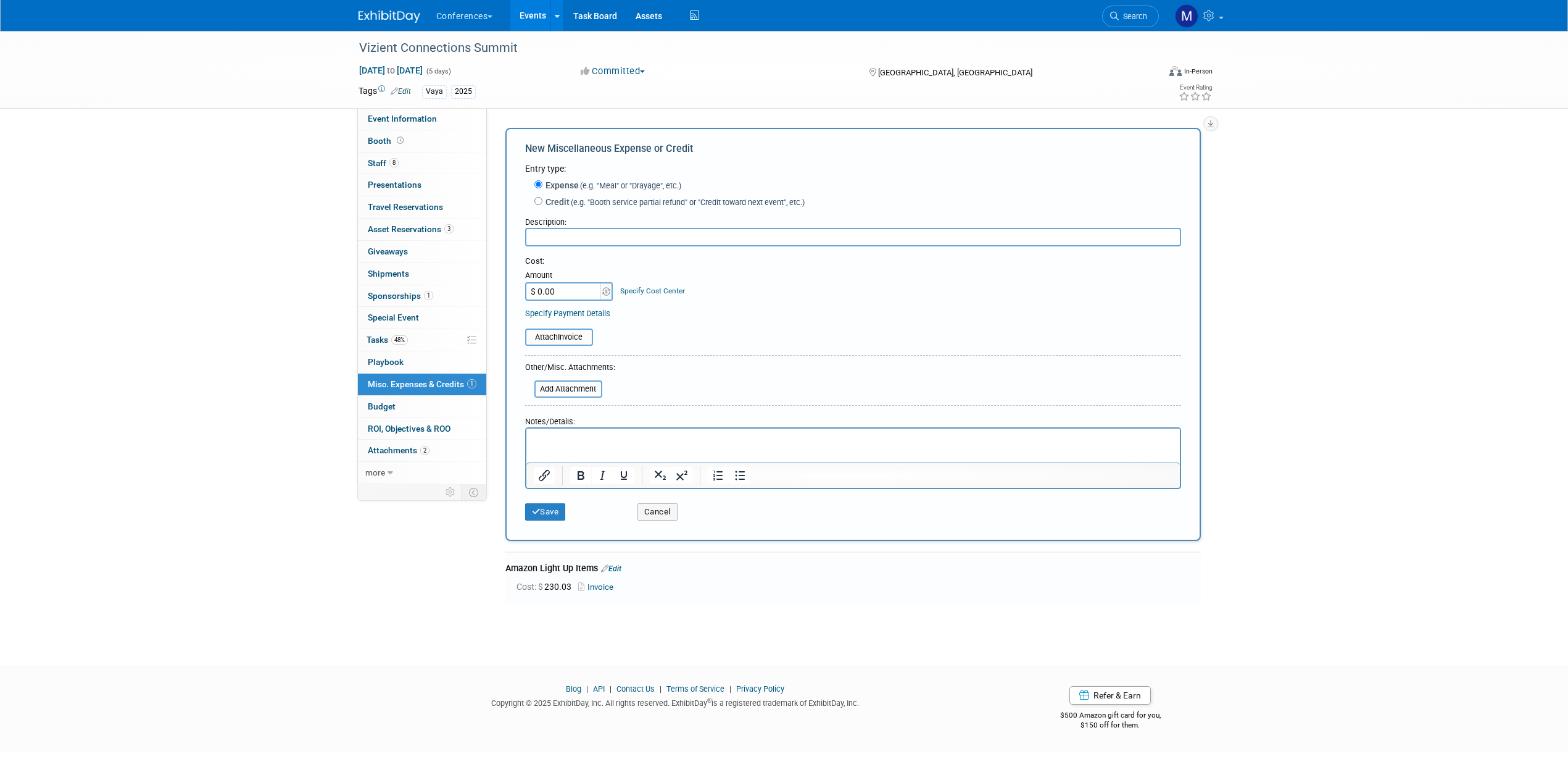
click at [583, 234] on input "text" at bounding box center [853, 237] width 656 height 19
type input "Koozies"
click at [538, 518] on button "Save" at bounding box center [545, 512] width 41 height 17
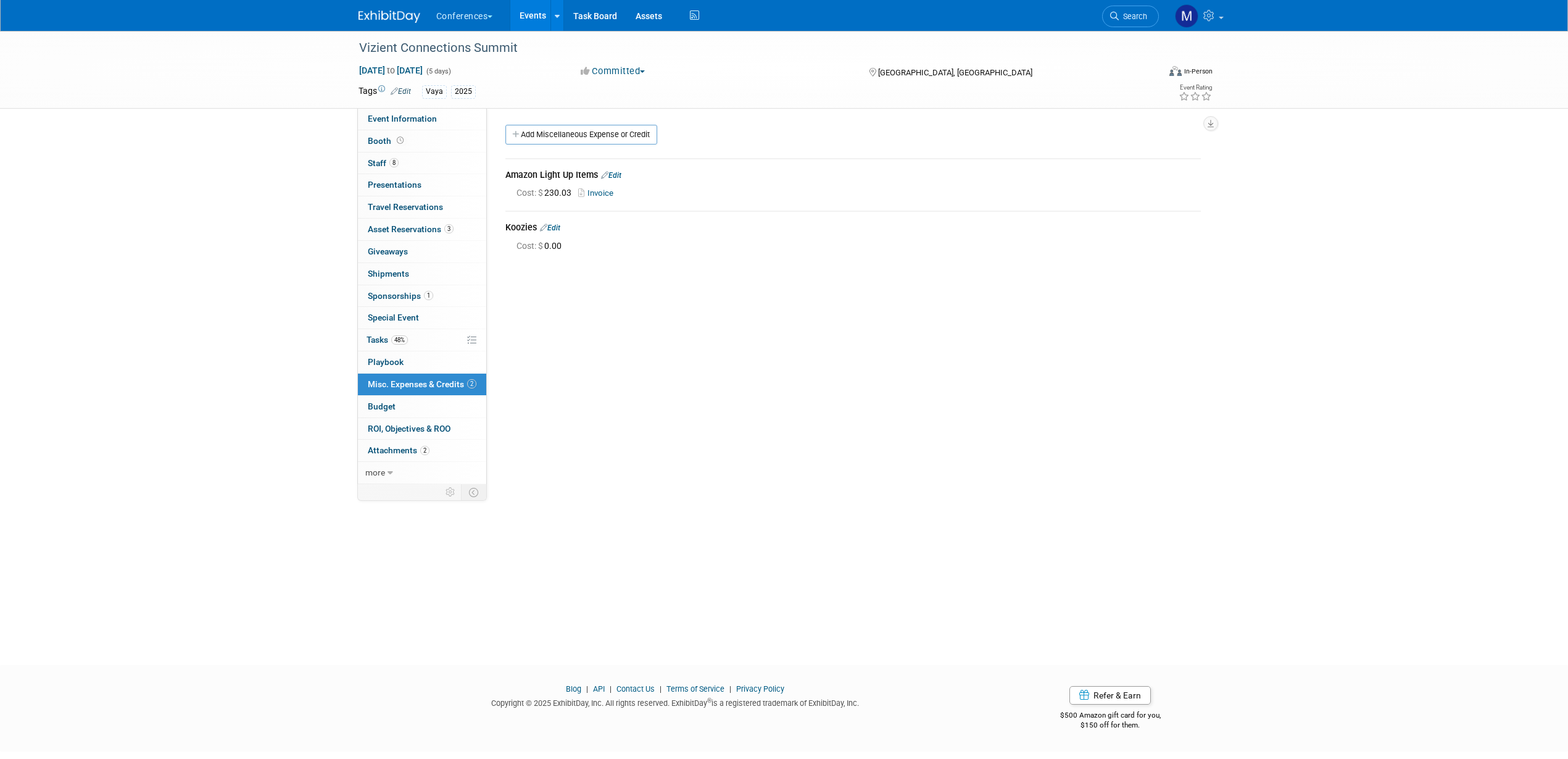
click at [560, 225] on link "Edit" at bounding box center [550, 228] width 21 height 9
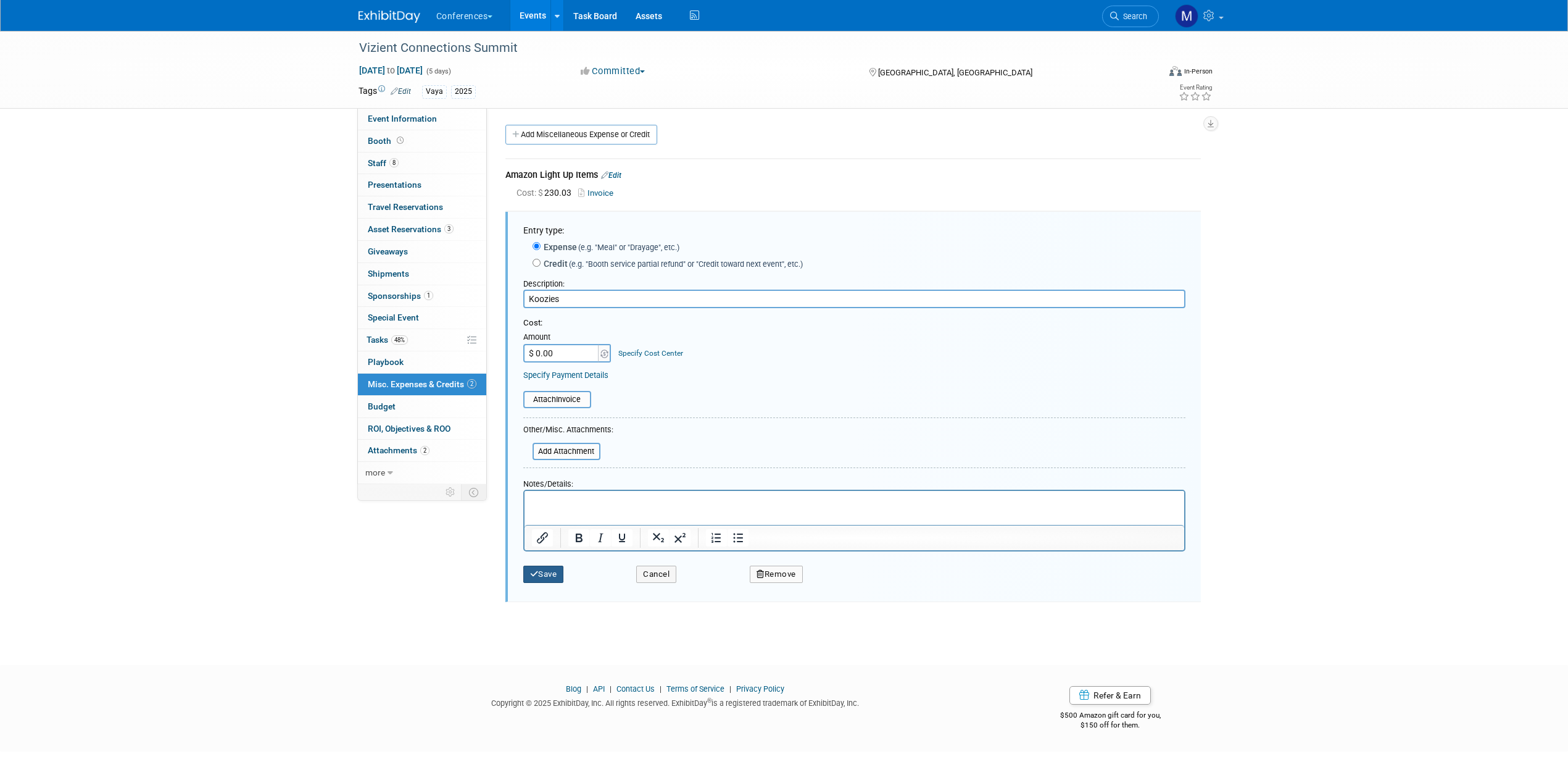
click at [542, 579] on button "Save" at bounding box center [543, 574] width 41 height 17
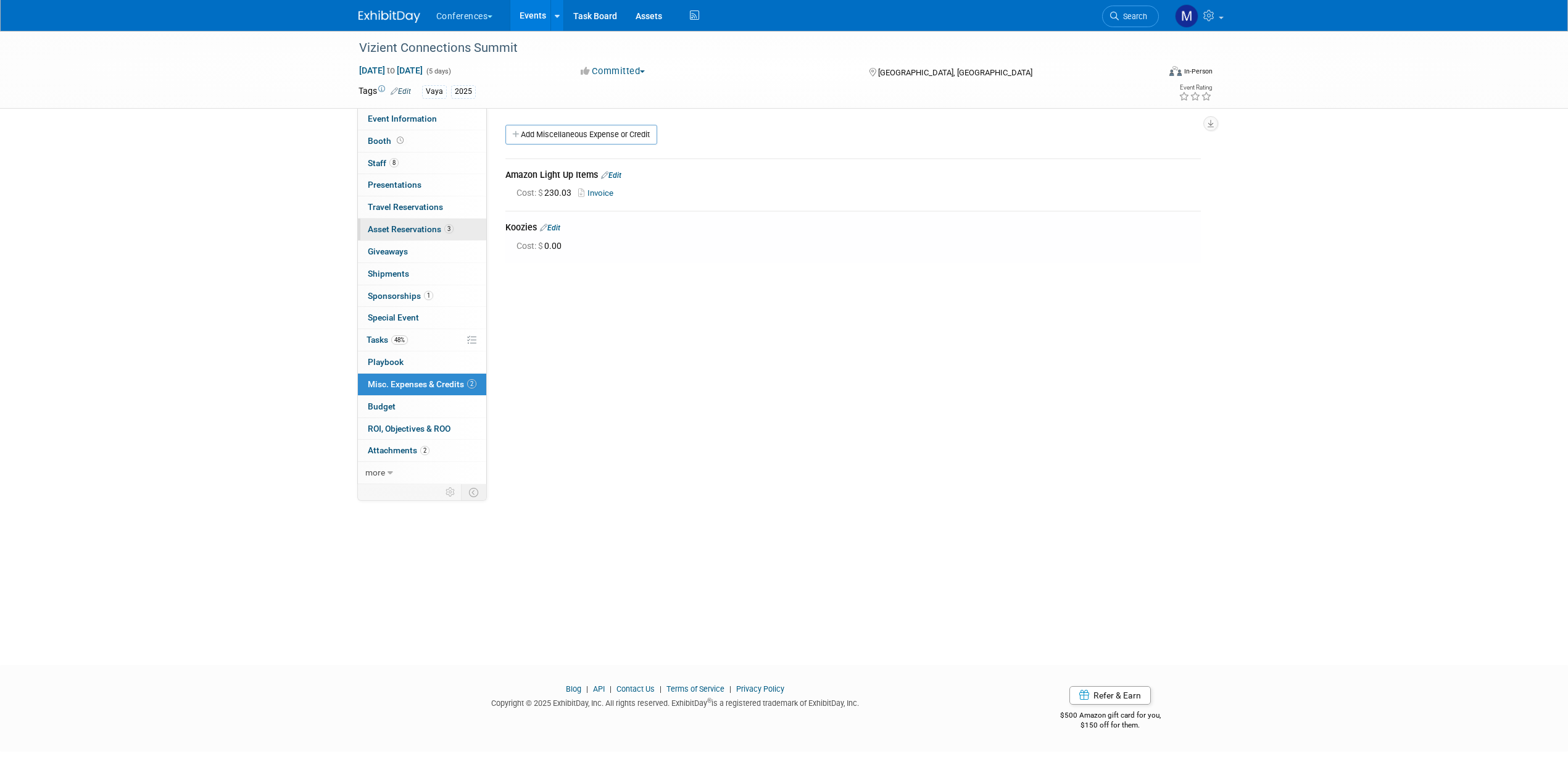
click at [403, 233] on span "Asset Reservations 3" at bounding box center [410, 229] width 85 height 10
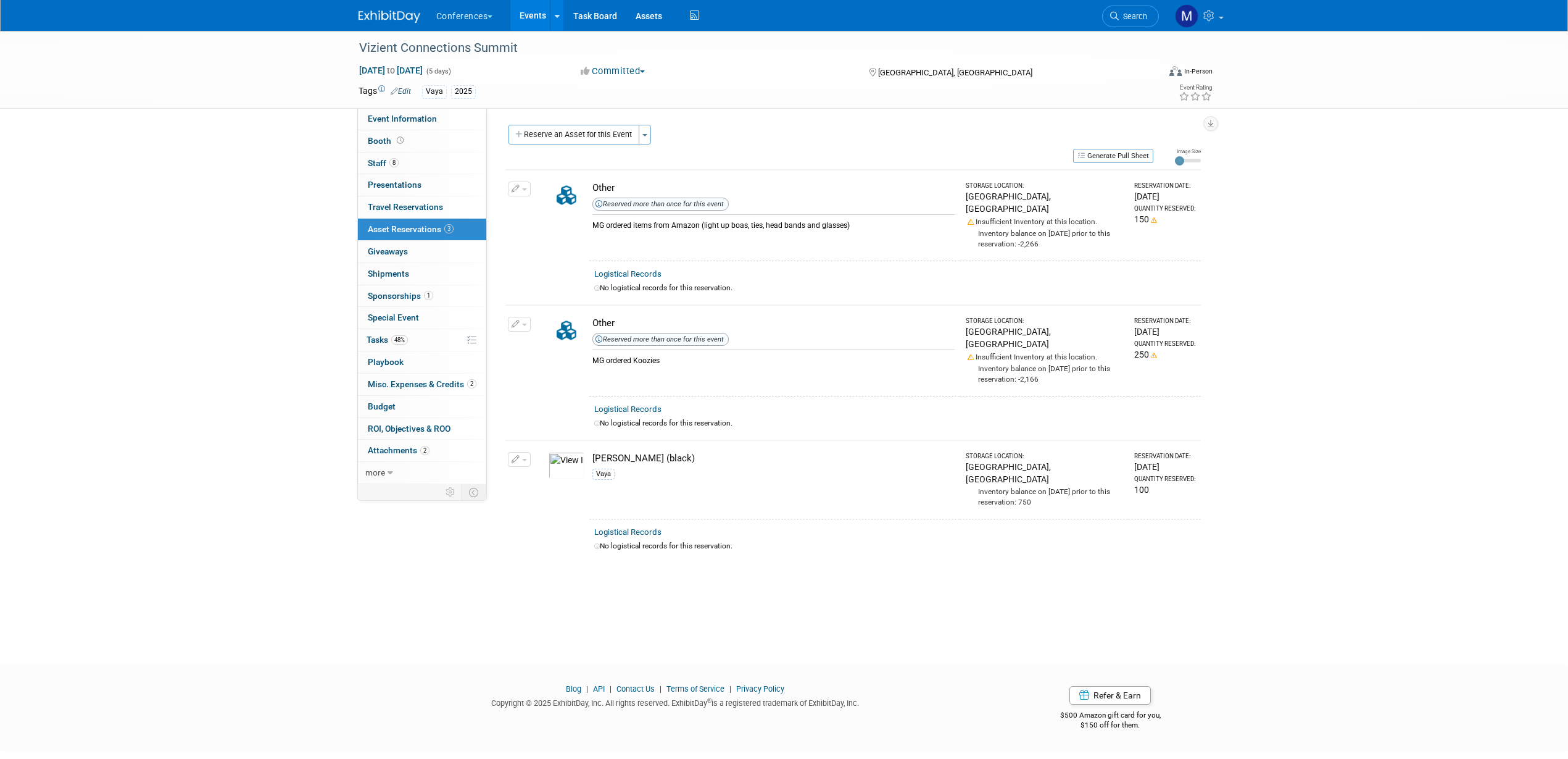
click at [525, 316] on button "button" at bounding box center [519, 324] width 23 height 15
click at [555, 336] on button "Change Reservation" at bounding box center [567, 344] width 104 height 17
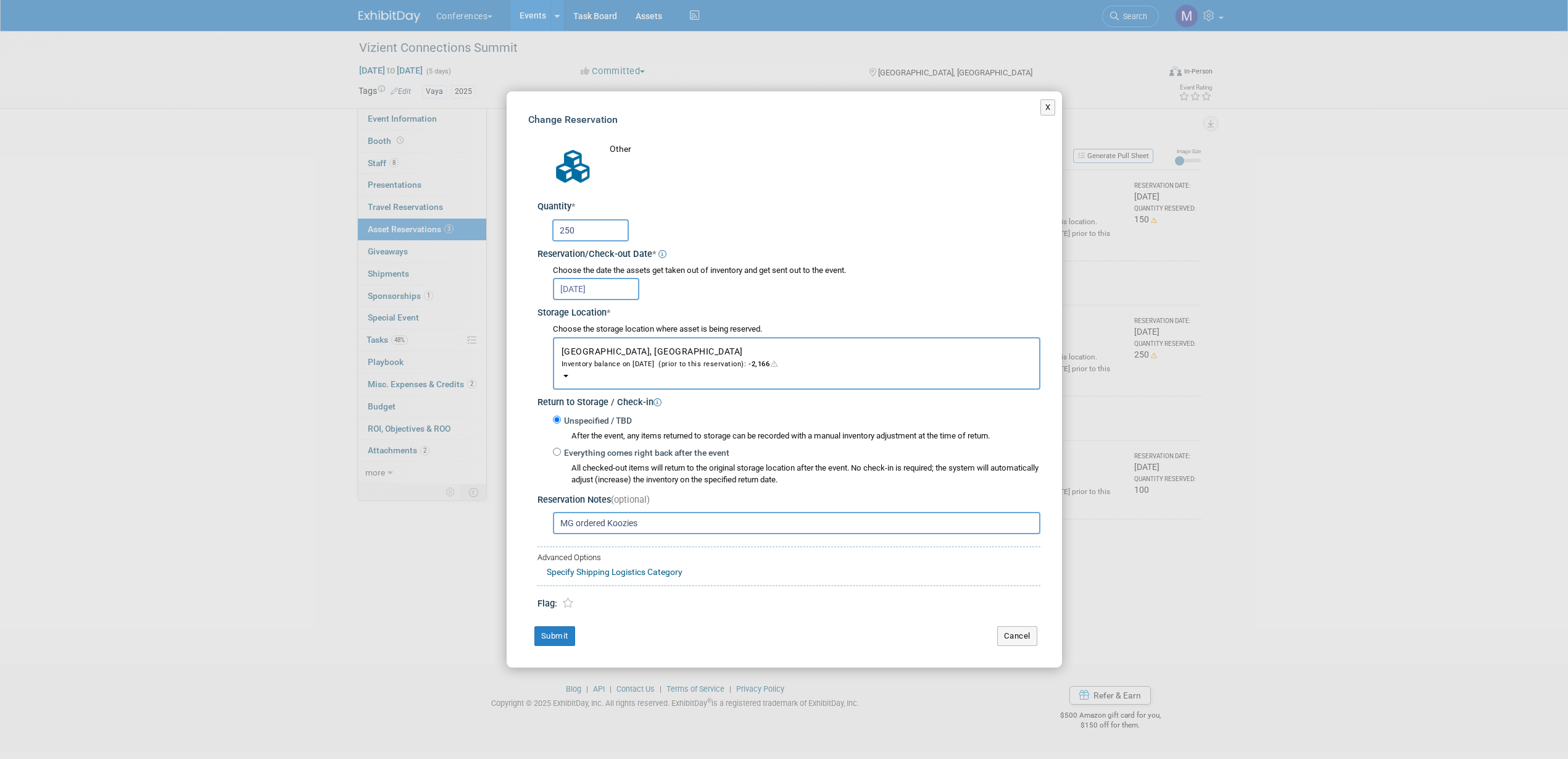
click at [590, 237] on input "250" at bounding box center [590, 230] width 77 height 22
type input "200"
drag, startPoint x: 606, startPoint y: 526, endPoint x: 603, endPoint y: 579, distance: 53.1
click at [606, 527] on input "MG ordered Koozies" at bounding box center [796, 523] width 487 height 22
type input "MG ordered Vaya Koozies"
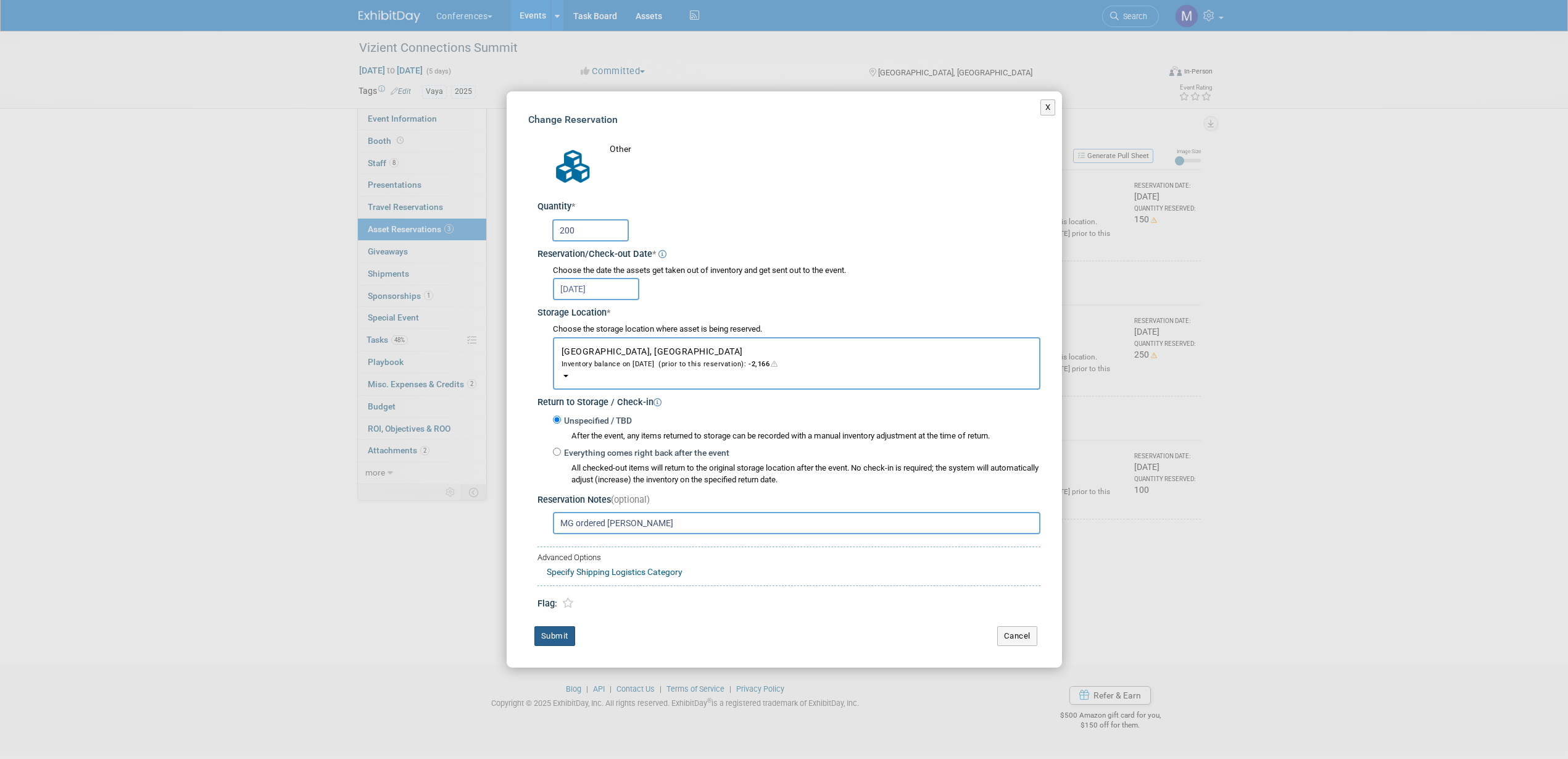
click at [565, 637] on button "Submit" at bounding box center [555, 636] width 41 height 20
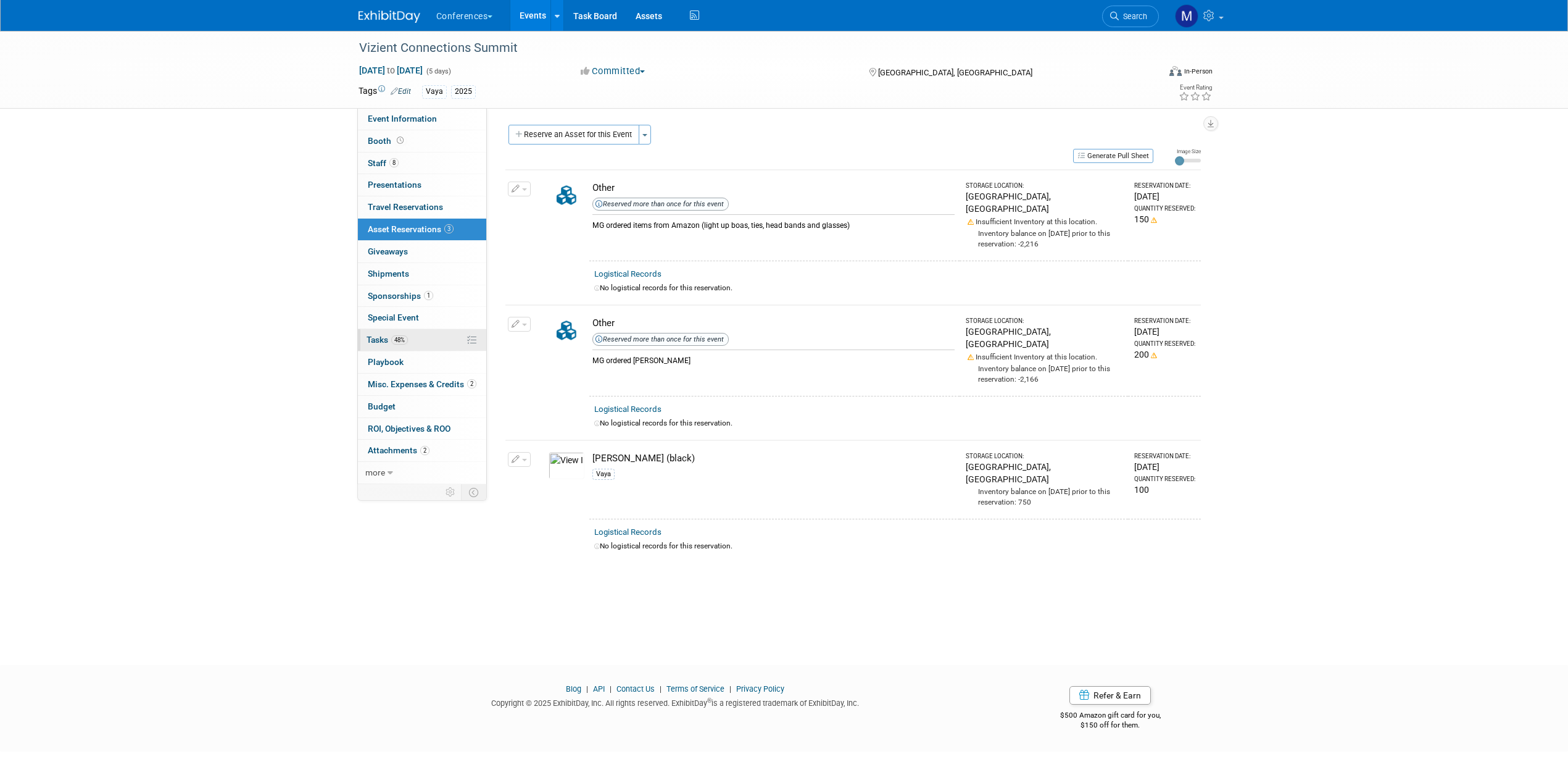
click at [411, 335] on link "48% Tasks 48%" at bounding box center [422, 340] width 129 height 22
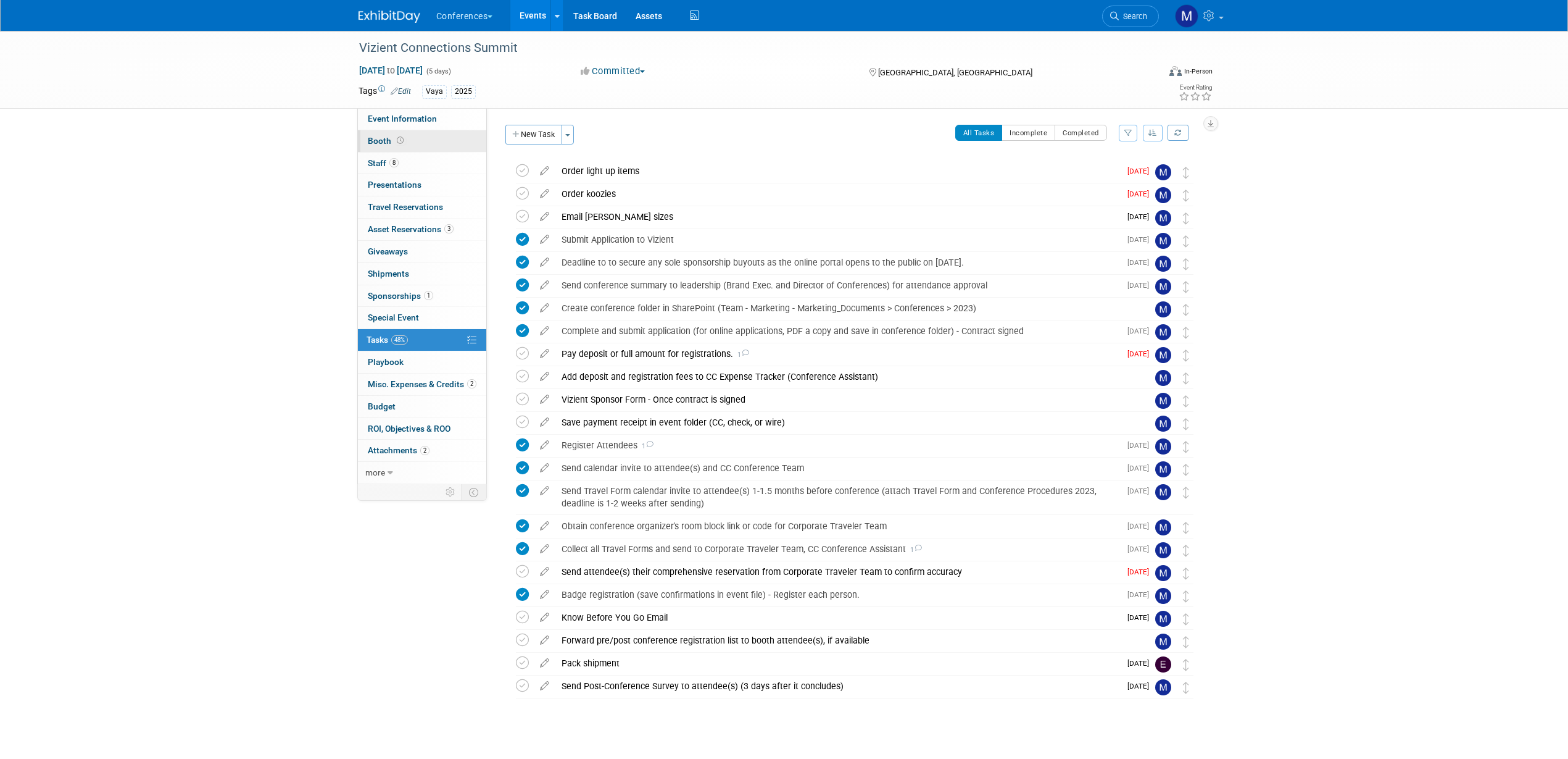
click at [413, 137] on link "Booth" at bounding box center [422, 141] width 129 height 22
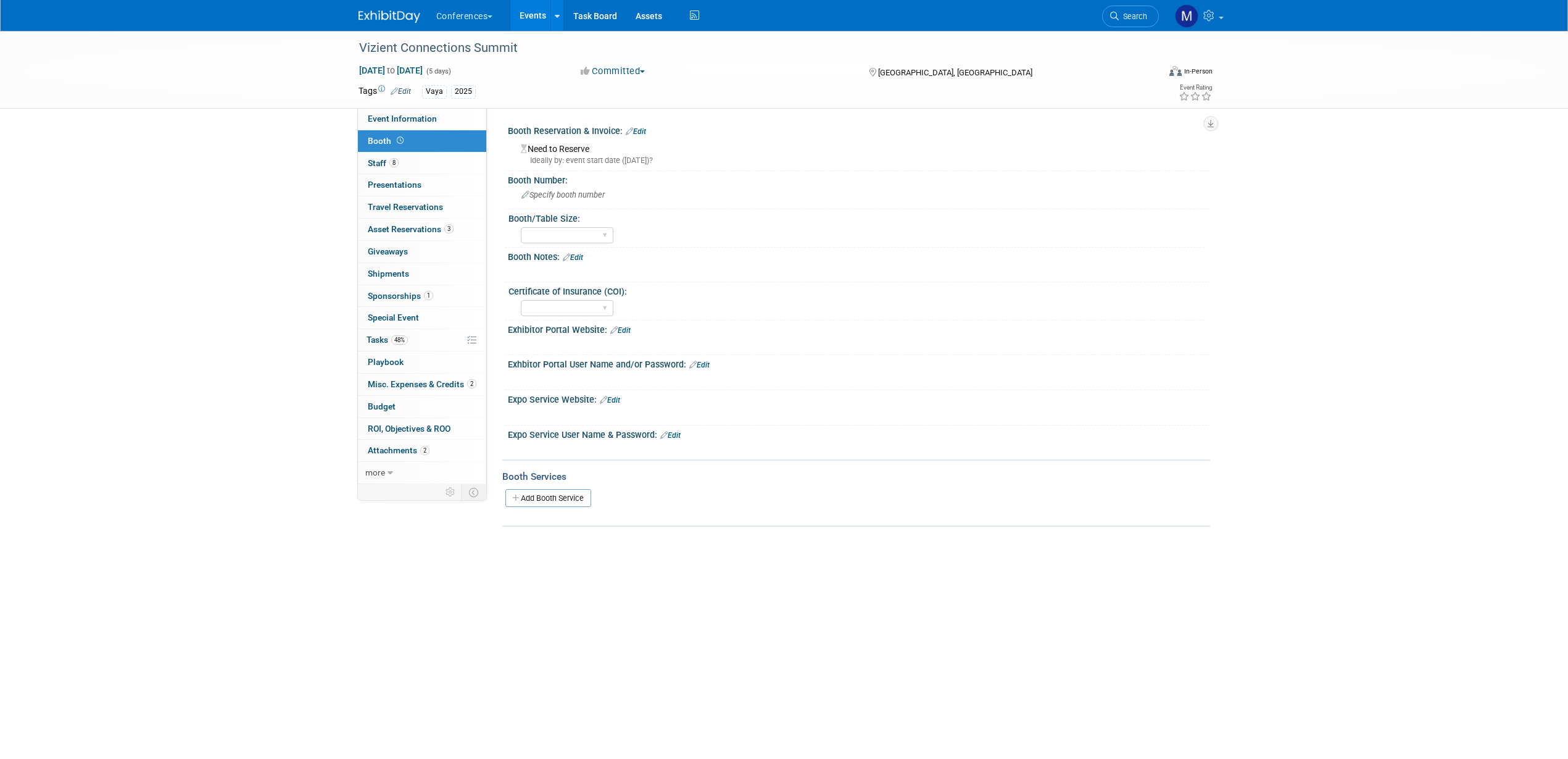
click at [421, 99] on div "Tags Edit Vaya 2025" at bounding box center [713, 92] width 709 height 19
click at [418, 115] on span "Event Information" at bounding box center [402, 119] width 69 height 10
select select "Vaya"
select select "[PERSON_NAME]"
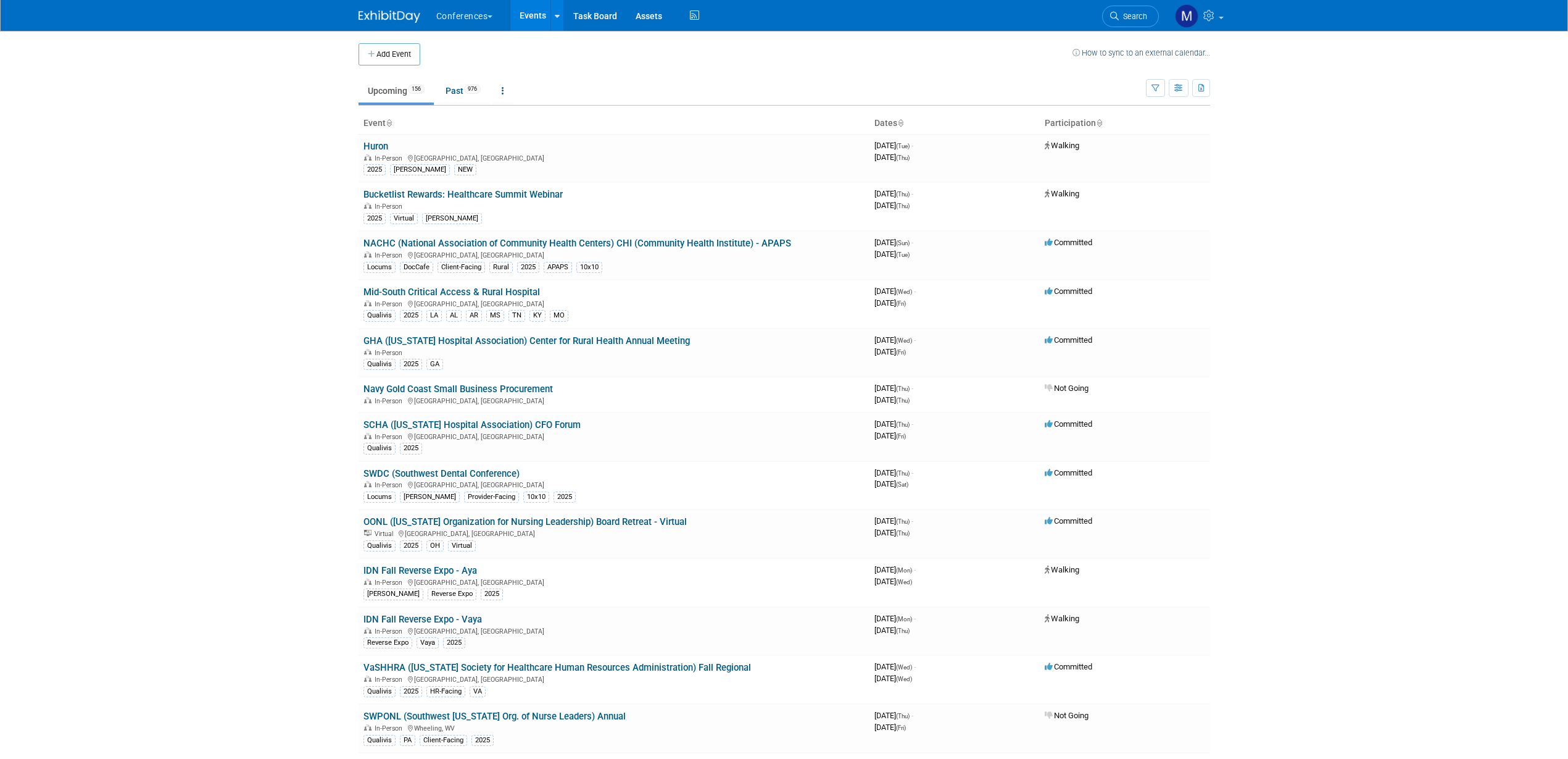
click at [1126, 18] on span "Search" at bounding box center [1132, 16] width 28 height 9
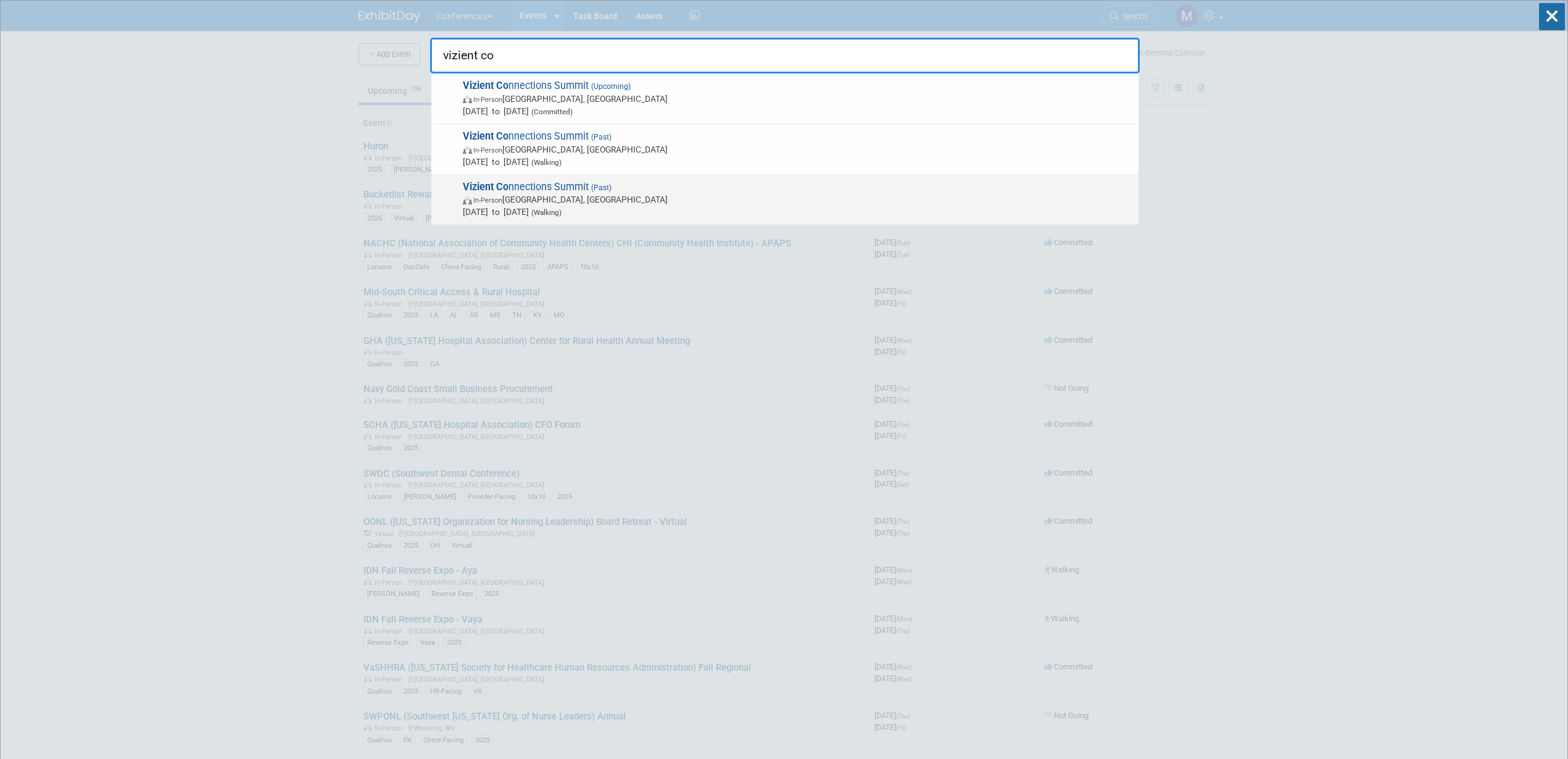
type input "vizient co"
click at [617, 176] on div "Vizient Co nnections Summit (Past) In-Person Las Vegas, NV Sep 18, 2023 to Sep …" at bounding box center [784, 200] width 707 height 51
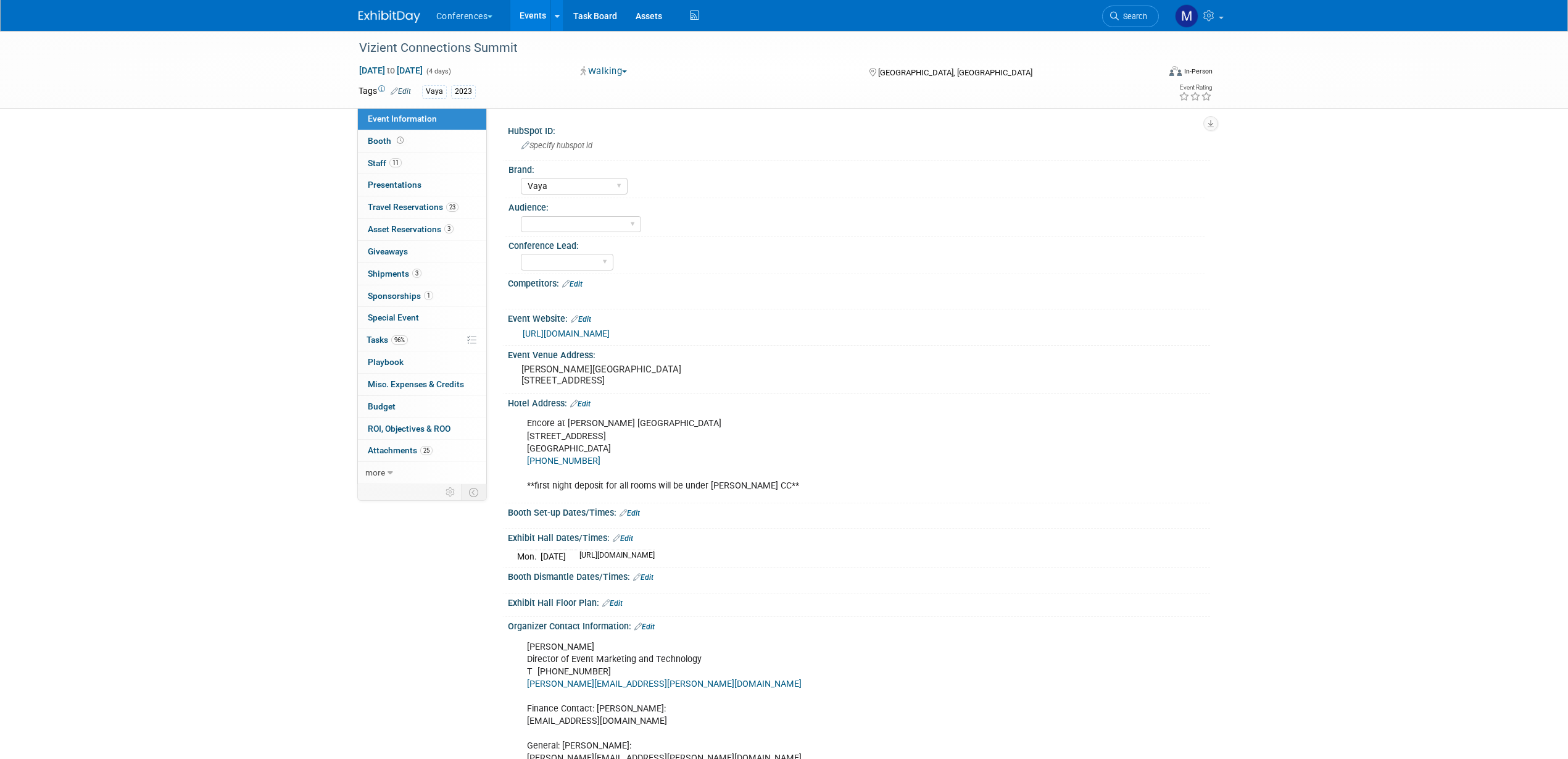
select select "Vaya"
click at [442, 230] on span "Asset Reservations 3" at bounding box center [410, 229] width 85 height 10
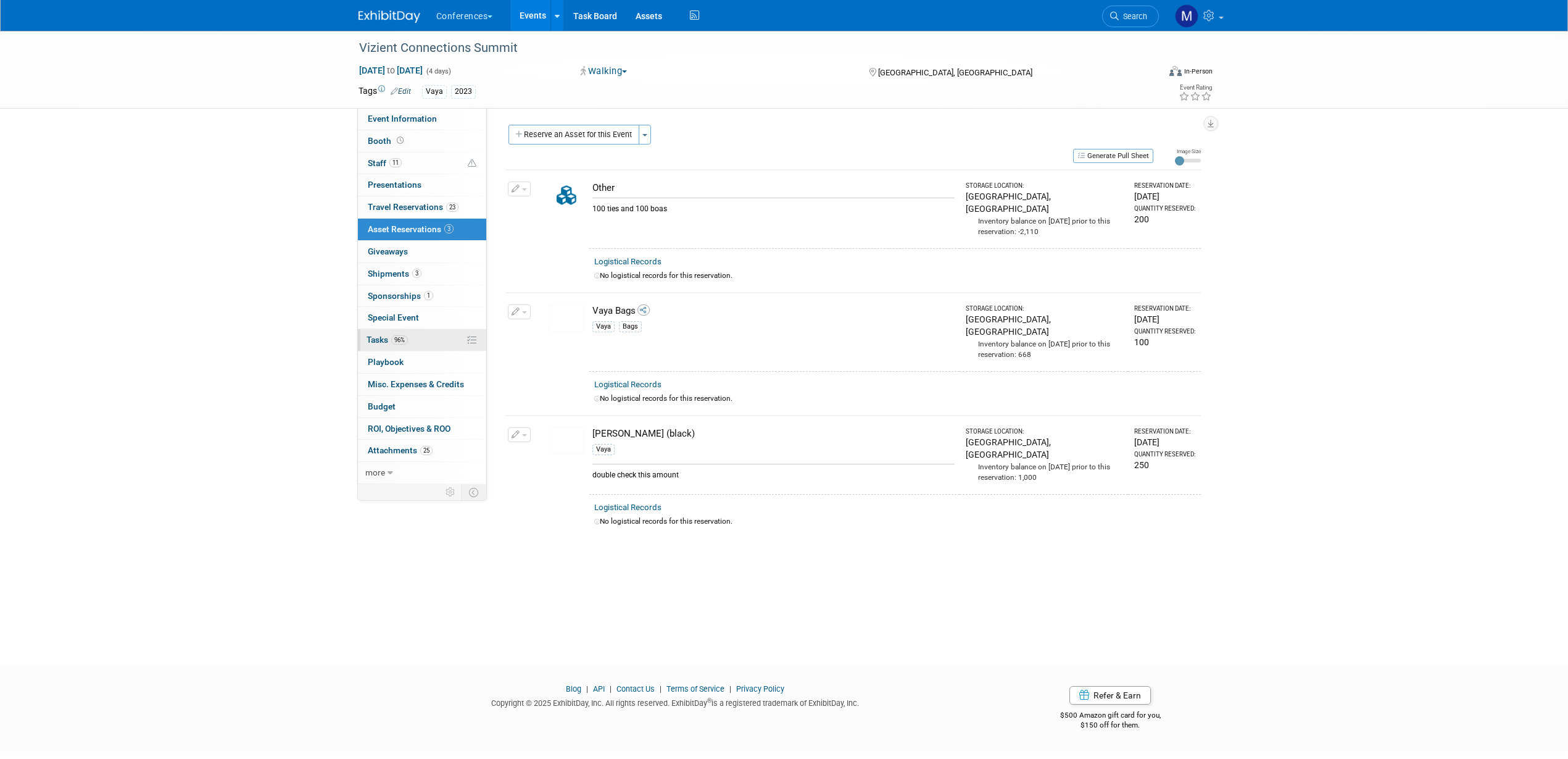
click at [418, 345] on link "96% Tasks 96%" at bounding box center [422, 340] width 129 height 22
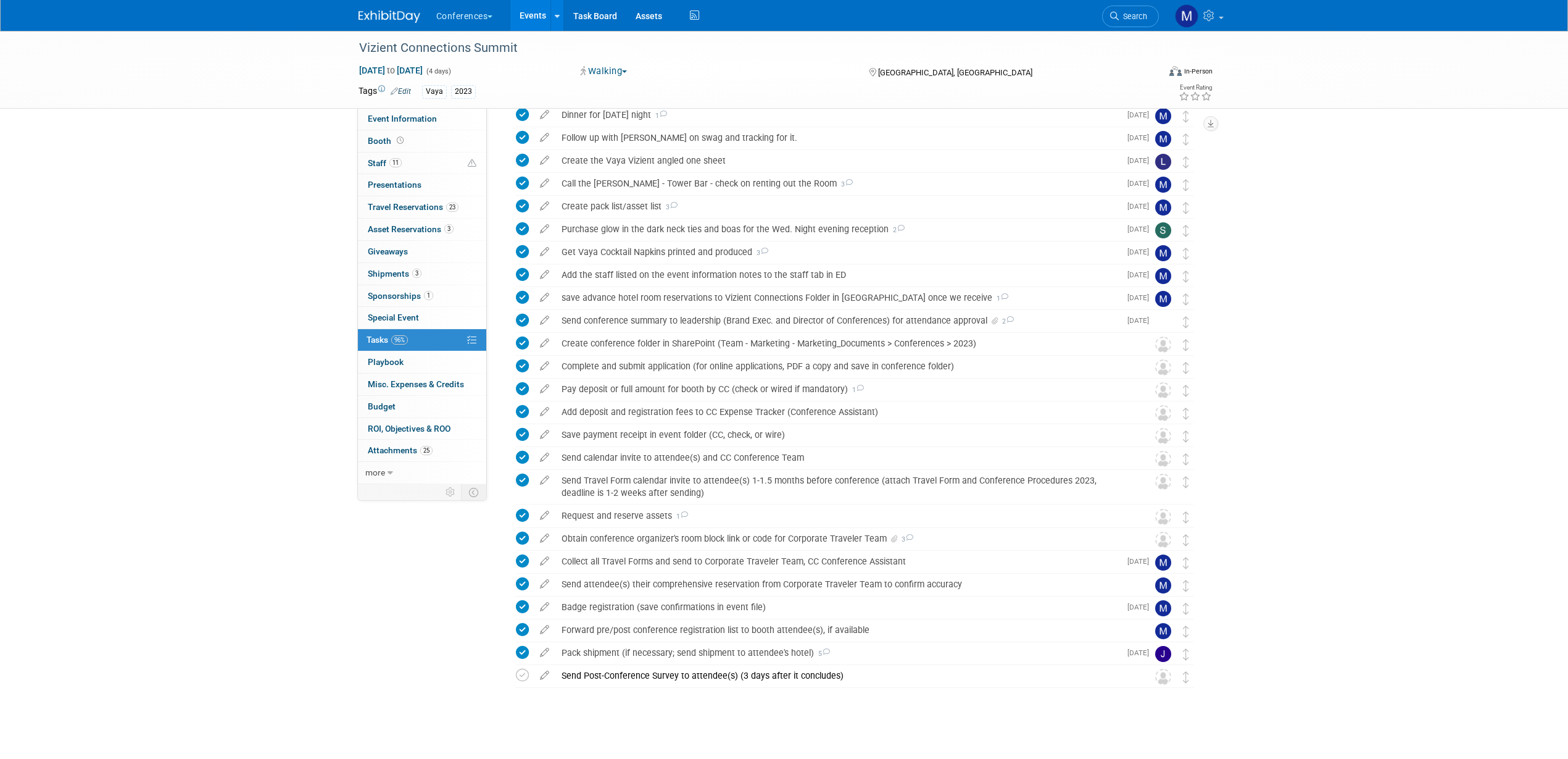
scroll to position [106, 0]
